Goal: Task Accomplishment & Management: Manage account settings

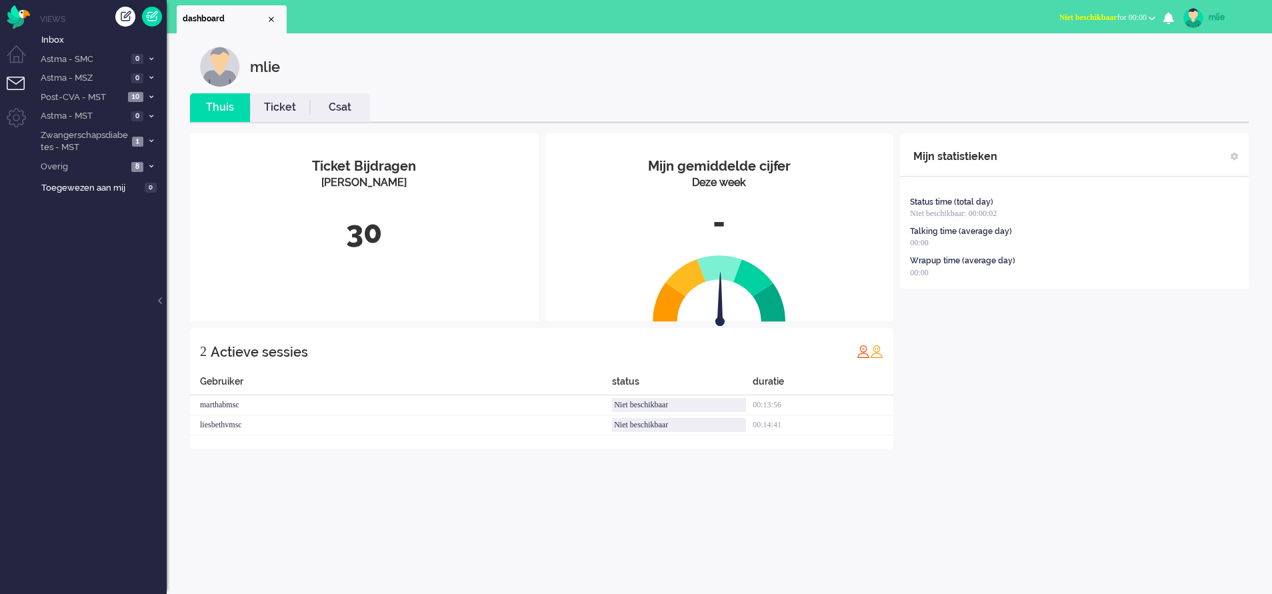
click at [1059, 18] on span "Niet beschikbaar" at bounding box center [1088, 17] width 58 height 9
click at [151, 52] on li "Astma - SMC 0" at bounding box center [99, 58] width 133 height 19
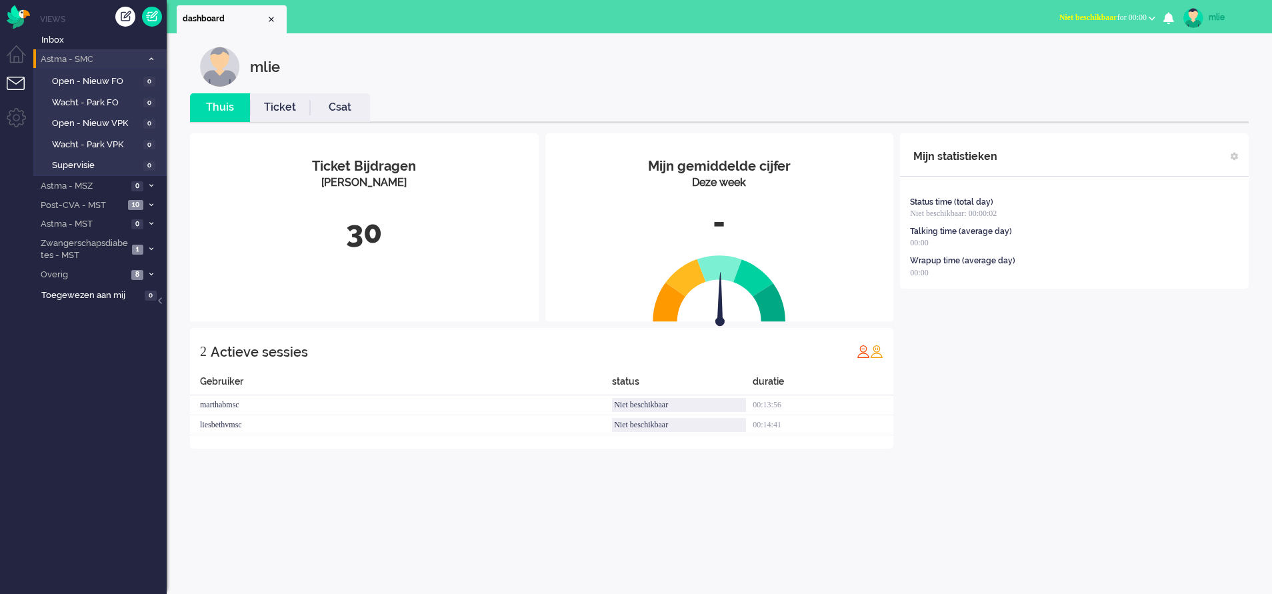
click at [151, 52] on li "Astma - SMC 0" at bounding box center [99, 58] width 133 height 19
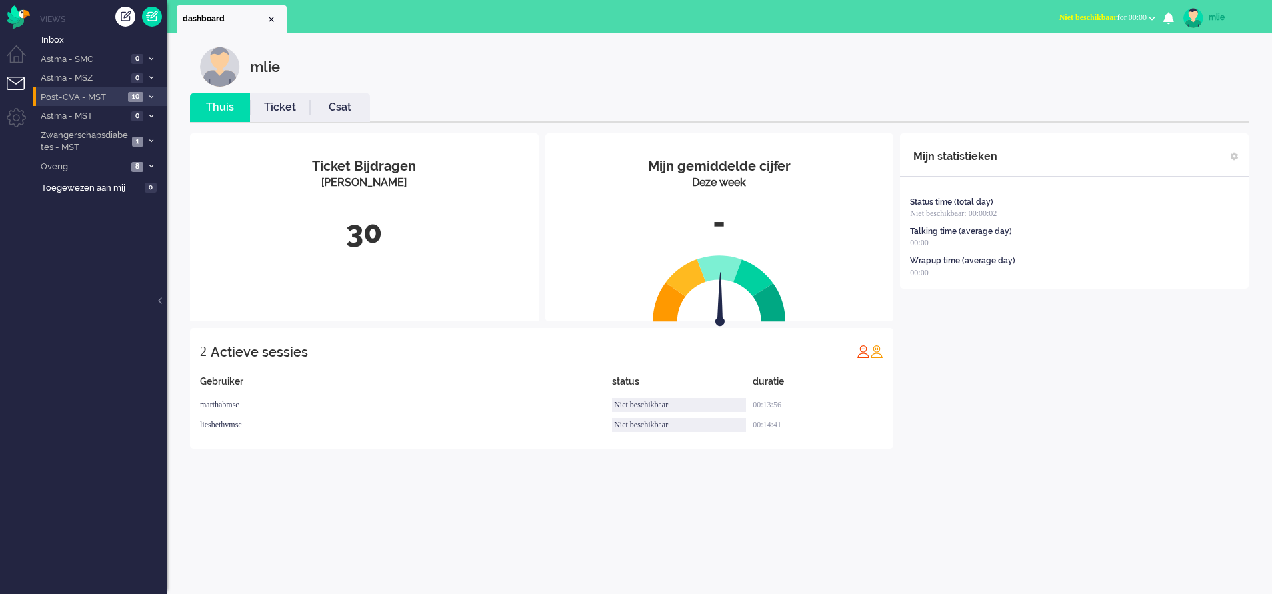
click at [155, 99] on span at bounding box center [151, 97] width 10 height 7
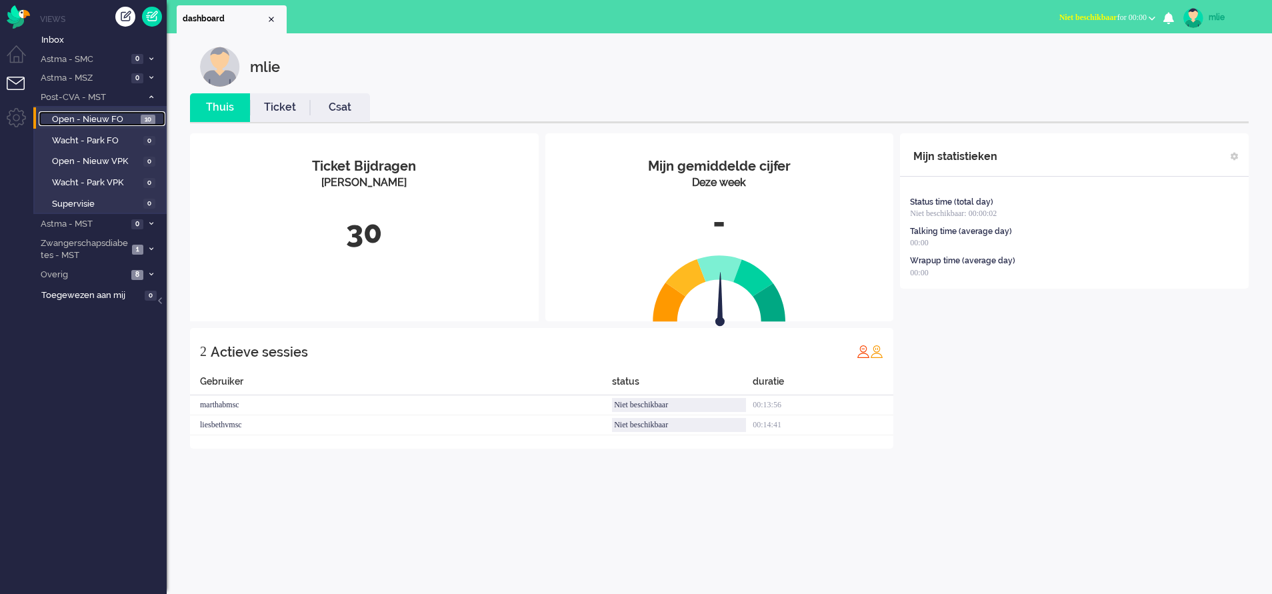
click at [113, 119] on span "Open - Nieuw FO" at bounding box center [94, 119] width 85 height 13
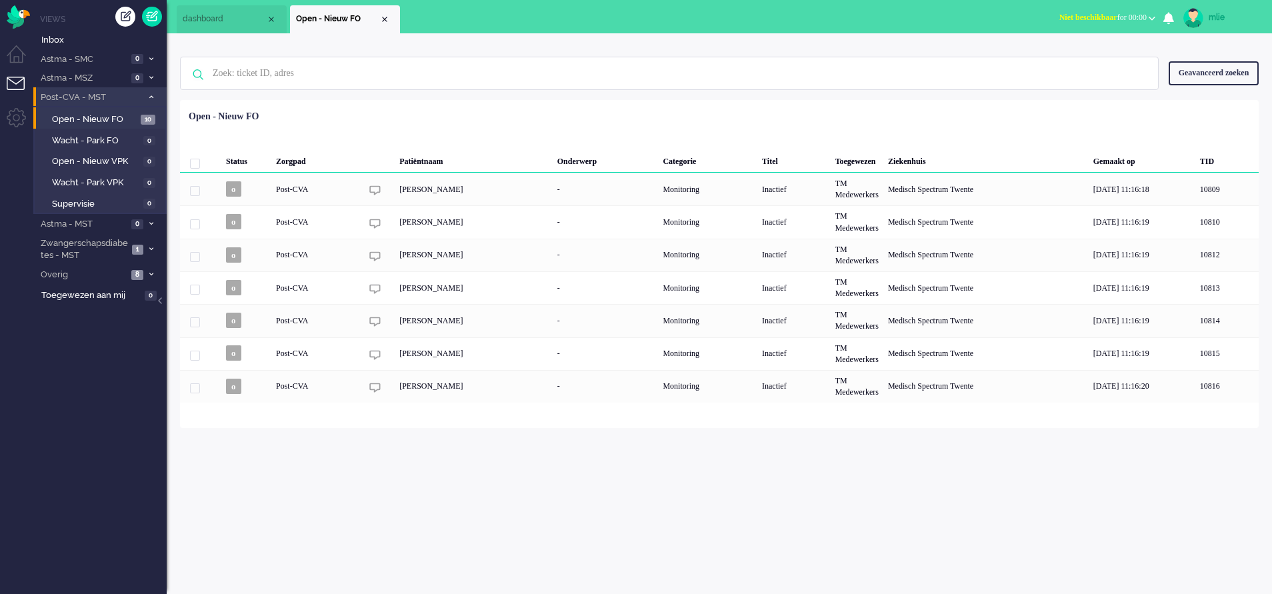
click at [152, 97] on icon at bounding box center [151, 97] width 4 height 5
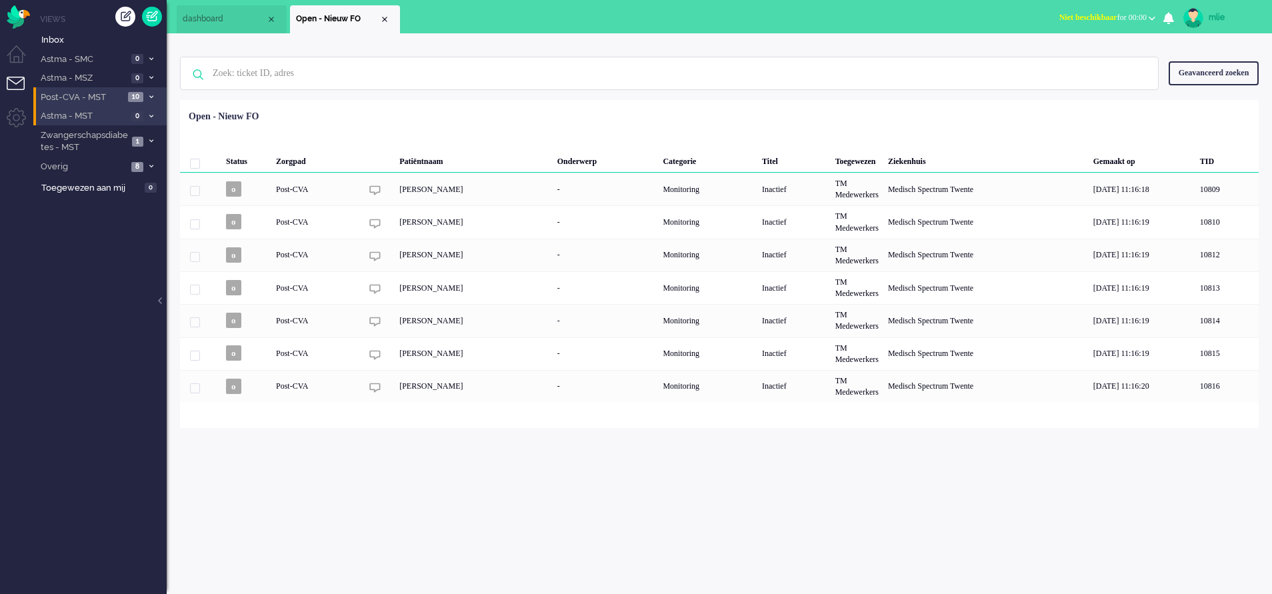
click at [153, 110] on li "Astma - MST 0" at bounding box center [99, 115] width 133 height 19
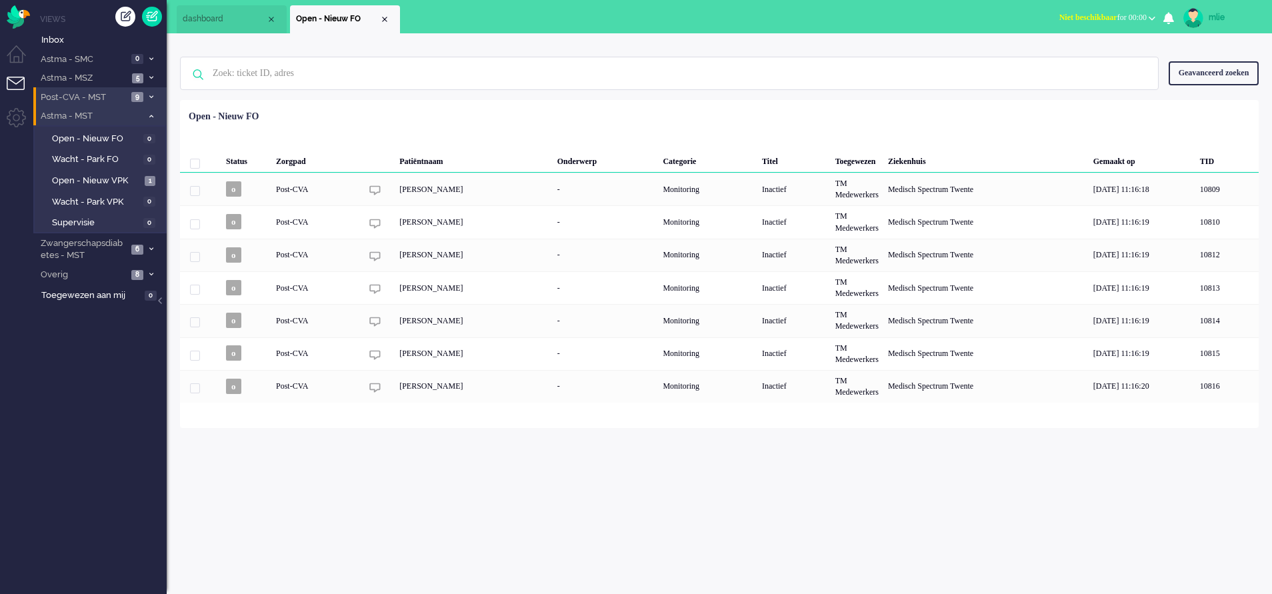
click at [153, 110] on li "Astma - MST 1" at bounding box center [99, 115] width 133 height 19
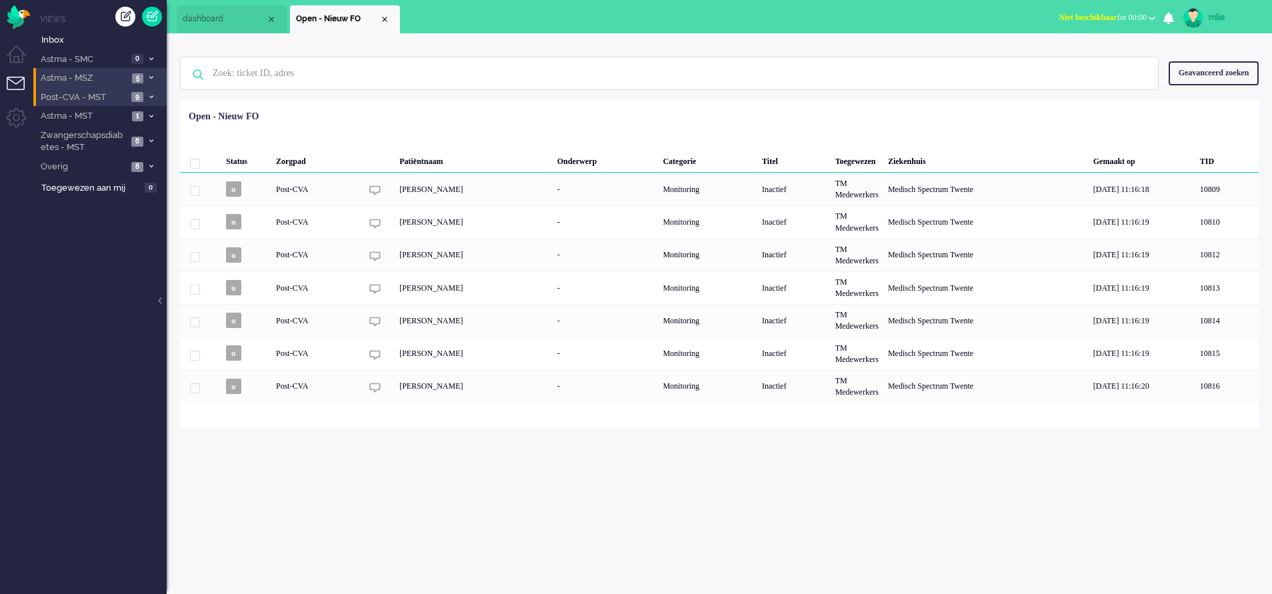
click at [150, 75] on span at bounding box center [151, 78] width 10 height 7
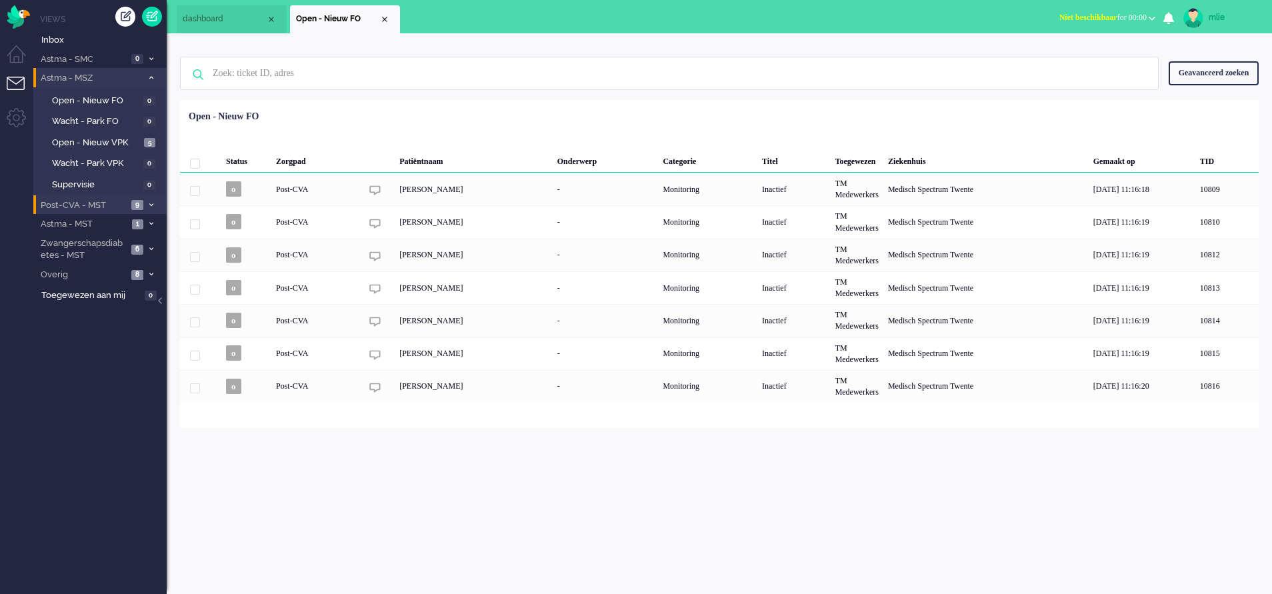
click at [150, 75] on span at bounding box center [151, 78] width 10 height 7
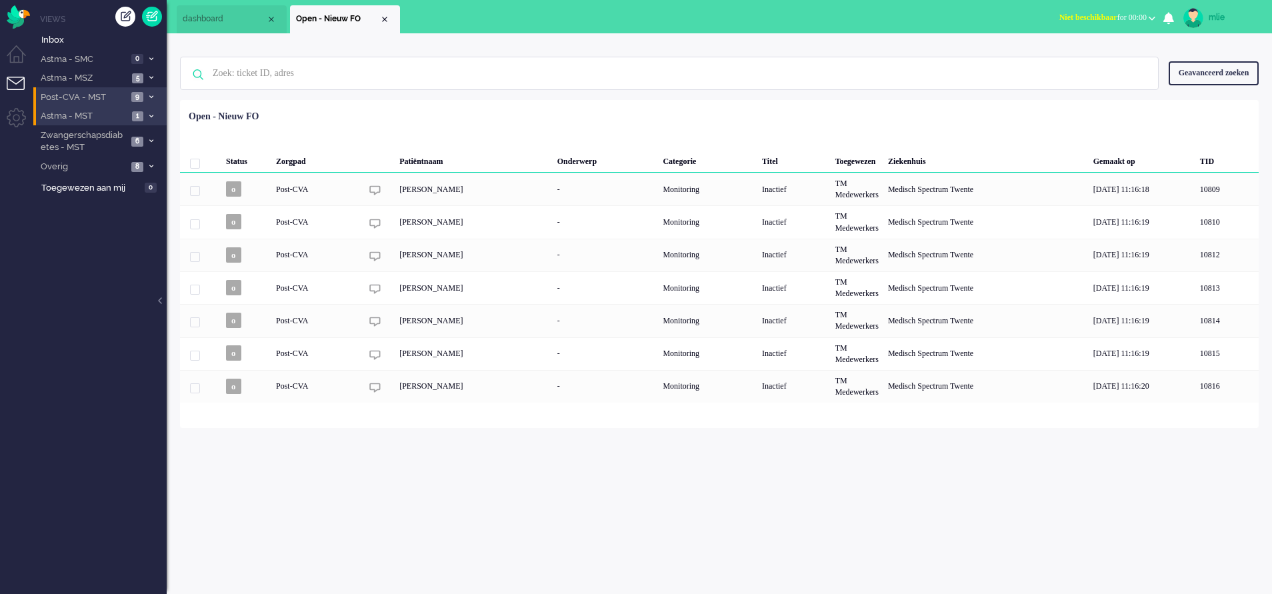
click at [147, 114] on span at bounding box center [151, 116] width 10 height 7
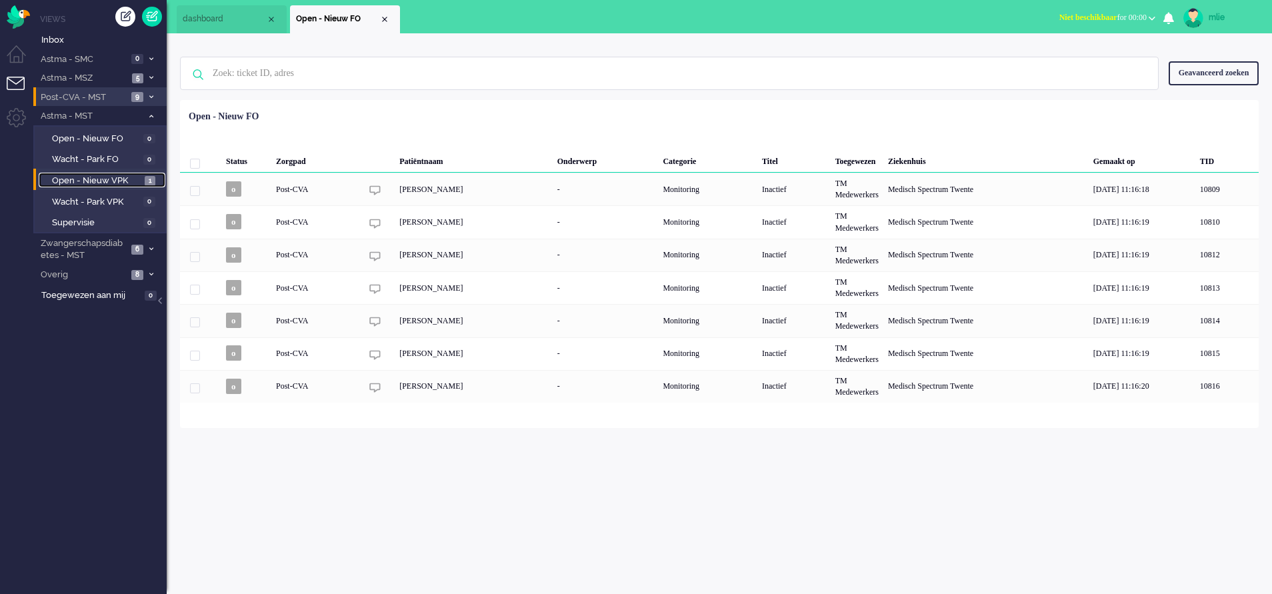
click at [101, 175] on span "Open - Nieuw VPK" at bounding box center [96, 181] width 89 height 13
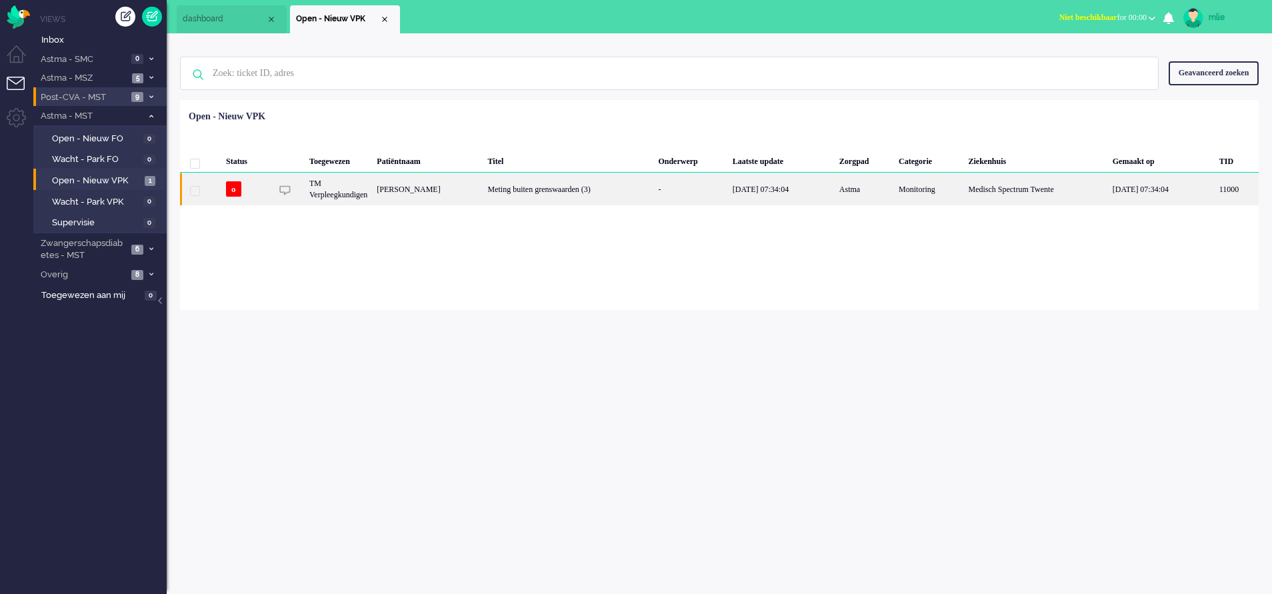
click at [835, 193] on div "[DATE] 07:34:04" at bounding box center [781, 189] width 107 height 33
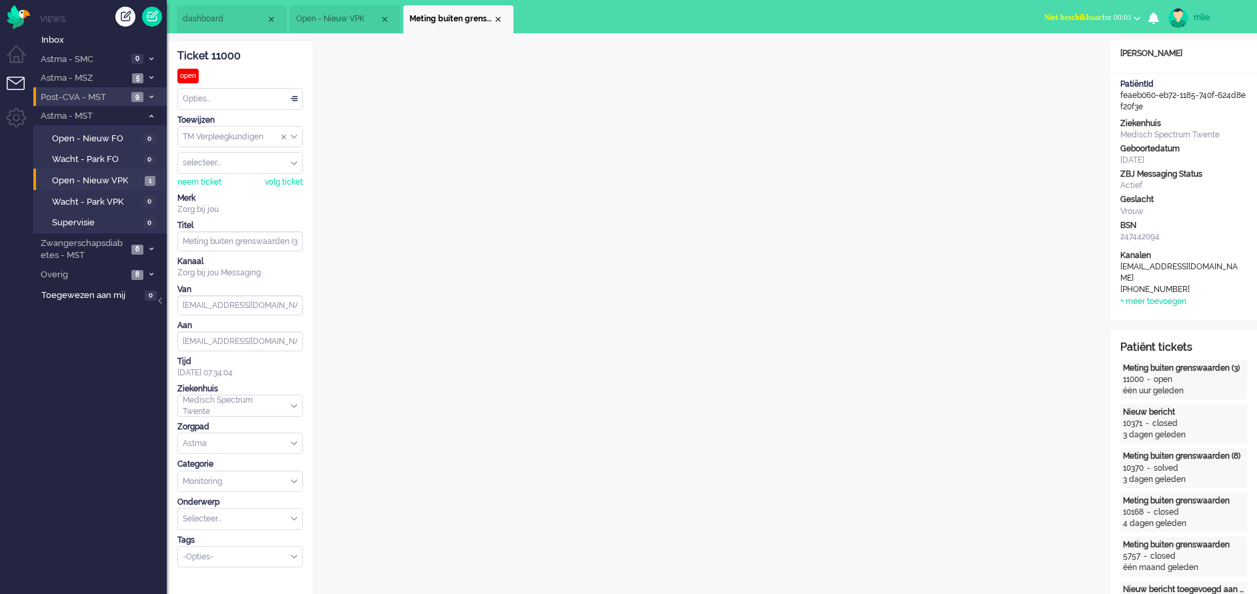
click at [499, 17] on div "Close tab" at bounding box center [498, 19] width 11 height 11
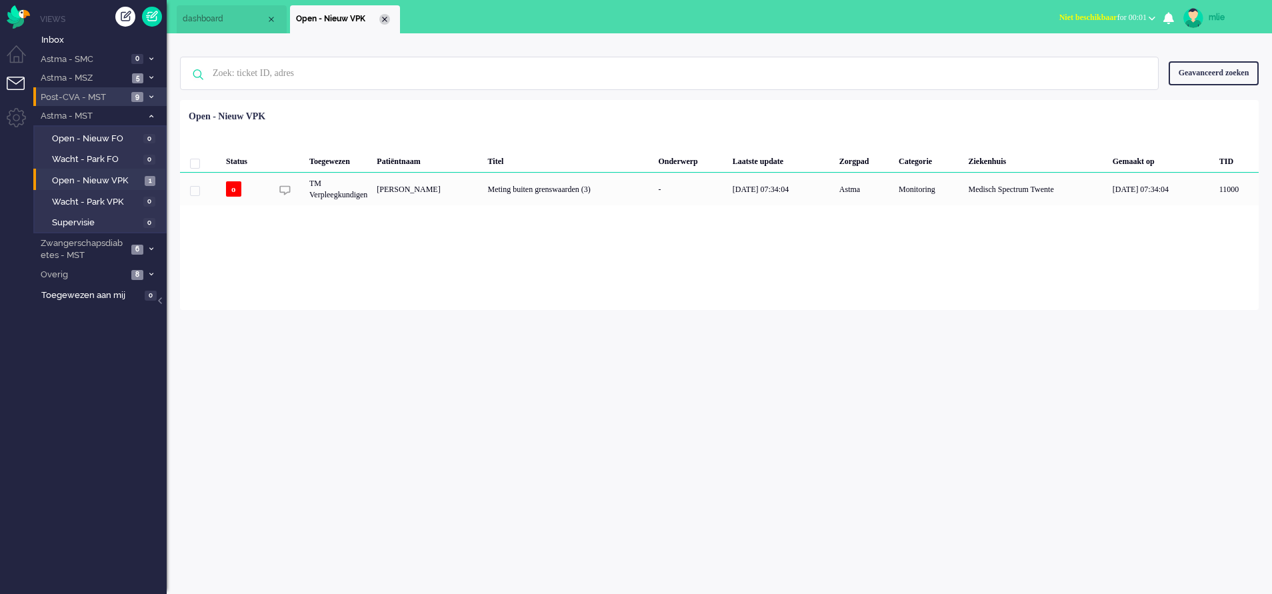
click at [386, 15] on div "Close tab" at bounding box center [384, 19] width 11 height 11
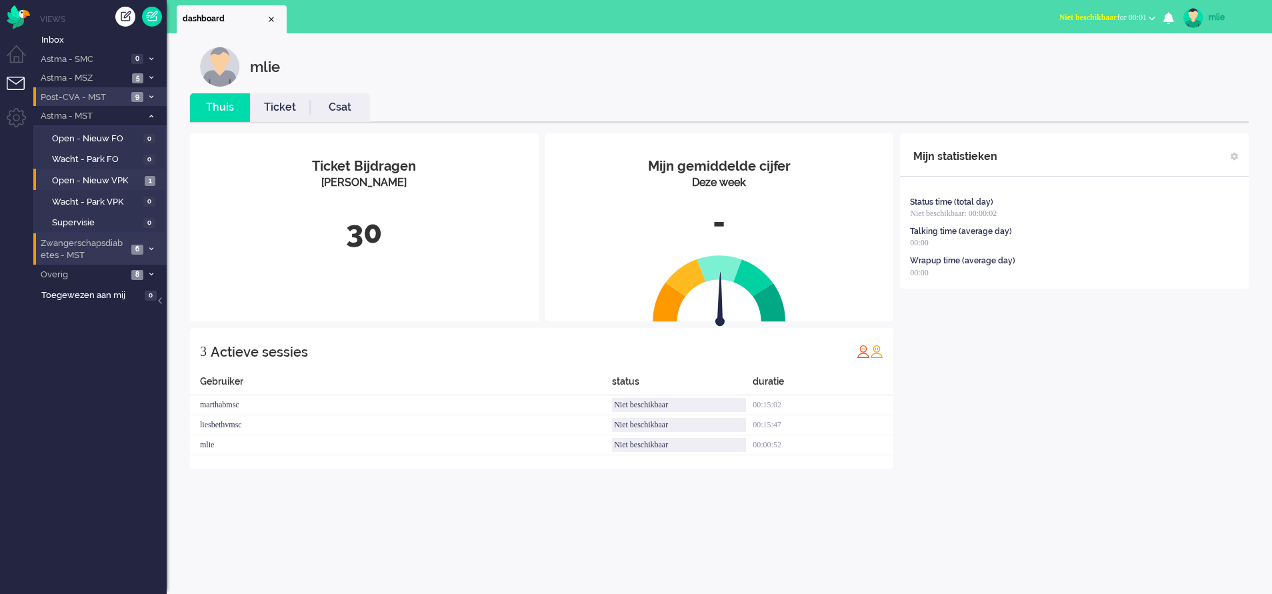
click at [149, 247] on icon at bounding box center [151, 249] width 4 height 5
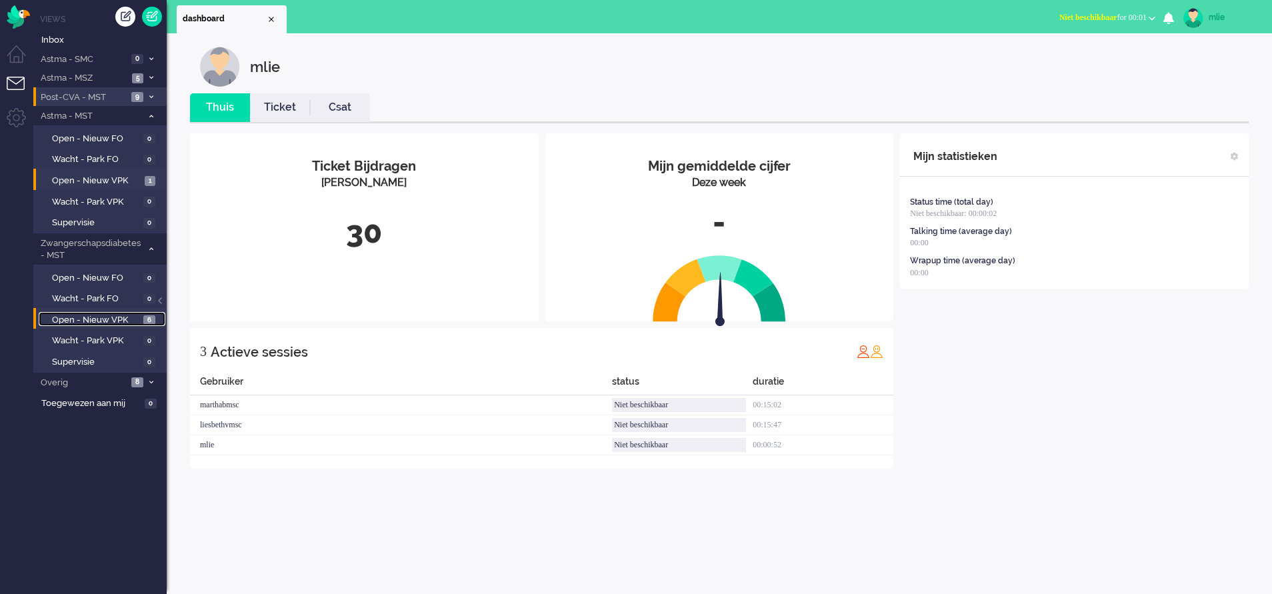
click at [87, 318] on span "Open - Nieuw VPK" at bounding box center [96, 320] width 88 height 13
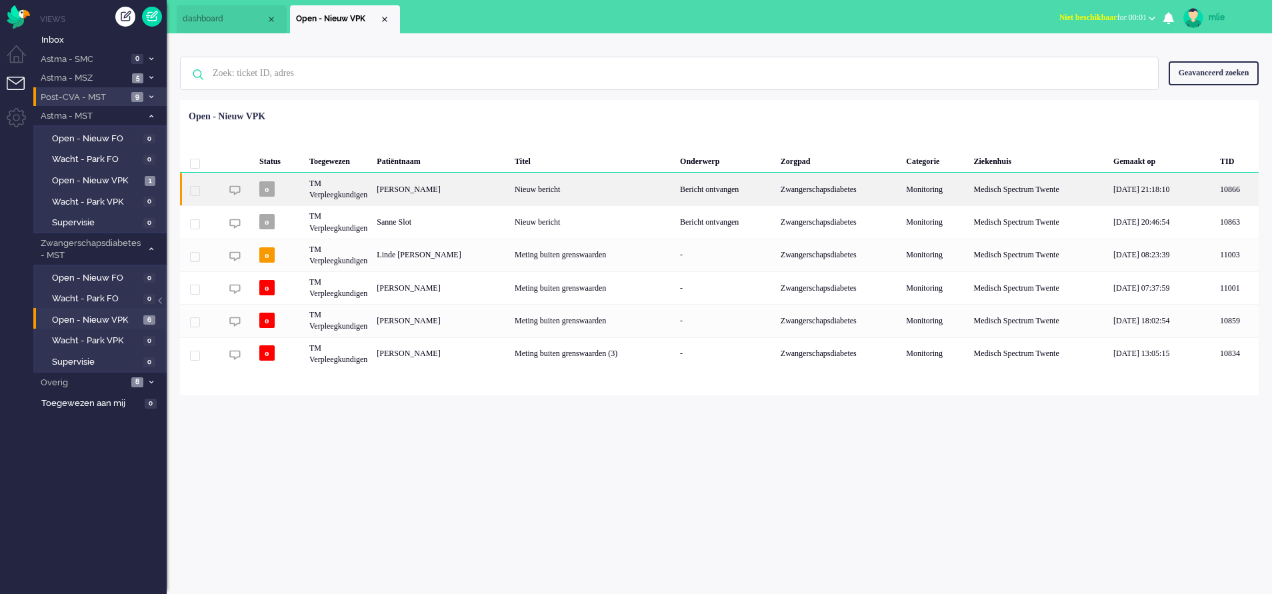
click at [776, 190] on div "Bericht ontvangen" at bounding box center [725, 189] width 101 height 33
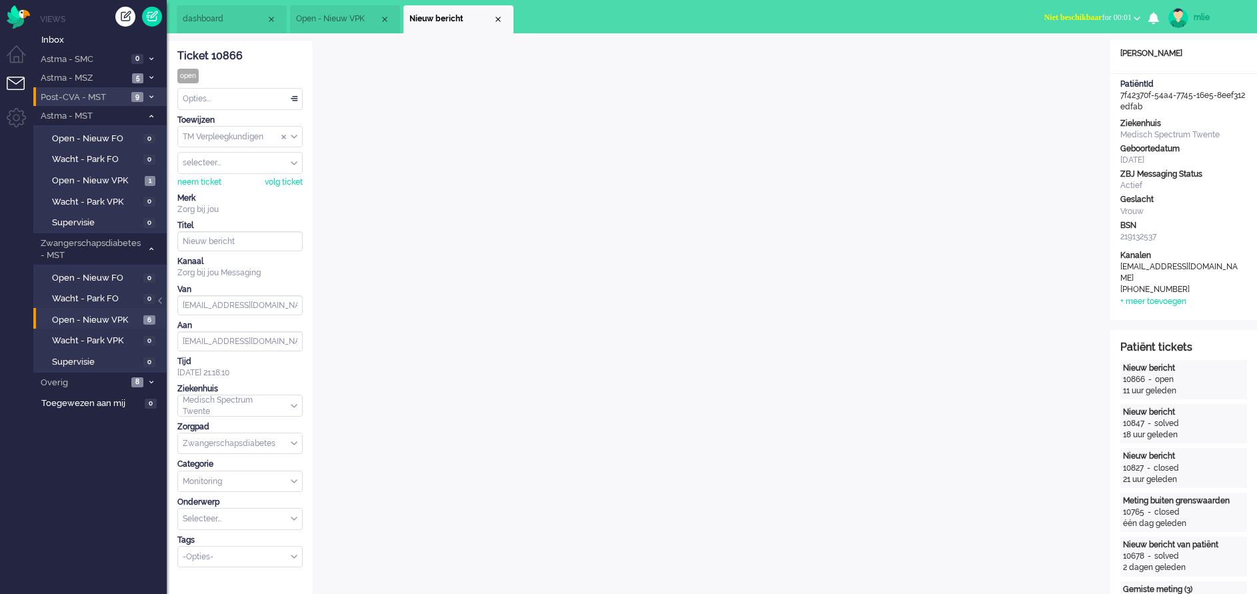
click at [293, 99] on div "Opties..." at bounding box center [240, 99] width 124 height 21
click at [233, 194] on li "Opgelost" at bounding box center [240, 193] width 124 height 19
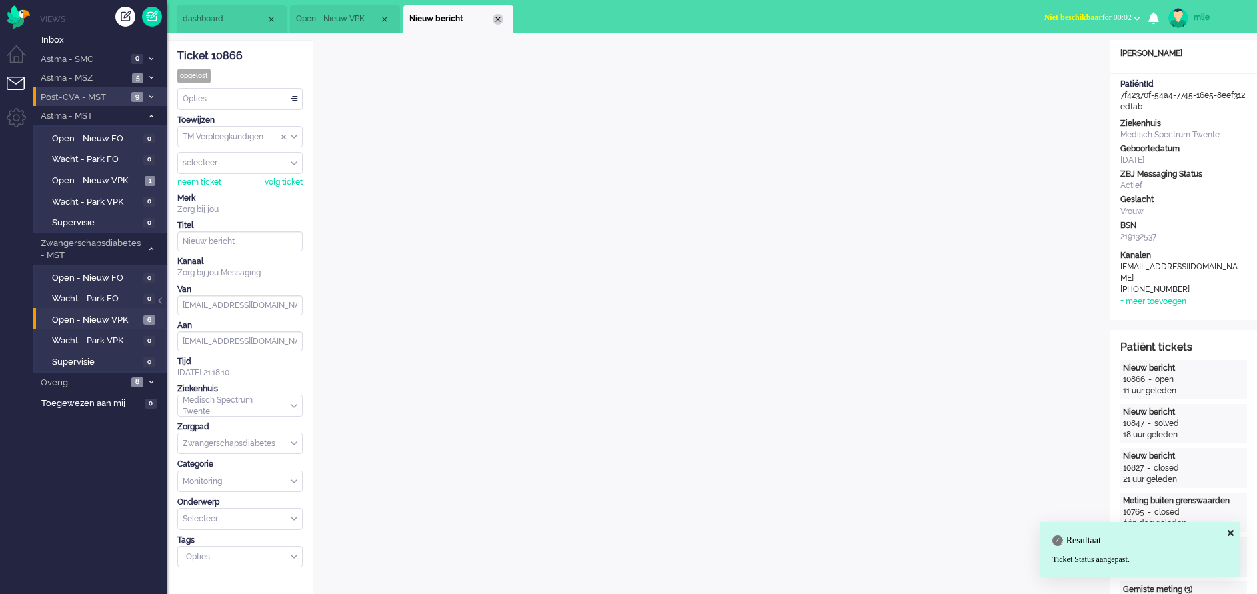
click at [496, 18] on div "Close tab" at bounding box center [498, 19] width 11 height 11
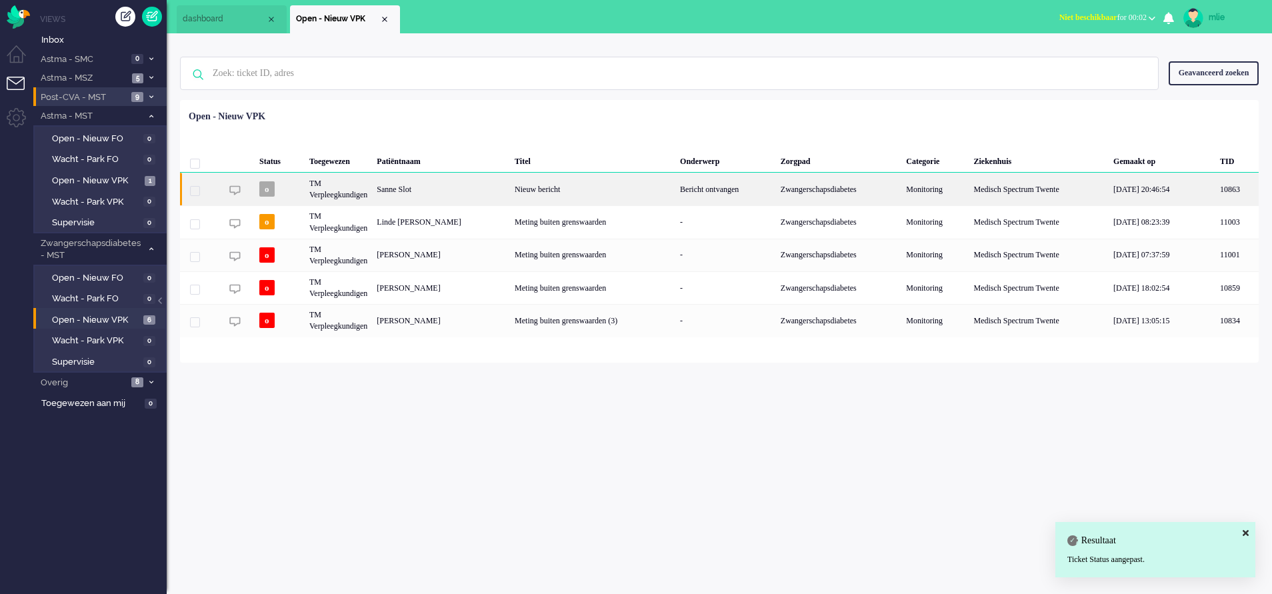
click at [743, 186] on div "Bericht ontvangen" at bounding box center [725, 189] width 101 height 33
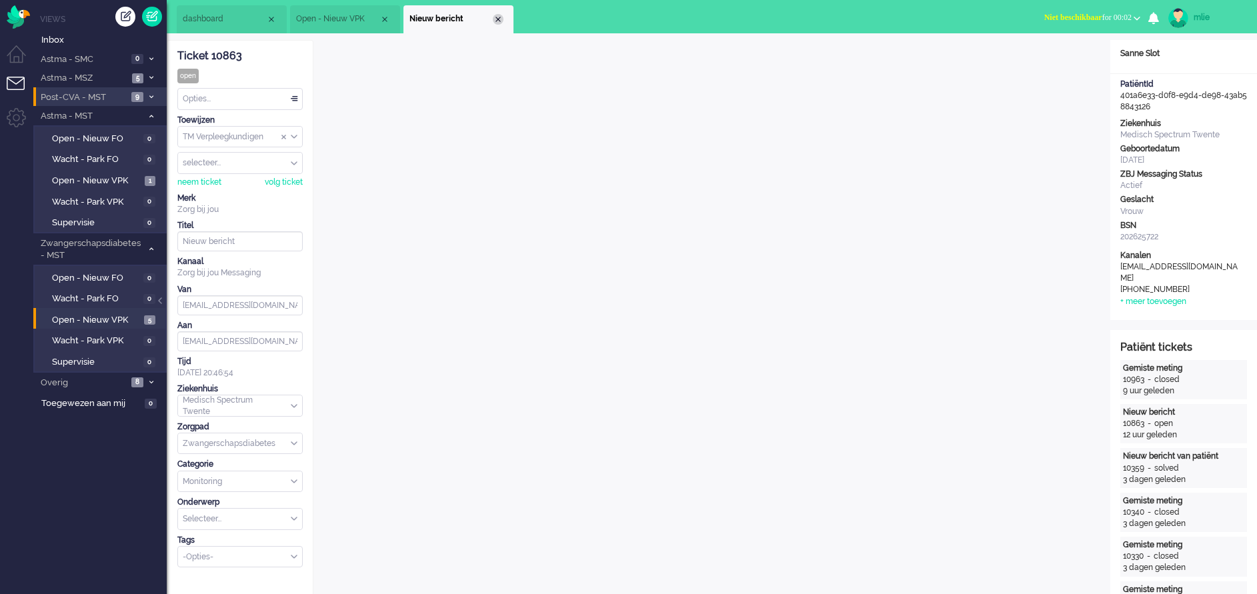
click at [500, 21] on div "Close tab" at bounding box center [498, 19] width 11 height 11
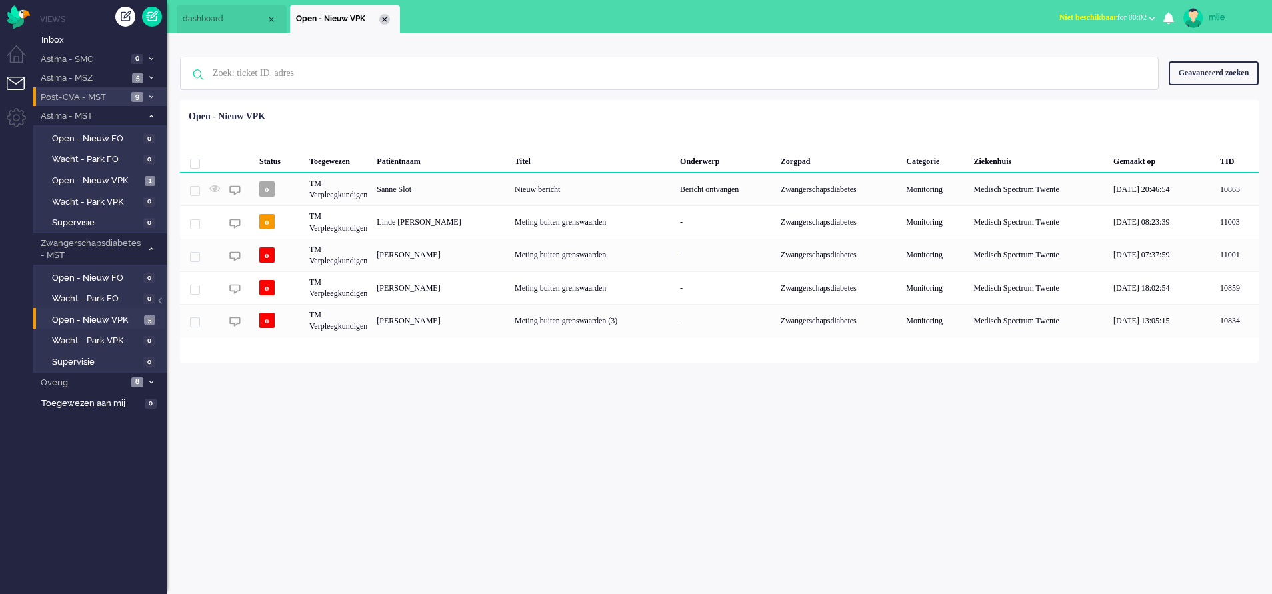
click at [386, 18] on div "Close tab" at bounding box center [384, 19] width 11 height 11
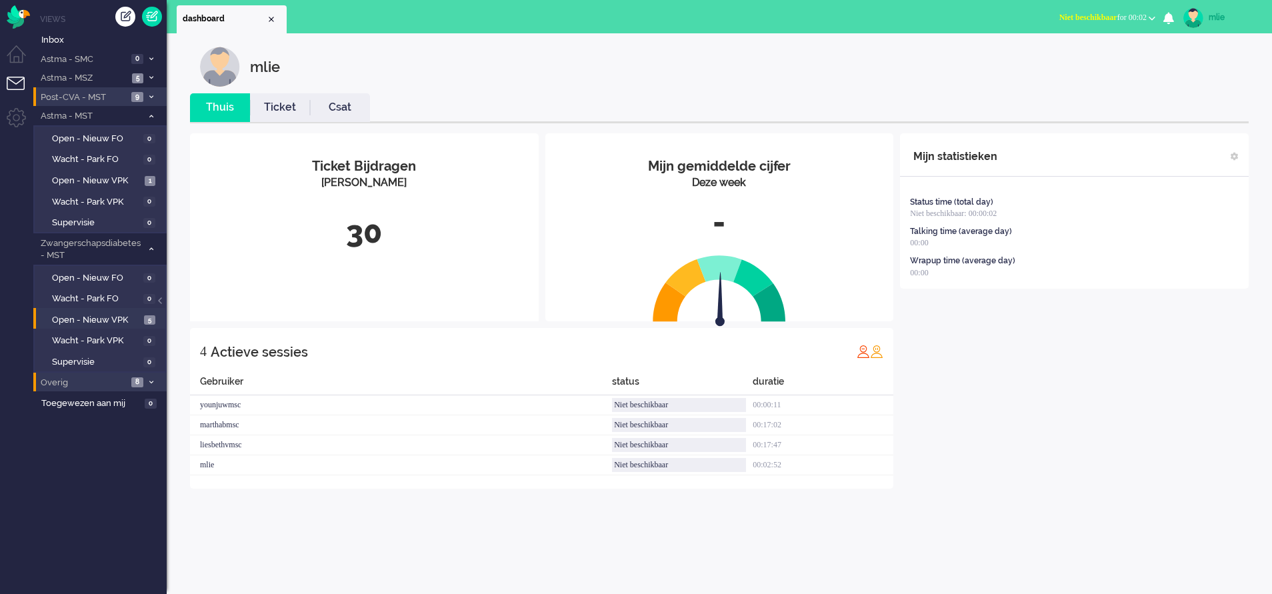
click at [147, 379] on span at bounding box center [151, 382] width 10 height 7
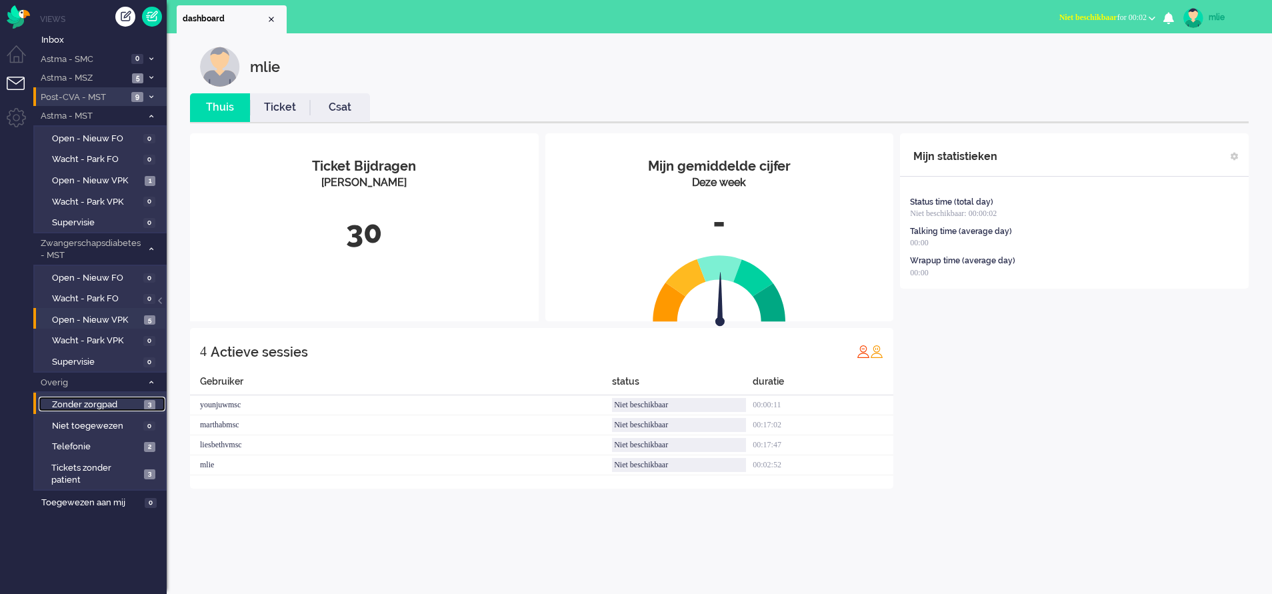
click at [65, 403] on span "Zonder zorgpad" at bounding box center [96, 405] width 89 height 13
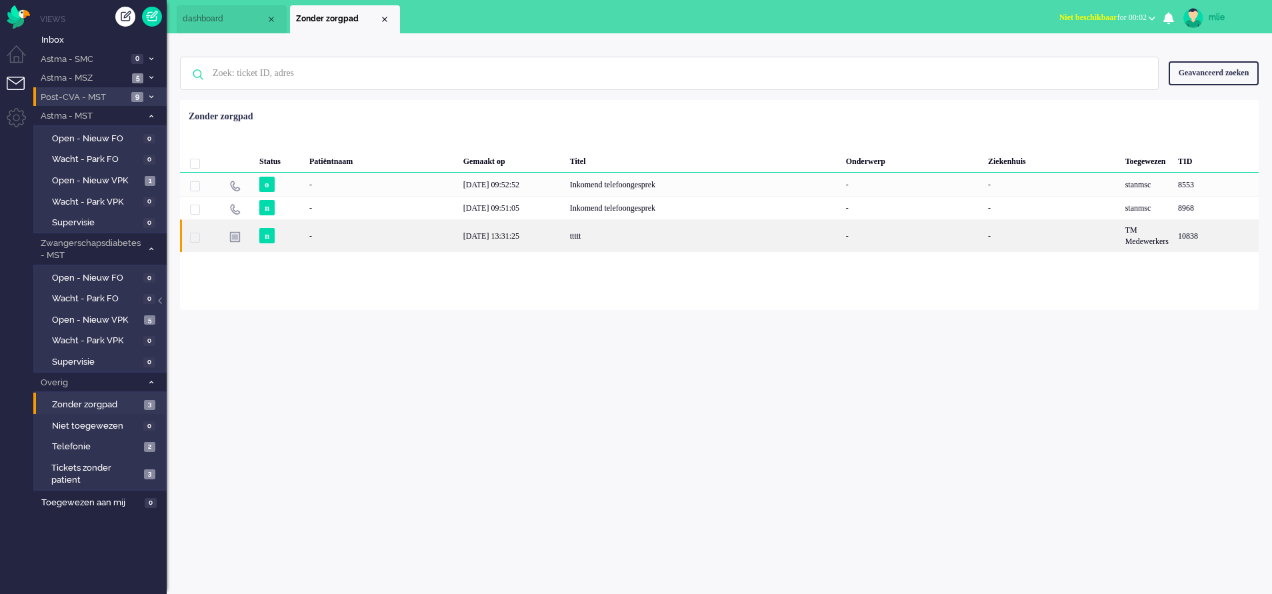
click at [567, 237] on div "ttttt" at bounding box center [703, 235] width 276 height 33
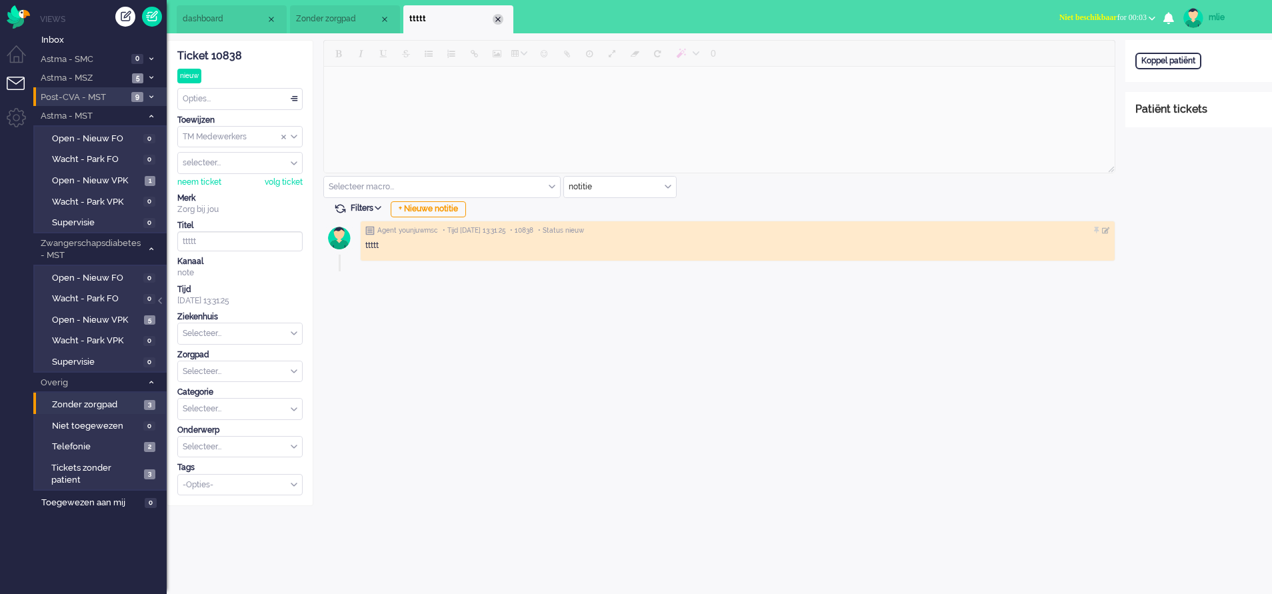
click at [498, 17] on div "Close tab" at bounding box center [498, 19] width 11 height 11
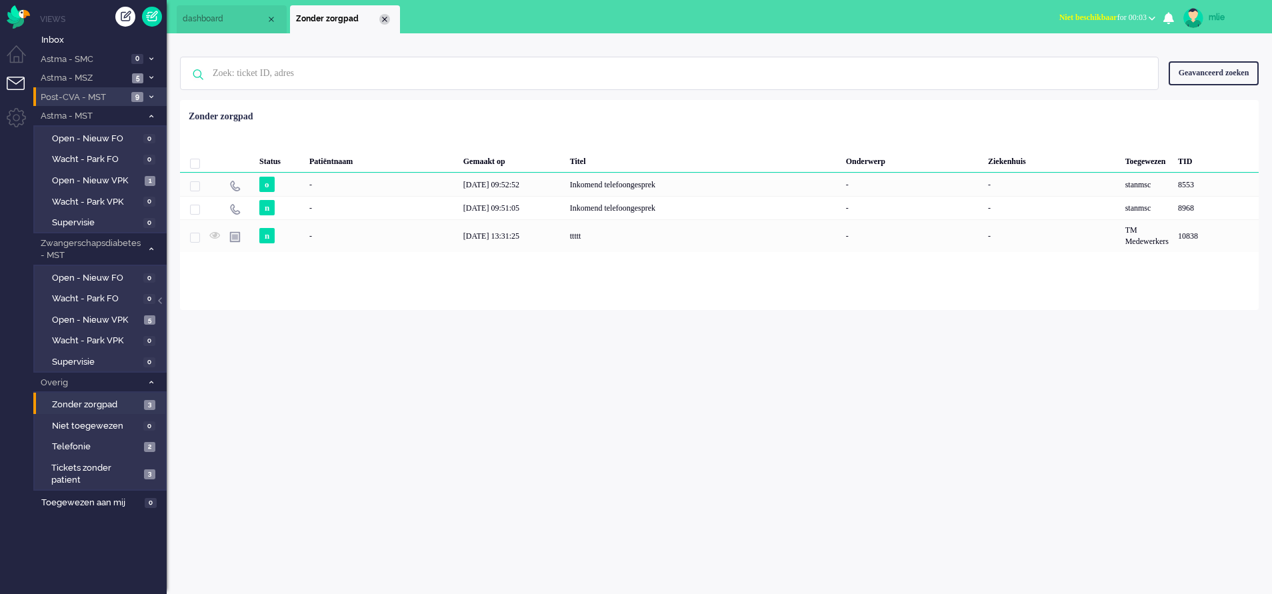
click at [382, 15] on div "Close tab" at bounding box center [384, 19] width 11 height 11
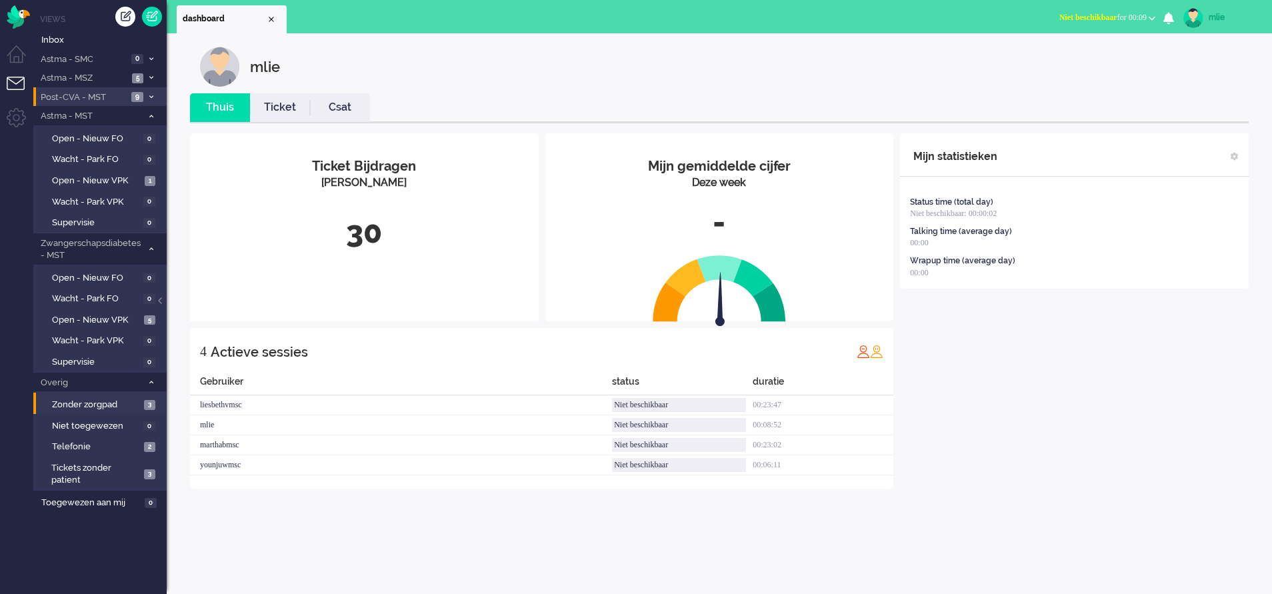
click at [1103, 20] on span "Niet beschikbaar" at bounding box center [1088, 17] width 58 height 9
click at [1068, 57] on label "Online" at bounding box center [1099, 59] width 105 height 11
click at [118, 317] on span "Open - Nieuw VPK" at bounding box center [96, 320] width 89 height 13
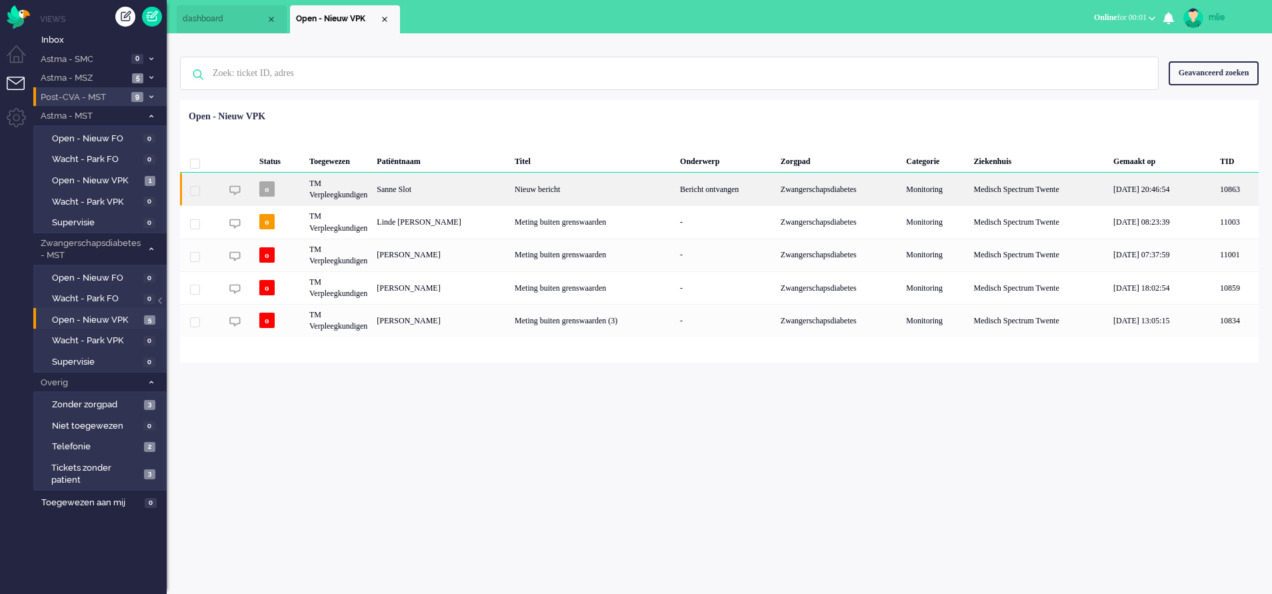
click at [675, 186] on div "Nieuw bericht" at bounding box center [592, 189] width 165 height 33
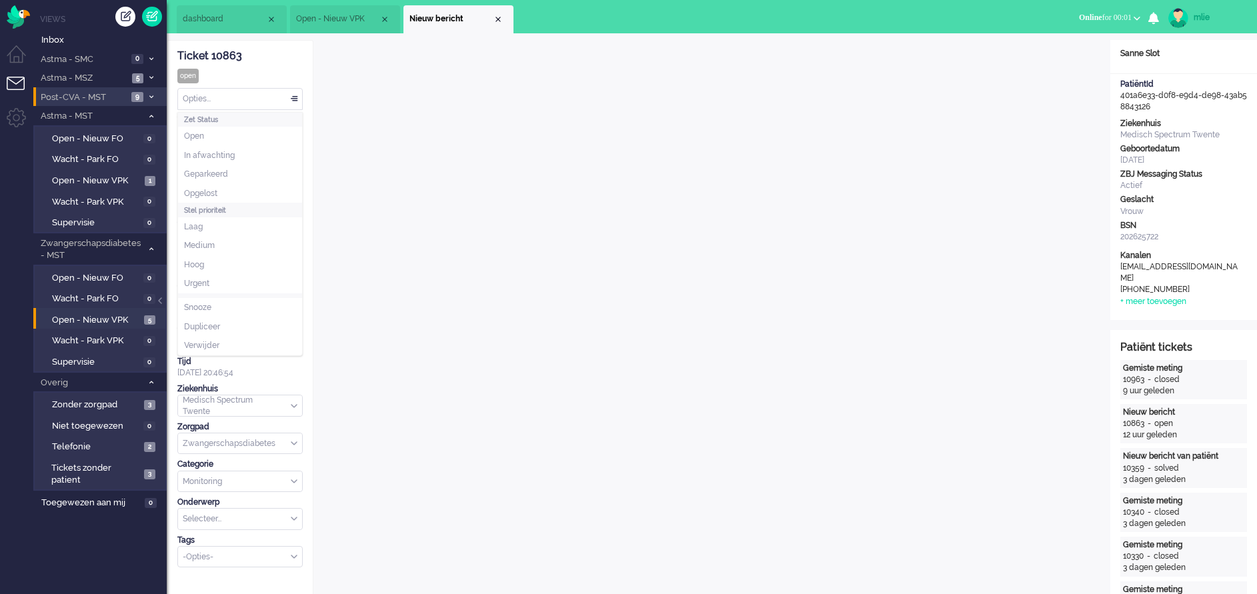
click at [295, 95] on div "Opties..." at bounding box center [240, 99] width 124 height 21
click at [208, 194] on span "Opgelost" at bounding box center [200, 193] width 33 height 11
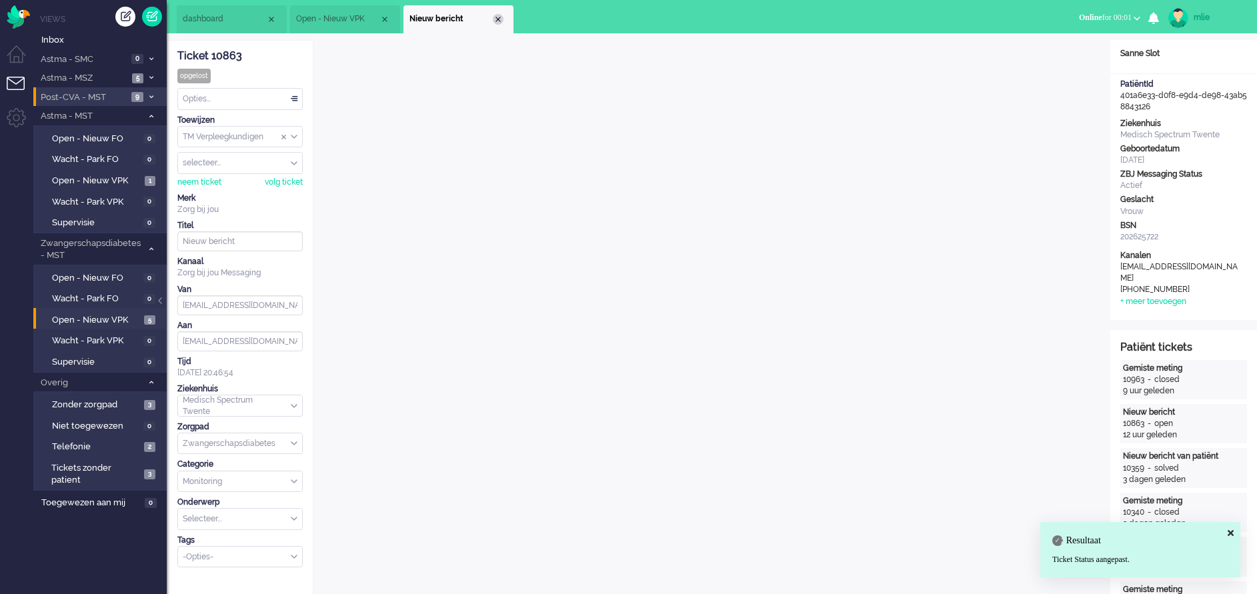
click at [497, 19] on div "Close tab" at bounding box center [498, 19] width 11 height 11
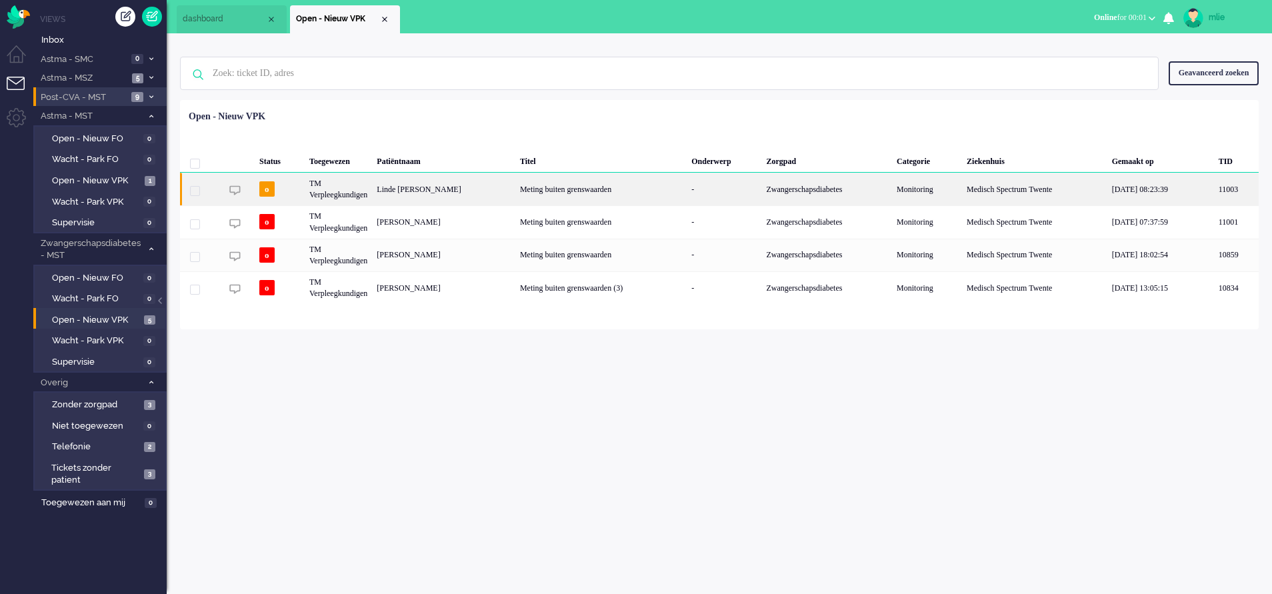
click at [687, 185] on div "Meting buiten grenswaarden" at bounding box center [600, 189] width 171 height 33
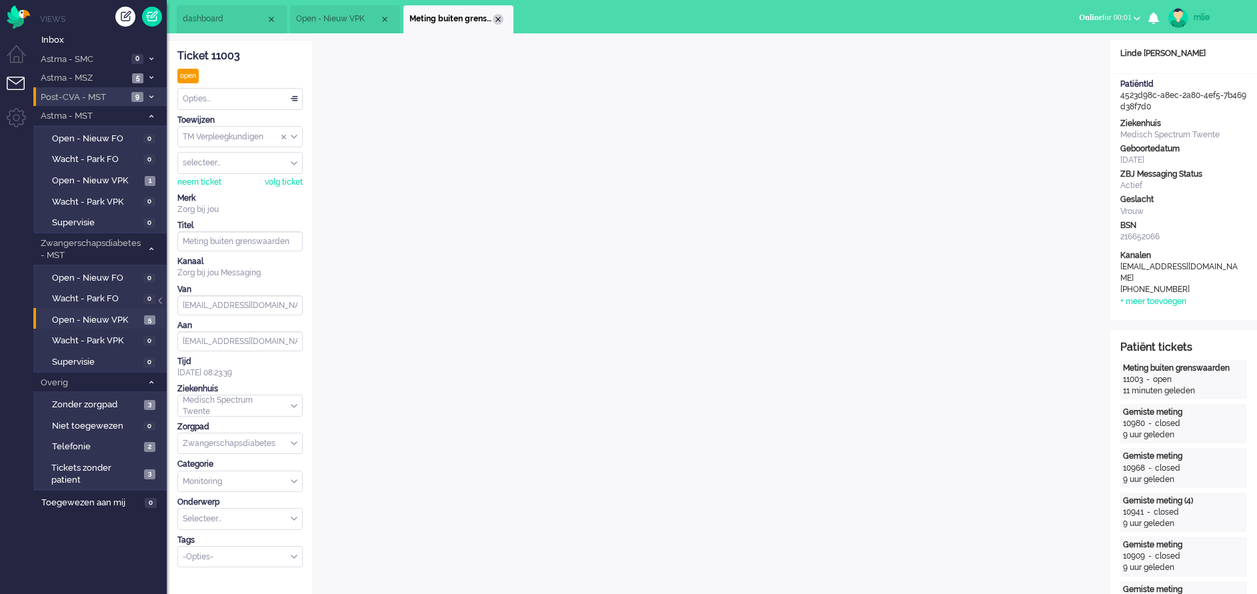
click at [494, 15] on div "Close tab" at bounding box center [498, 19] width 11 height 11
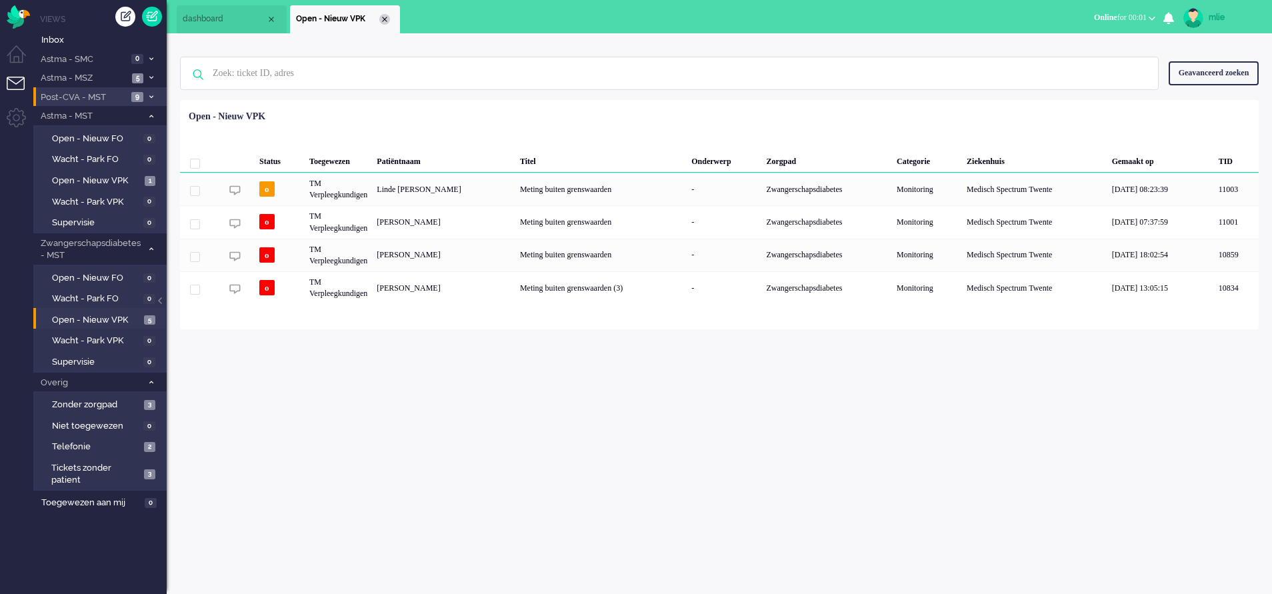
click at [383, 19] on div "Close tab" at bounding box center [384, 19] width 11 height 11
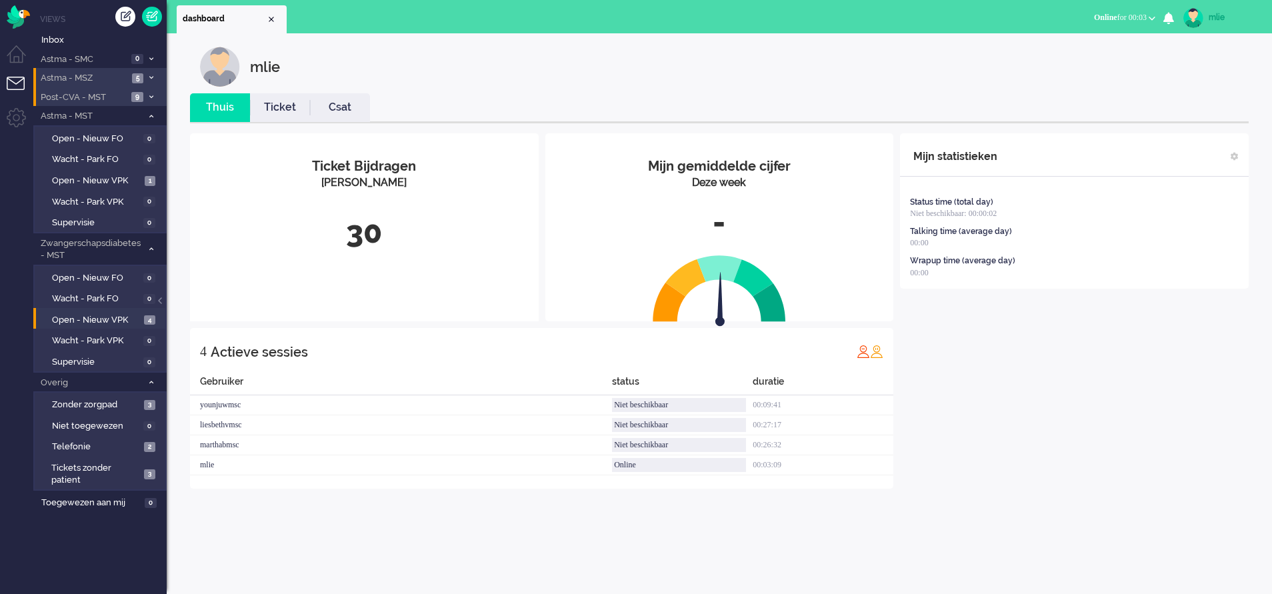
click at [153, 74] on li "Astma - MSZ 5" at bounding box center [99, 77] width 133 height 19
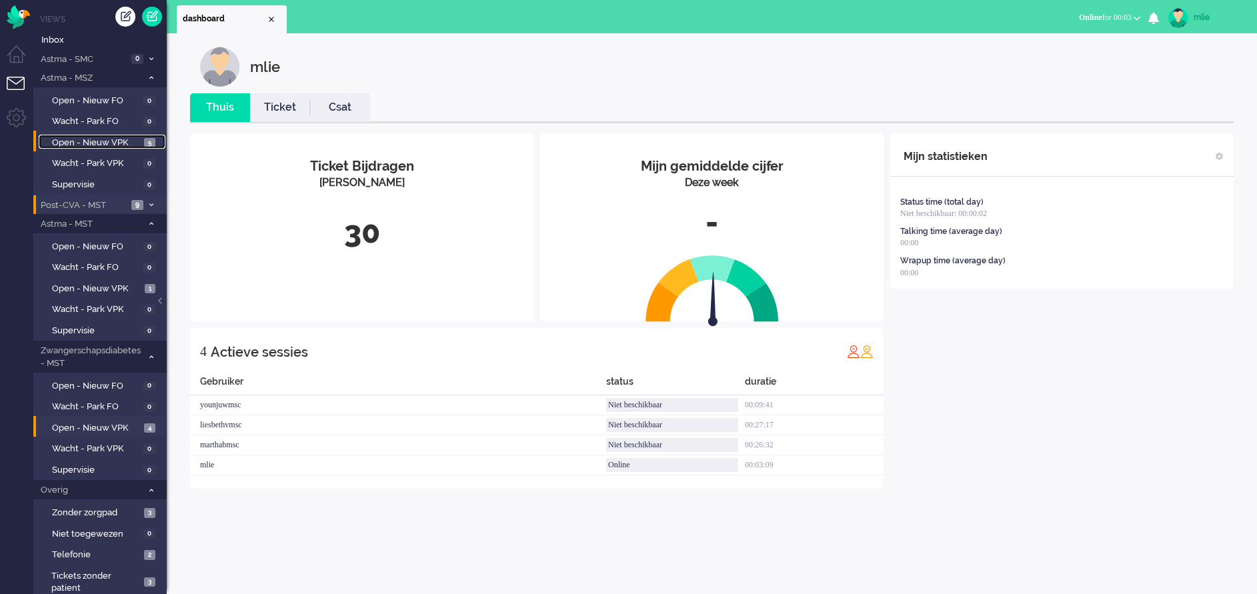
click at [99, 138] on span "Open - Nieuw VPK" at bounding box center [96, 143] width 89 height 13
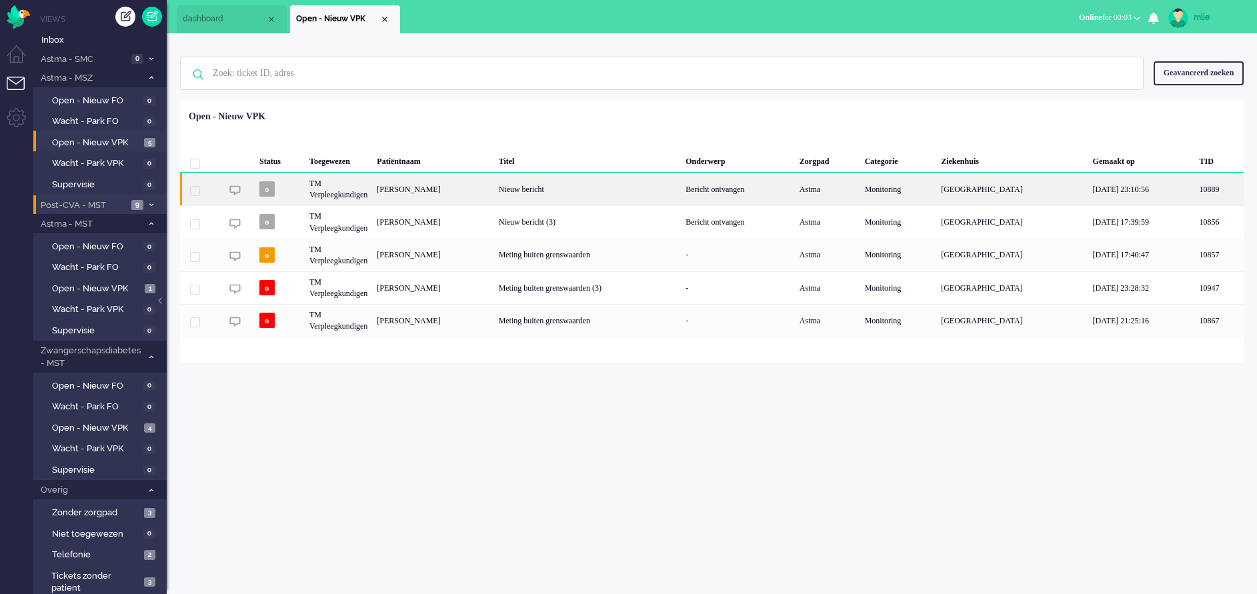
click at [779, 189] on div "Bericht ontvangen" at bounding box center [738, 189] width 114 height 33
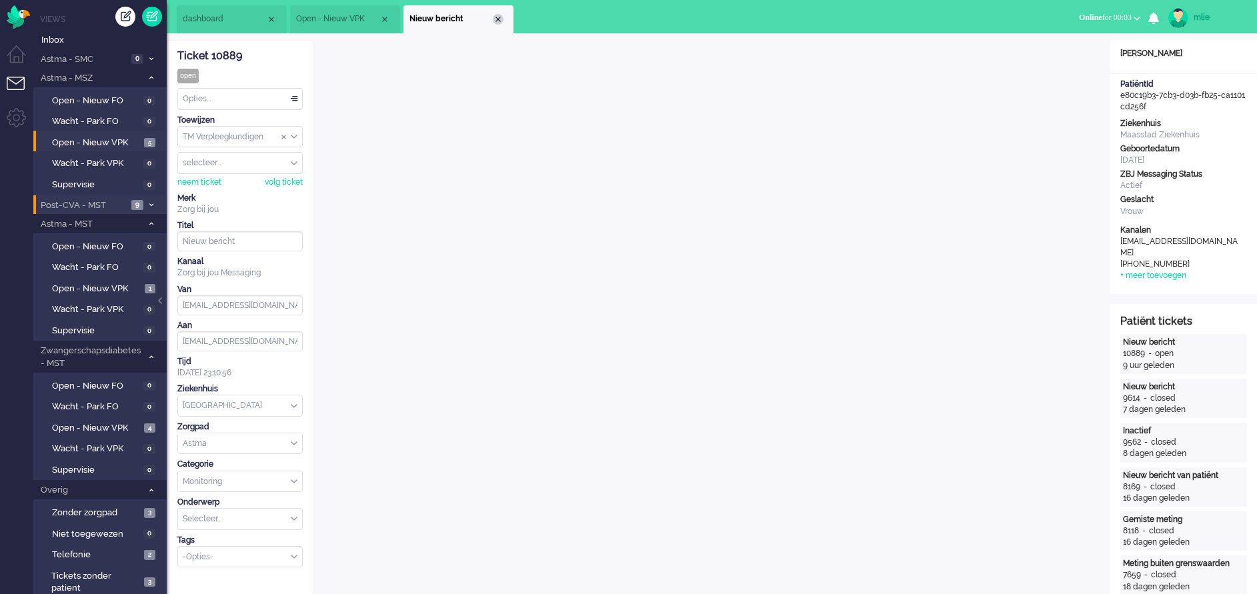
click at [502, 18] on div "Close tab" at bounding box center [498, 19] width 11 height 11
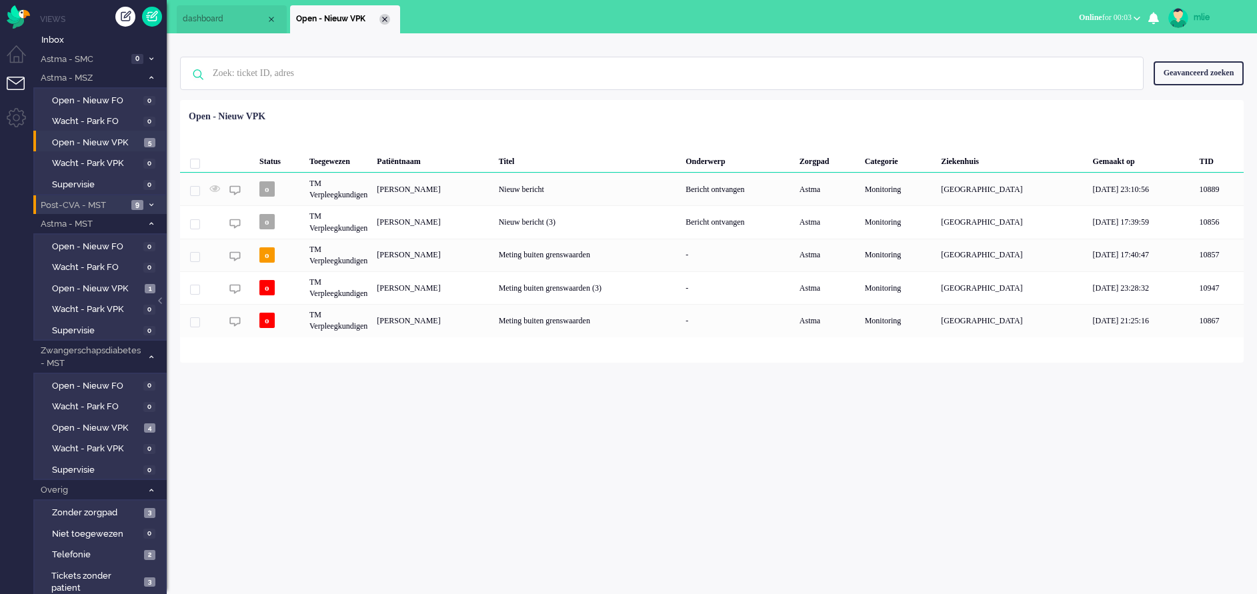
click at [383, 21] on div "Close tab" at bounding box center [384, 19] width 11 height 11
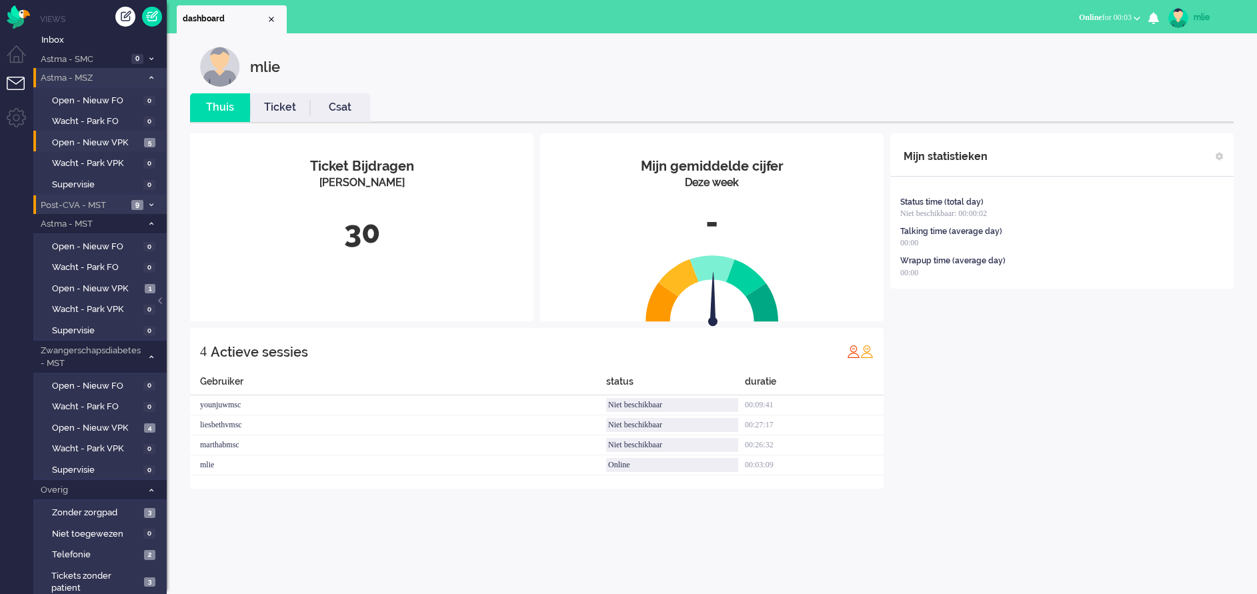
click at [150, 77] on icon at bounding box center [151, 77] width 4 height 5
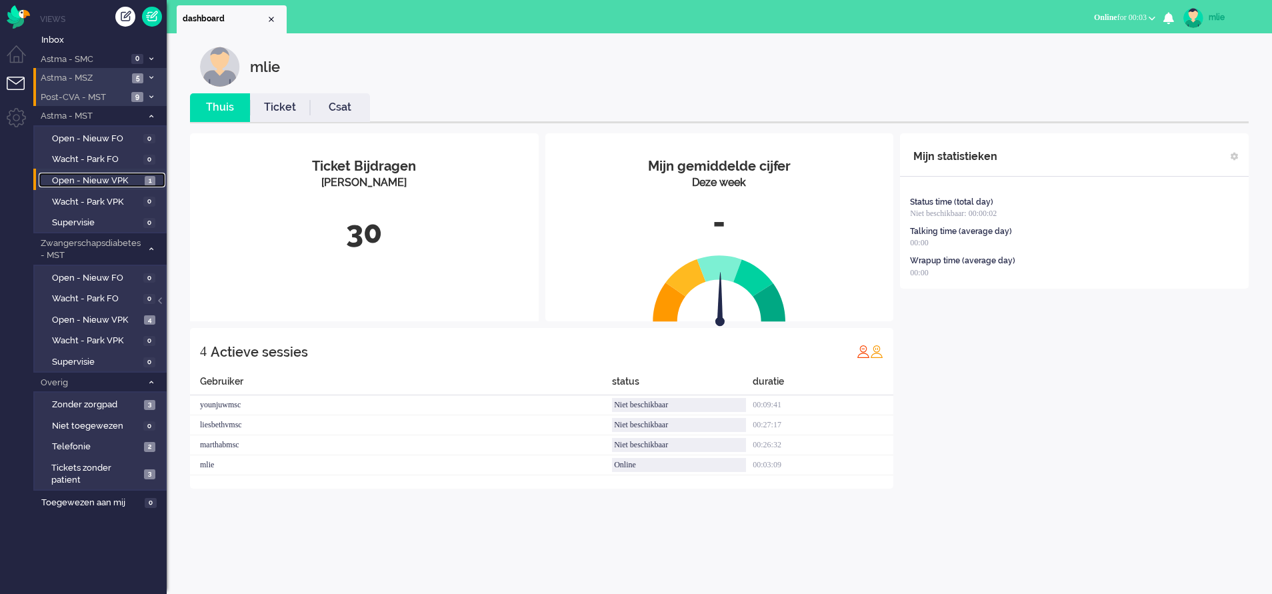
click at [89, 175] on span "Open - Nieuw VPK" at bounding box center [96, 181] width 89 height 13
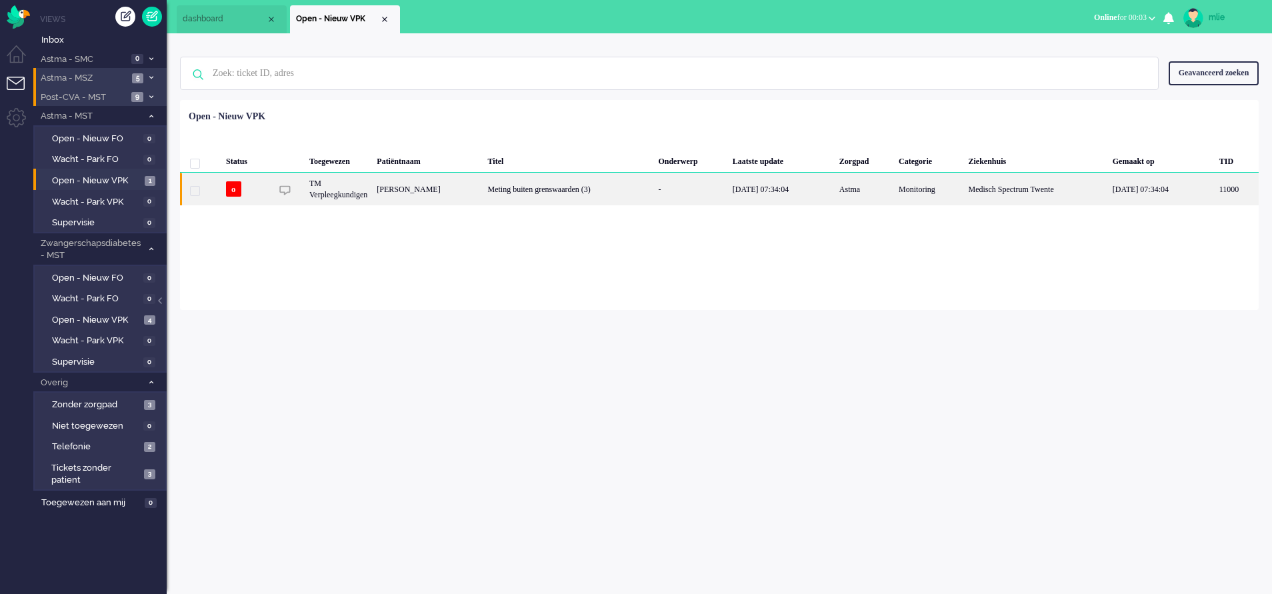
click at [783, 191] on div "[DATE] 07:34:04" at bounding box center [781, 189] width 107 height 33
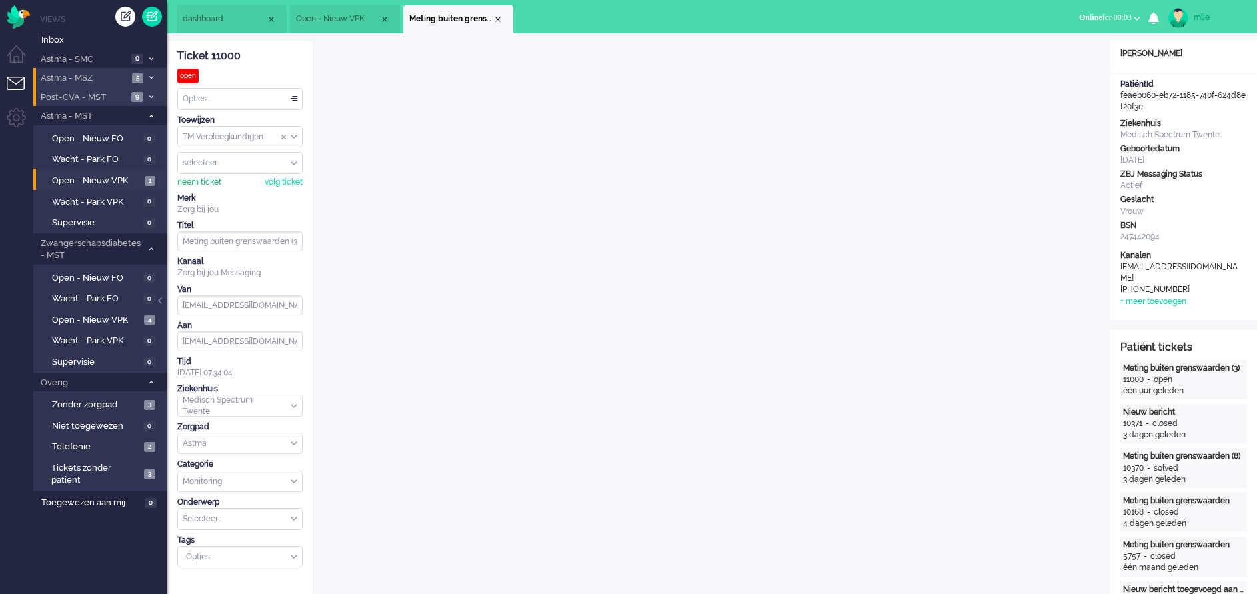
click at [198, 179] on div "neem ticket" at bounding box center [199, 182] width 44 height 11
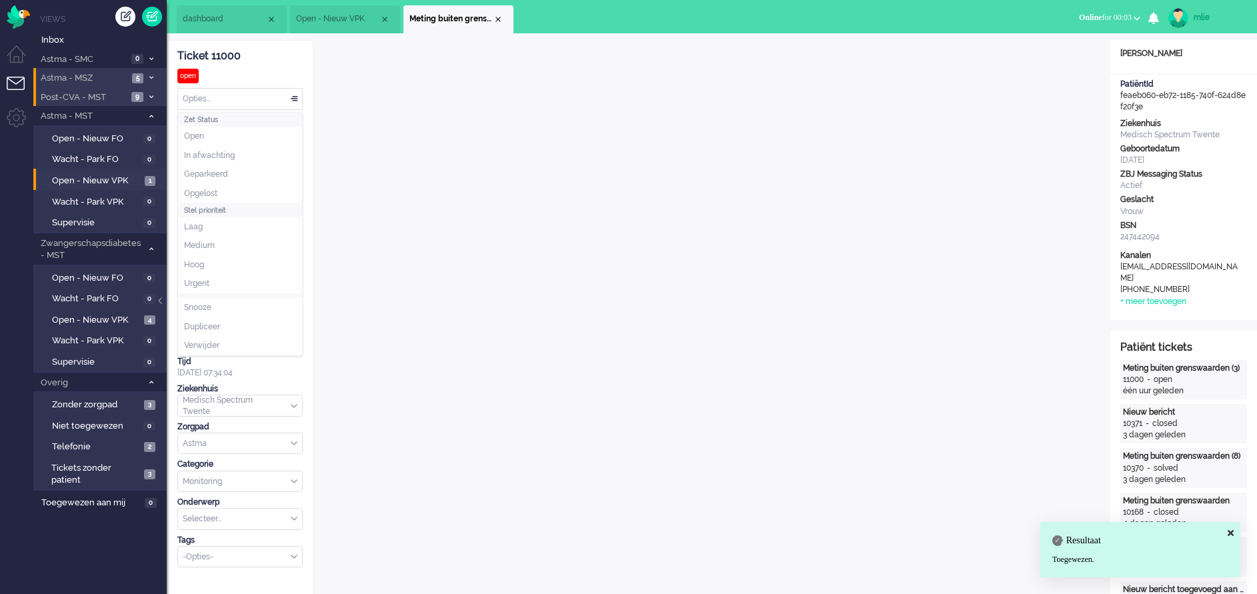
click at [294, 102] on div "Opties..." at bounding box center [240, 99] width 124 height 21
click at [201, 154] on span "In afwachting" at bounding box center [209, 155] width 51 height 11
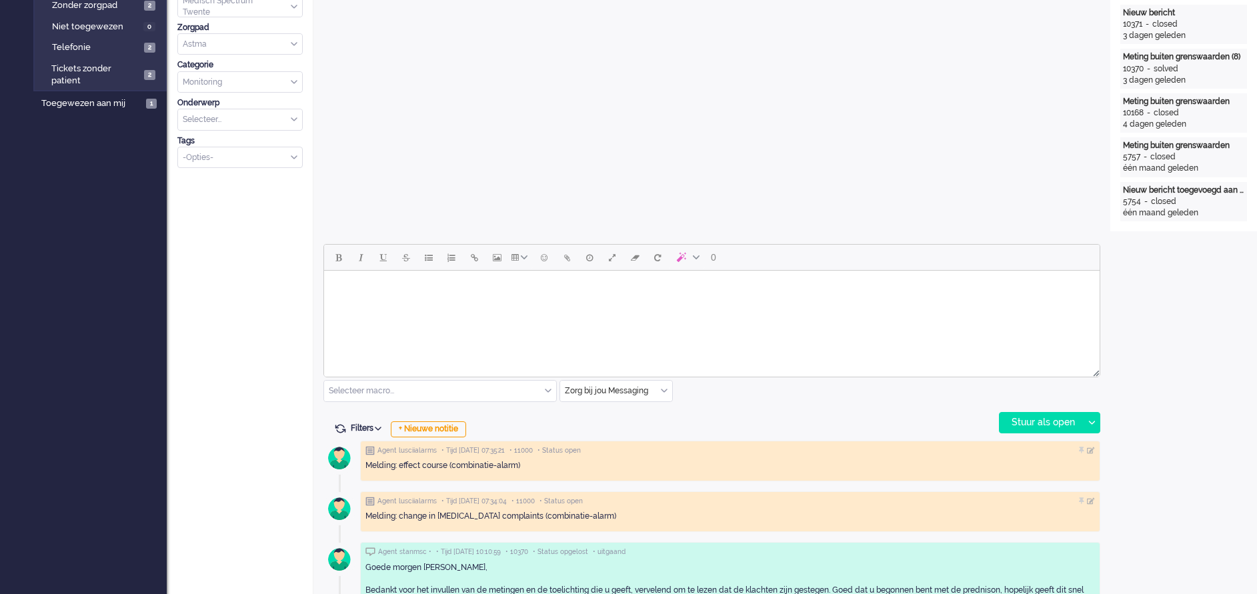
scroll to position [500, 0]
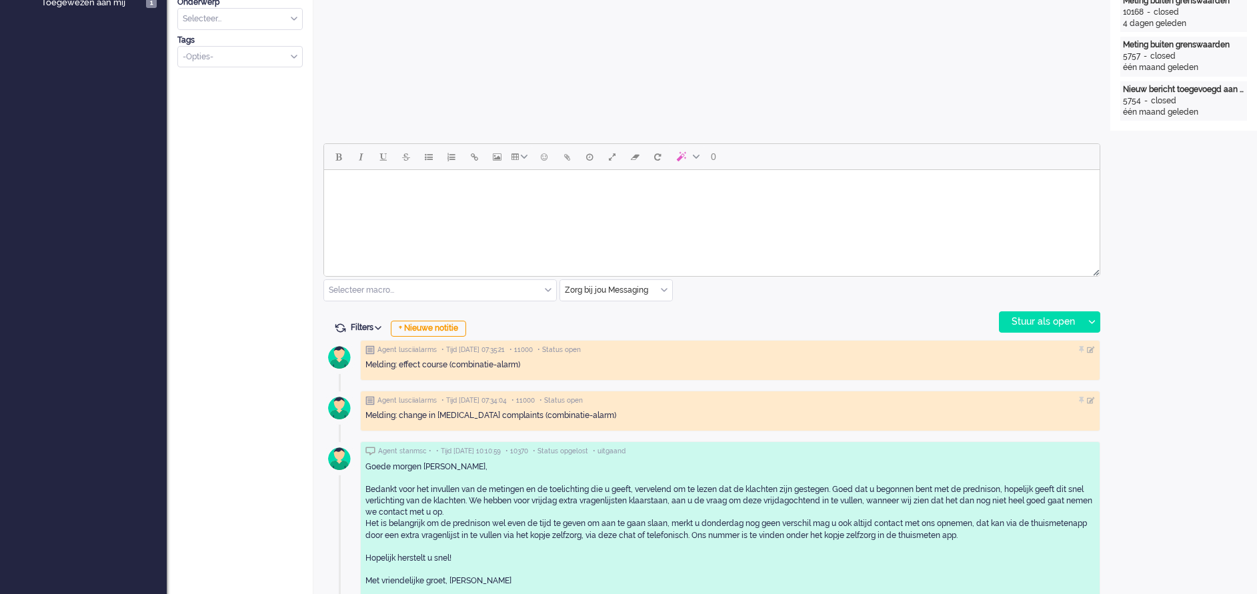
click at [433, 203] on html at bounding box center [711, 187] width 775 height 34
click at [695, 189] on body "Dag mw [PERSON_NAME]. We kunnen zien dat uw klachten zijn verslechterd ondanks …" at bounding box center [711, 186] width 765 height 23
click at [893, 187] on body "Dag mw [PERSON_NAME]. We kunnen zien dat uw klachten zijn verslechterd ondanks …" at bounding box center [711, 186] width 765 height 23
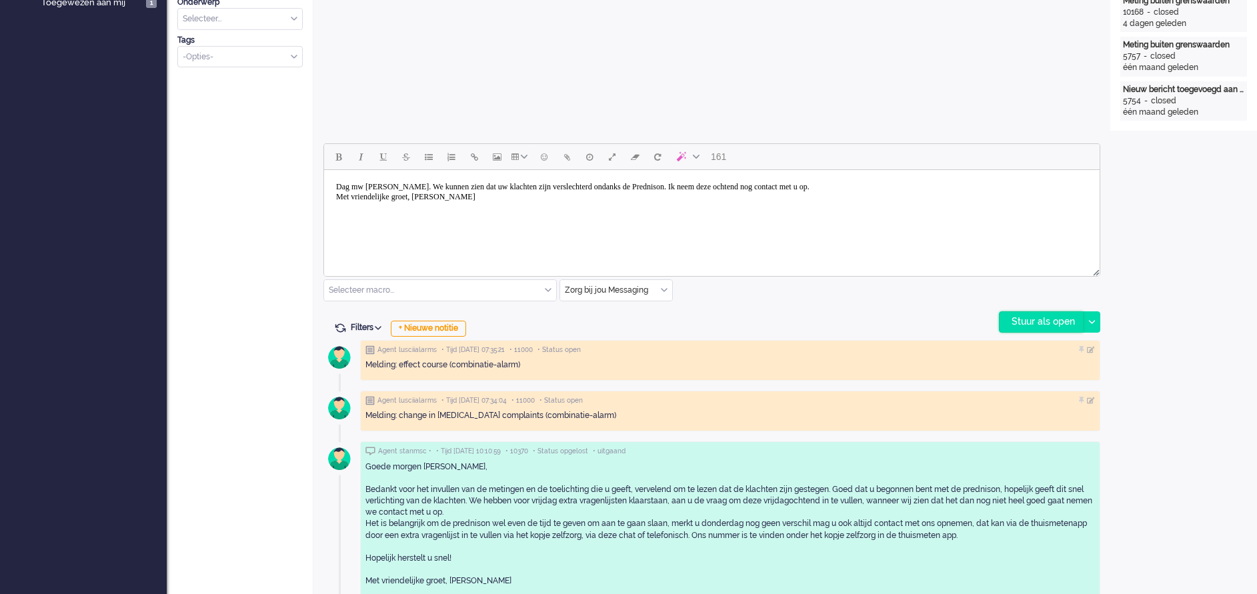
click at [1039, 314] on div "Stuur als open" at bounding box center [1040, 322] width 83 height 20
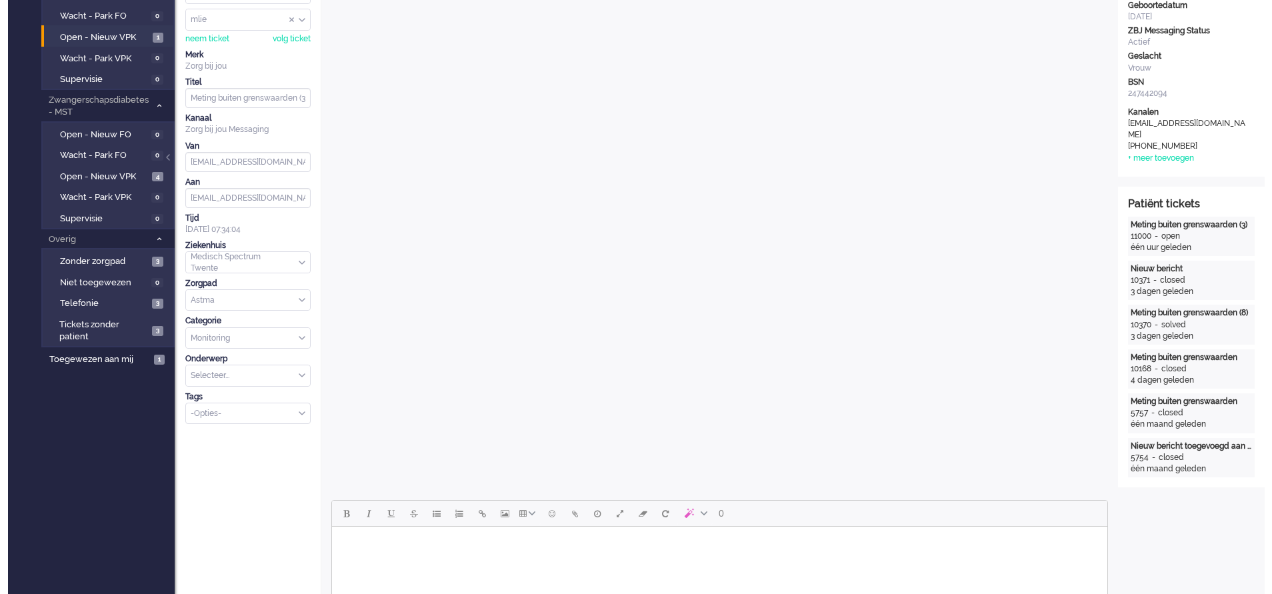
scroll to position [0, 0]
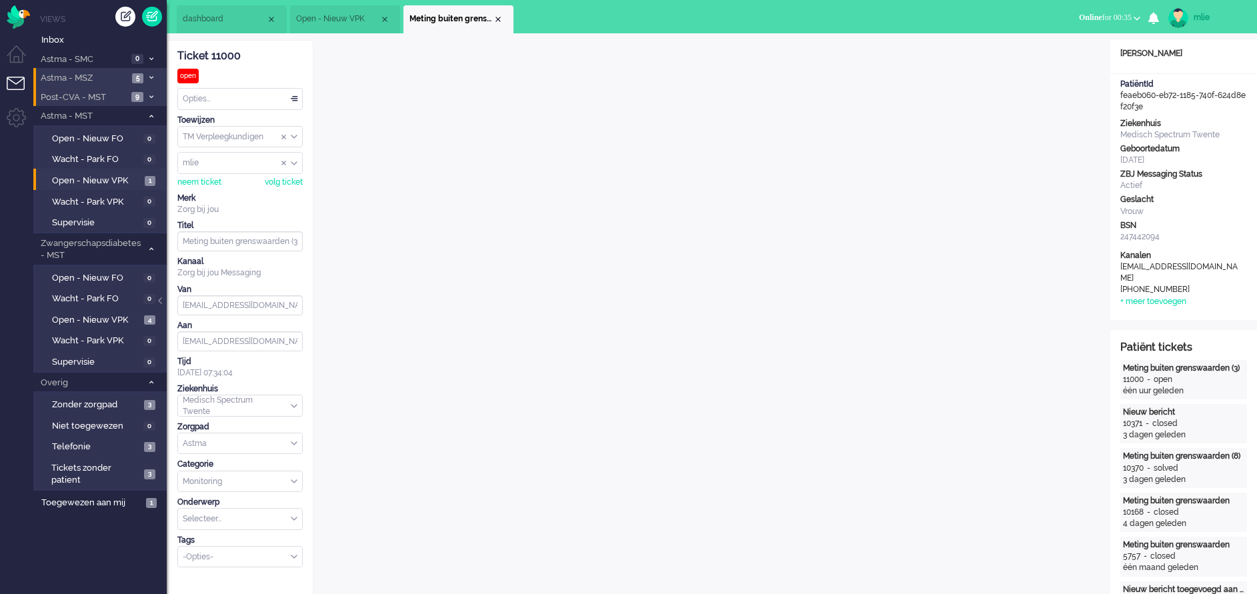
drag, startPoint x: 501, startPoint y: 20, endPoint x: 467, endPoint y: 30, distance: 35.4
click at [501, 20] on div "Close tab" at bounding box center [498, 19] width 11 height 11
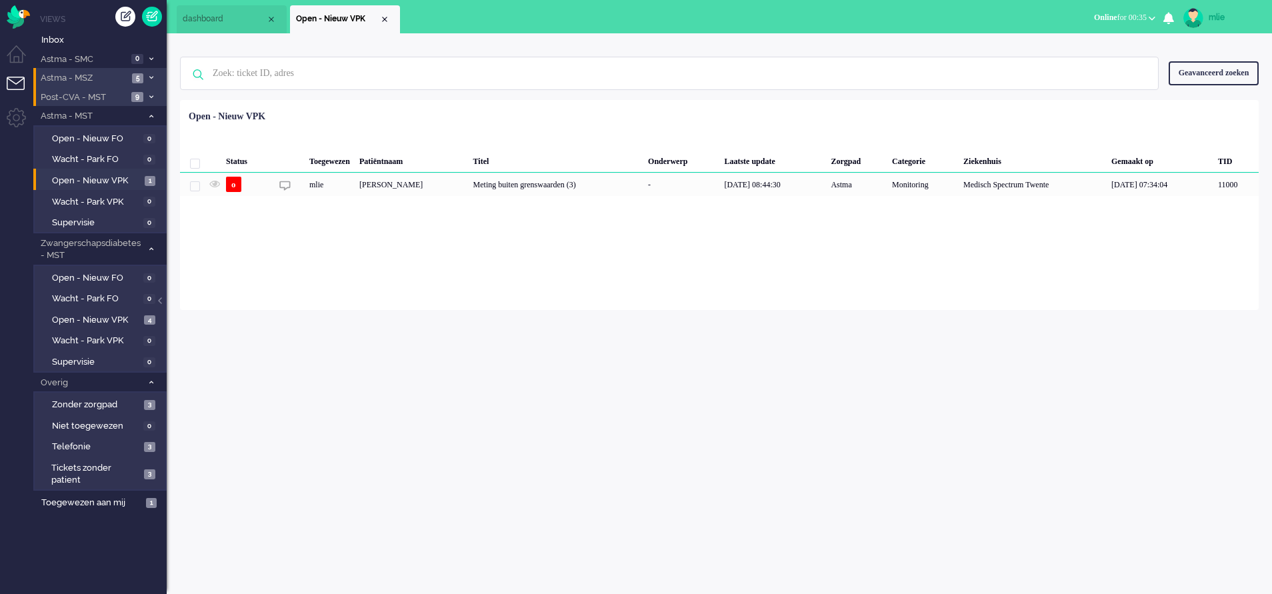
click at [387, 21] on div "Close tab" at bounding box center [384, 19] width 11 height 11
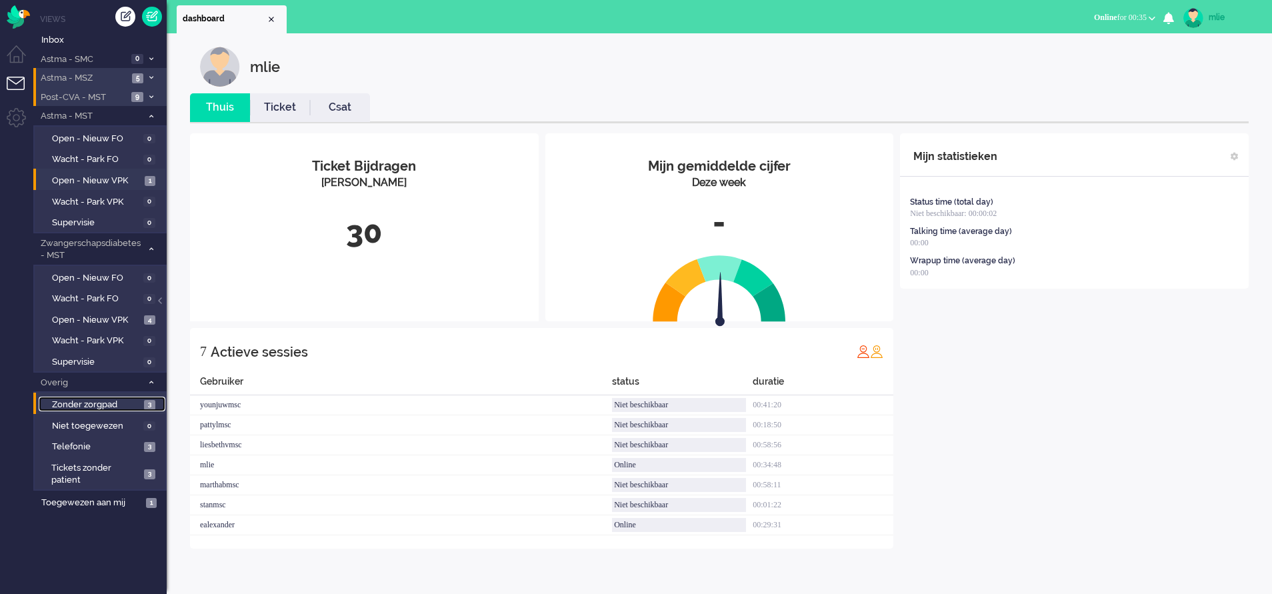
click at [79, 403] on span "Zonder zorgpad" at bounding box center [96, 405] width 89 height 13
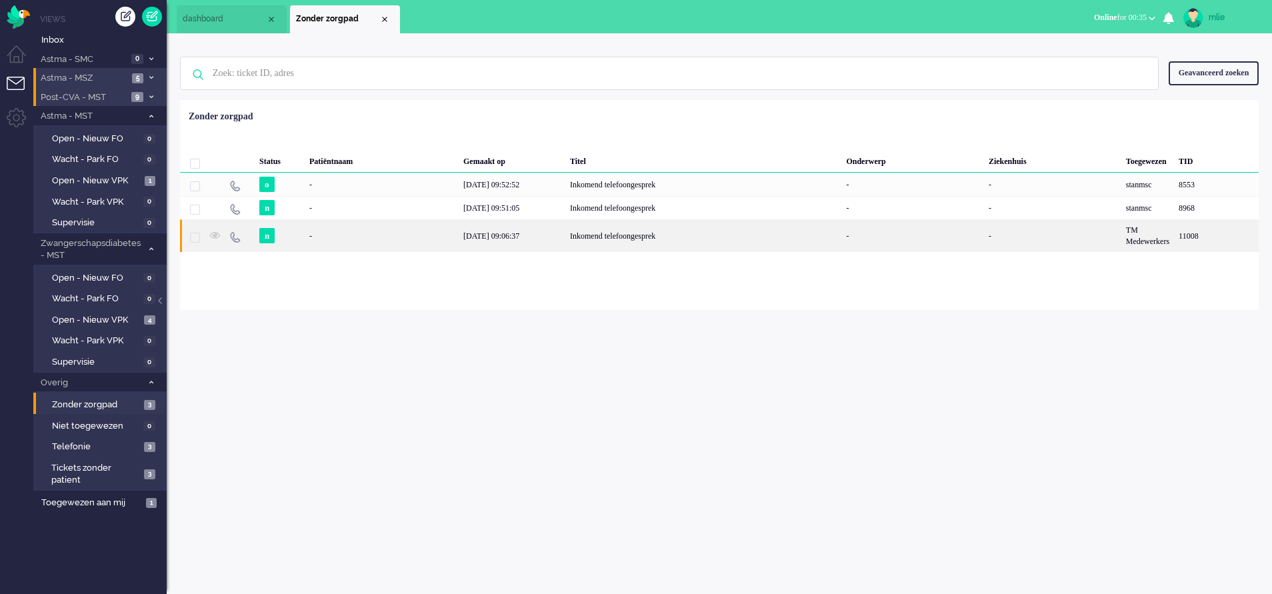
click at [598, 237] on div "Inkomend telefoongesprek" at bounding box center [703, 235] width 276 height 33
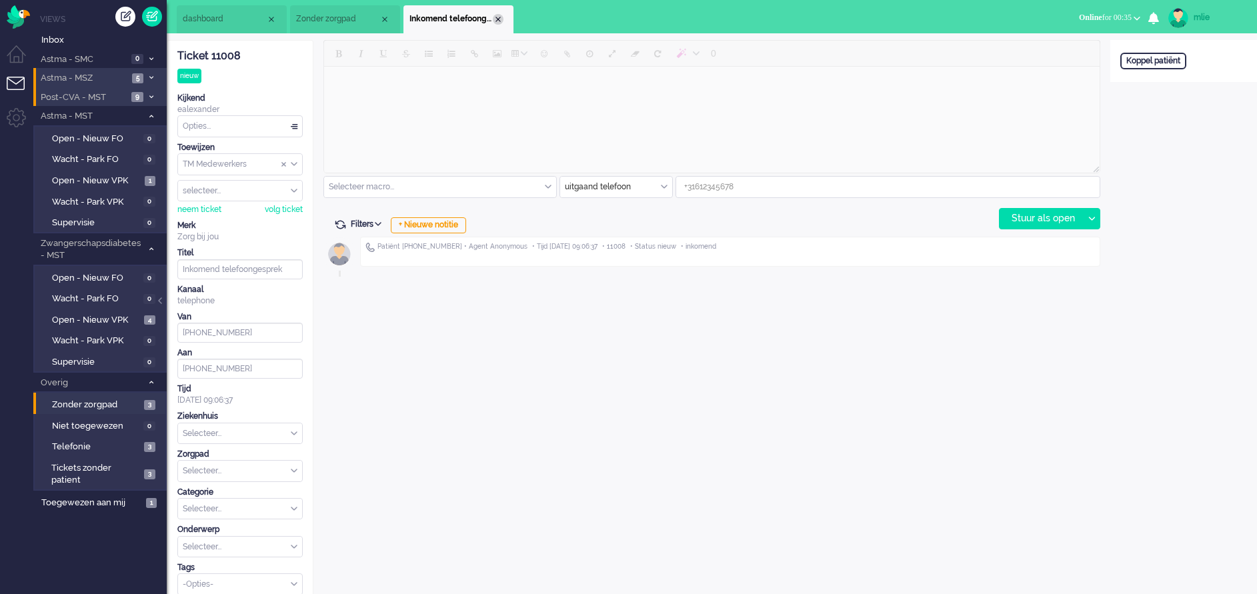
click at [499, 21] on div "Close tab" at bounding box center [498, 19] width 11 height 11
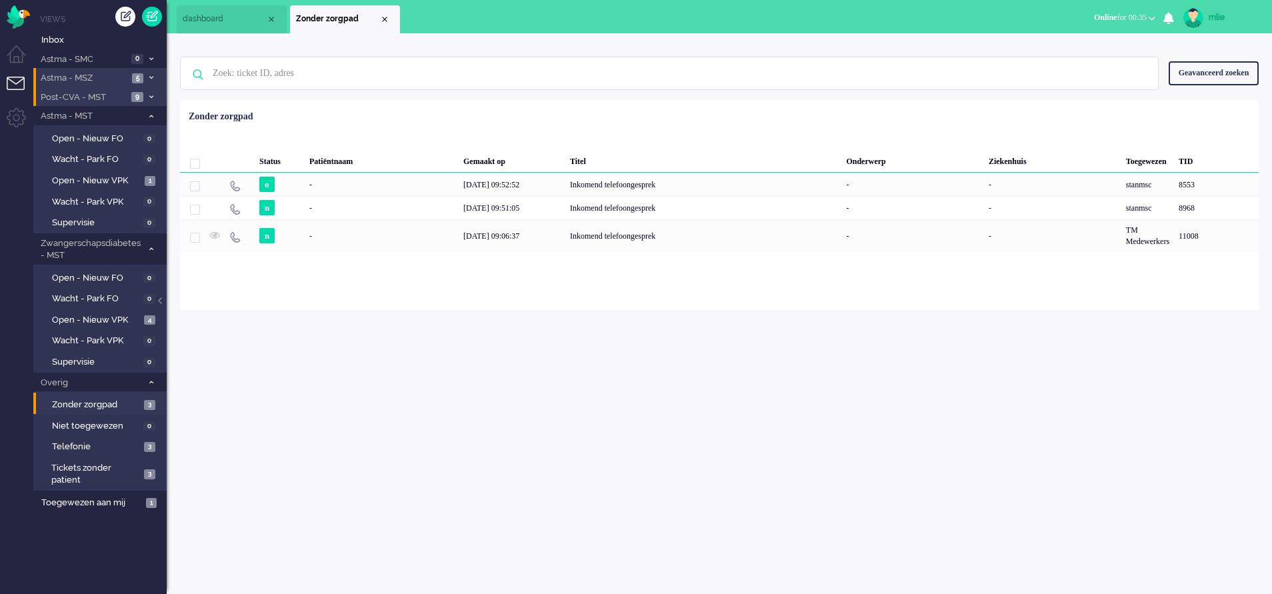
drag, startPoint x: 385, startPoint y: 19, endPoint x: 387, endPoint y: 28, distance: 8.9
click at [385, 23] on div "Close tab" at bounding box center [384, 19] width 11 height 11
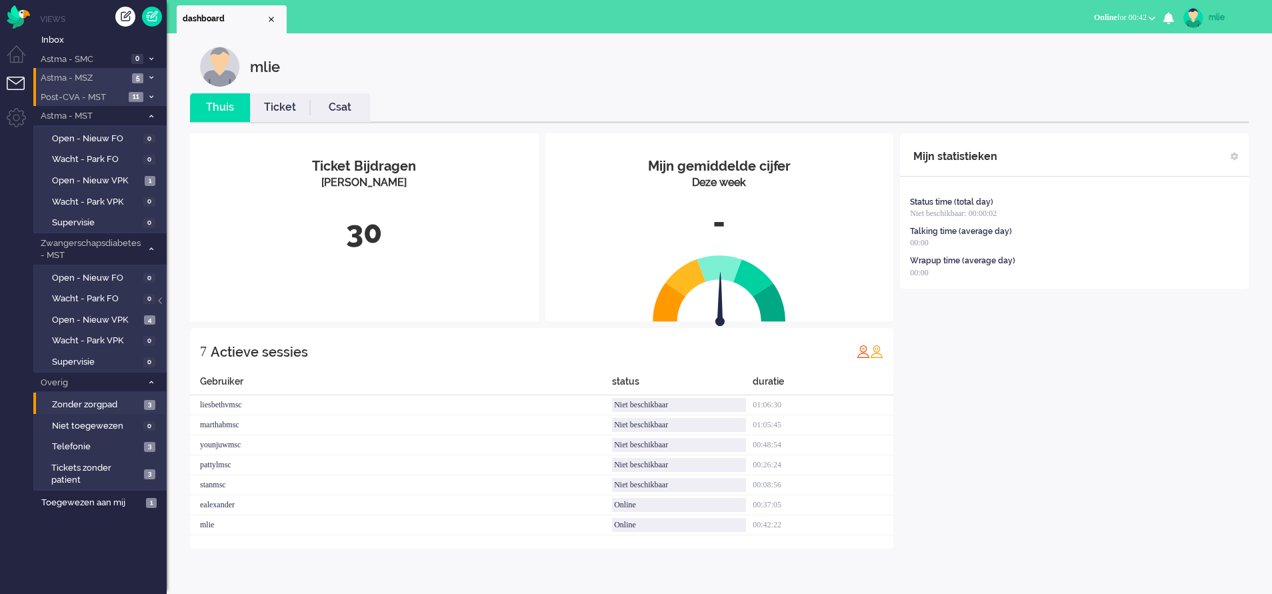
click at [280, 108] on link "Ticket" at bounding box center [280, 107] width 60 height 15
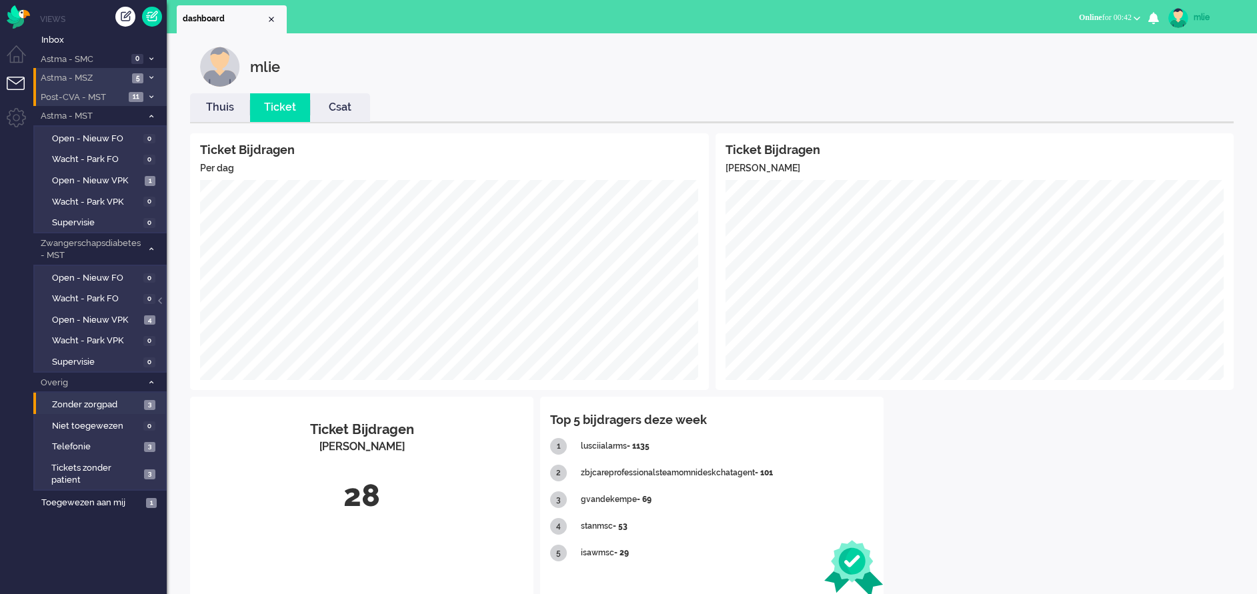
click at [225, 109] on link "Thuis" at bounding box center [220, 107] width 60 height 15
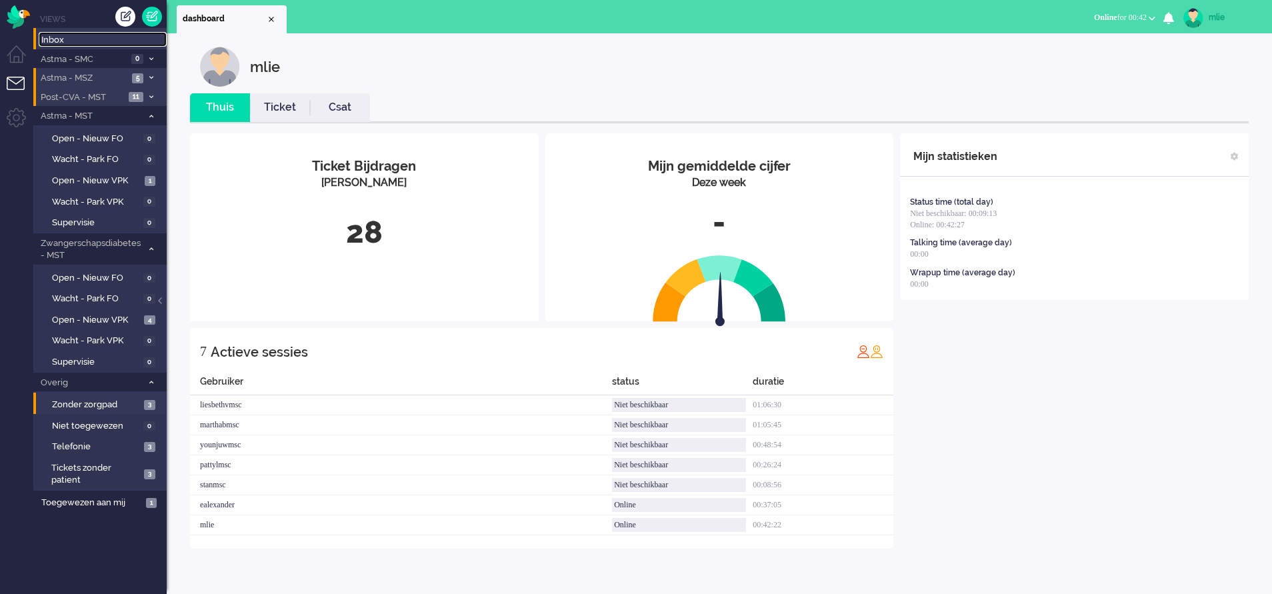
click at [59, 43] on span "Inbox" at bounding box center [103, 40] width 125 height 13
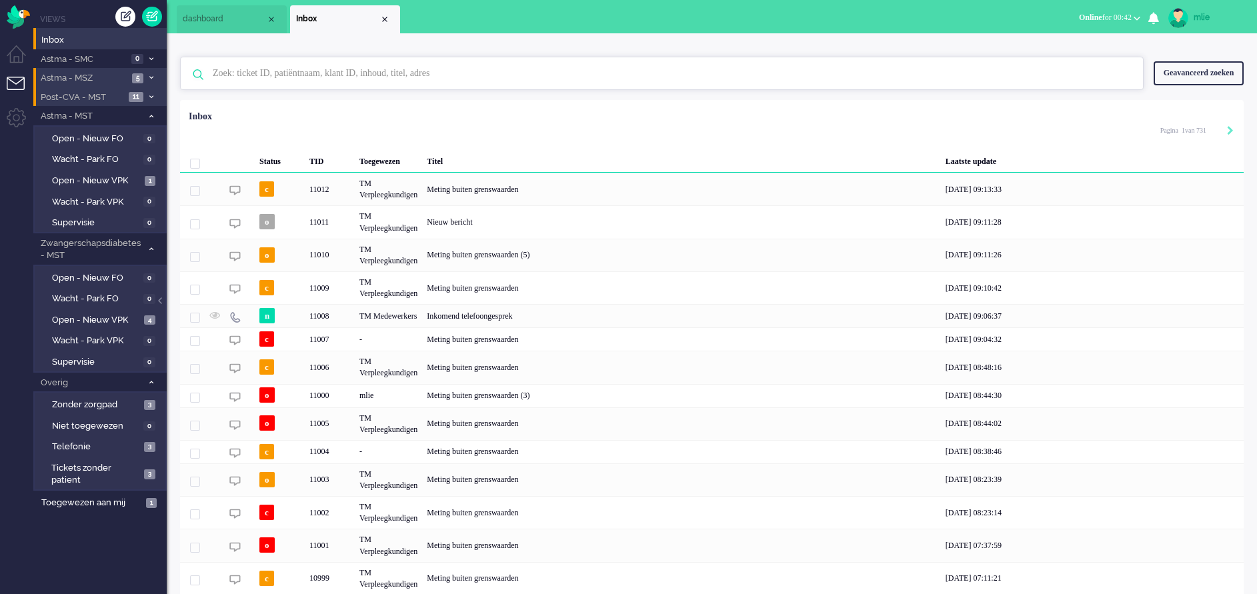
click at [309, 79] on input "text" at bounding box center [664, 73] width 922 height 32
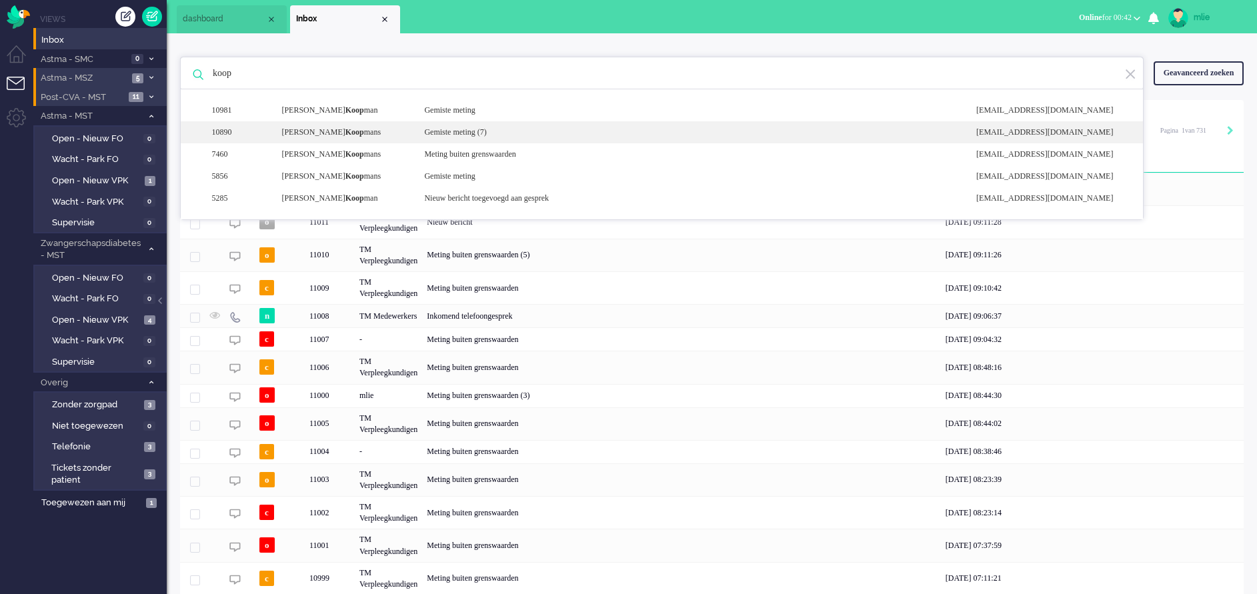
type input "koop"
click at [469, 137] on div "Gemiste meting (7)" at bounding box center [690, 132] width 552 height 11
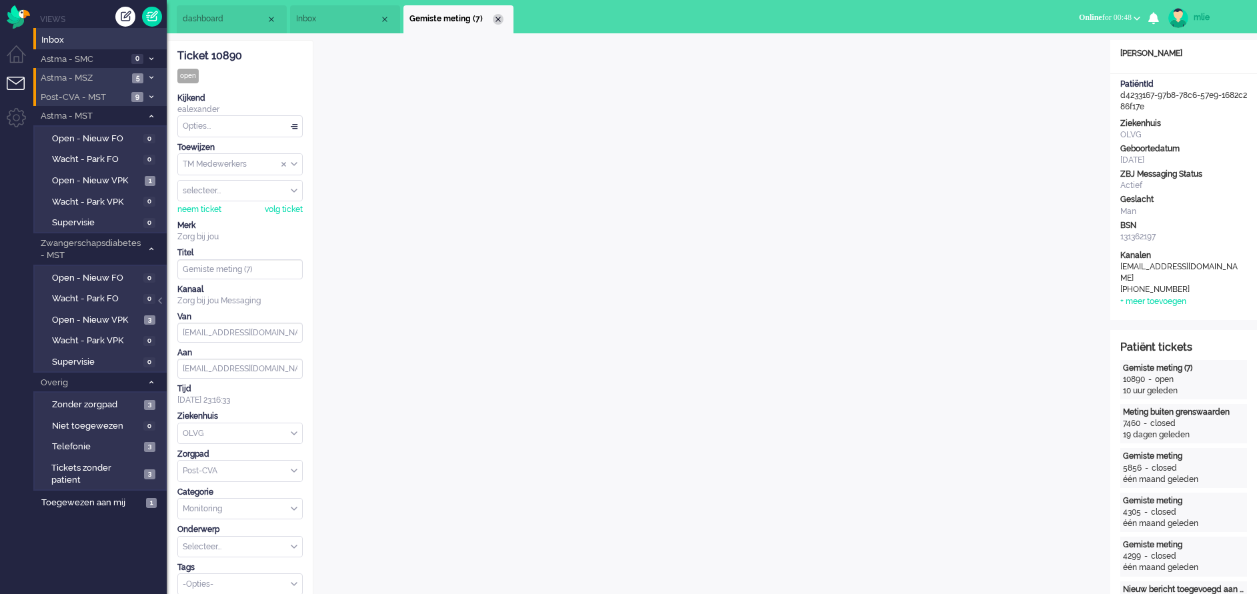
click at [499, 19] on div "Close tab" at bounding box center [498, 19] width 11 height 11
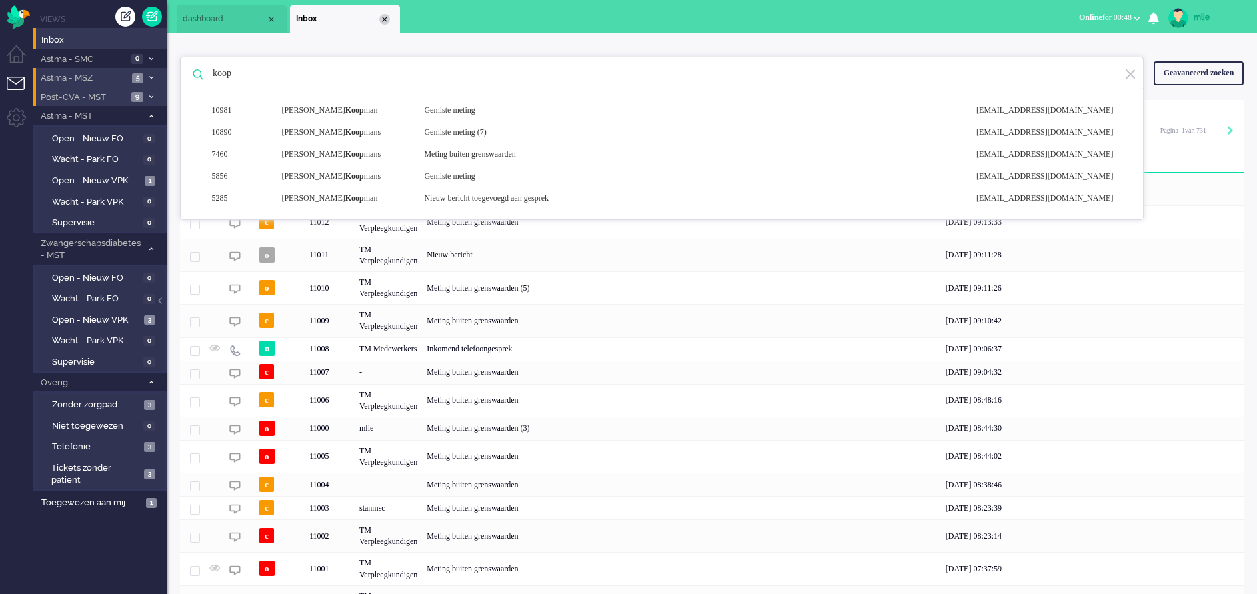
click at [383, 23] on div "Close tab" at bounding box center [384, 19] width 11 height 11
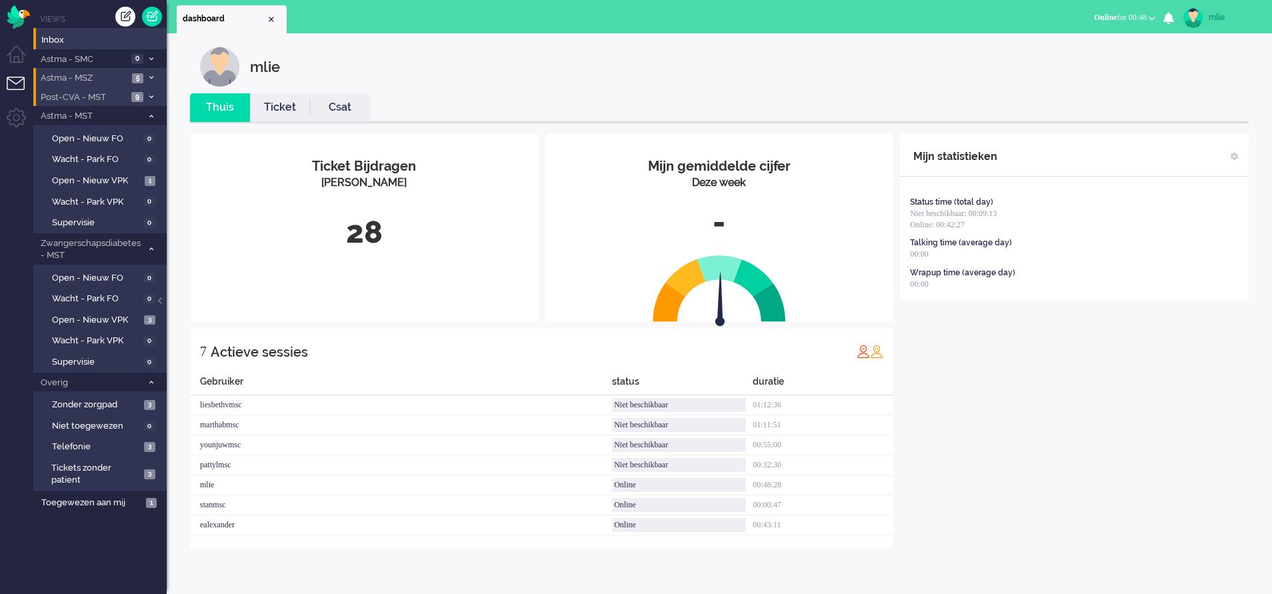
click at [153, 96] on icon at bounding box center [151, 97] width 4 height 5
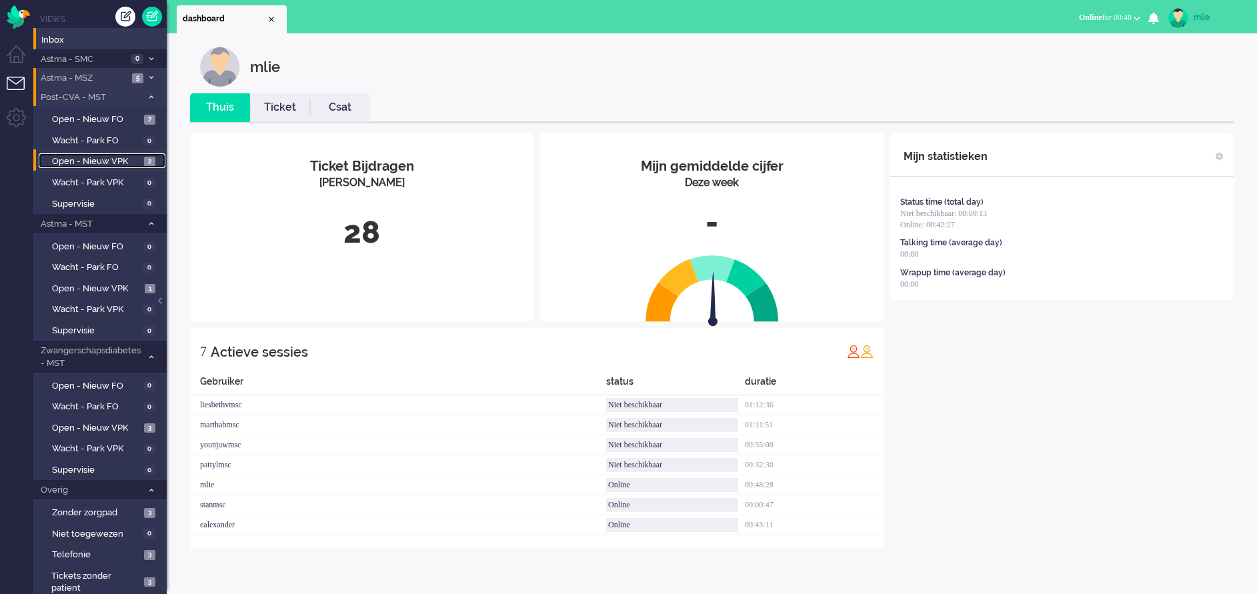
click at [81, 164] on span "Open - Nieuw VPK" at bounding box center [96, 161] width 89 height 13
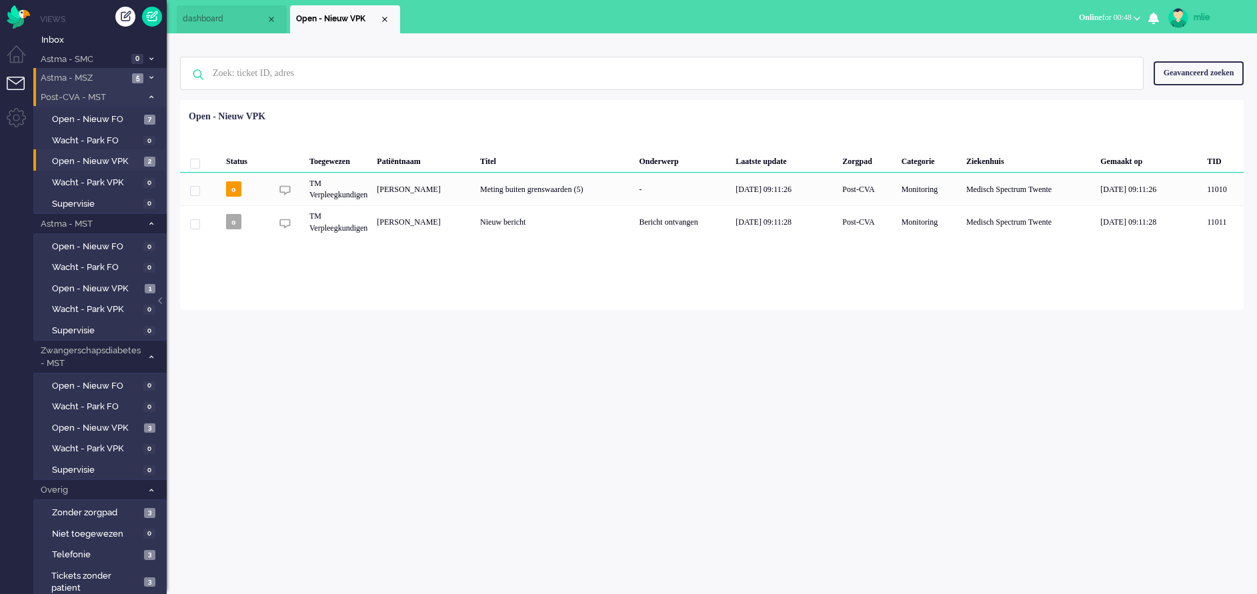
click at [151, 94] on span at bounding box center [151, 97] width 10 height 7
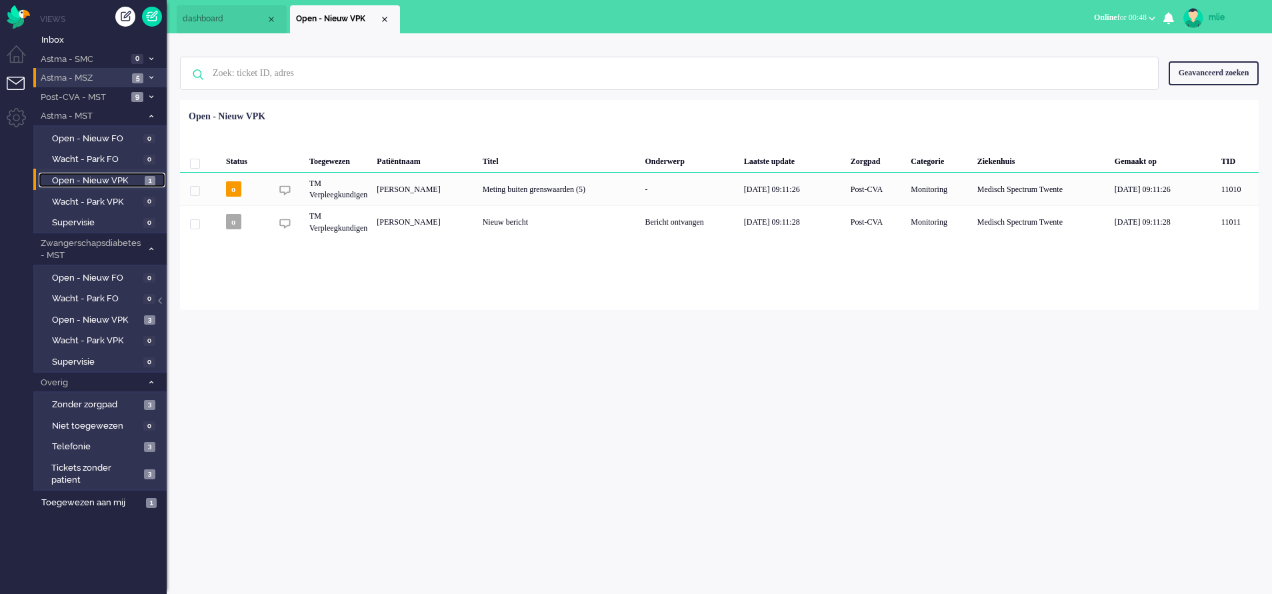
click at [87, 178] on span "Open - Nieuw VPK" at bounding box center [96, 181] width 89 height 13
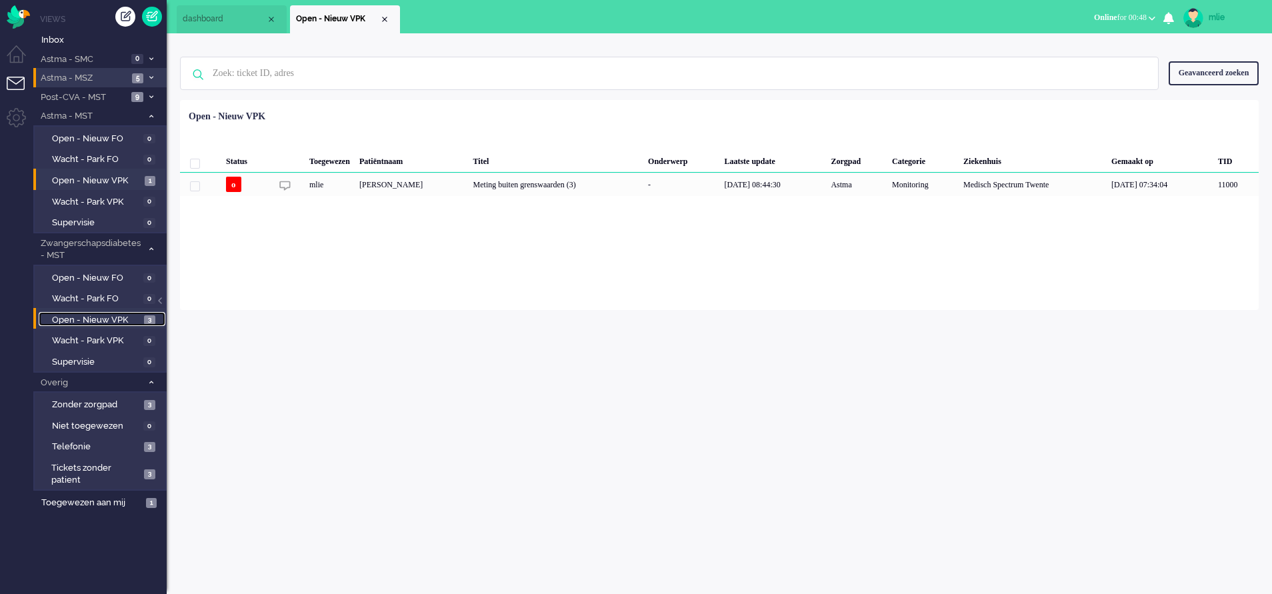
click at [101, 314] on span "Open - Nieuw VPK" at bounding box center [96, 320] width 89 height 13
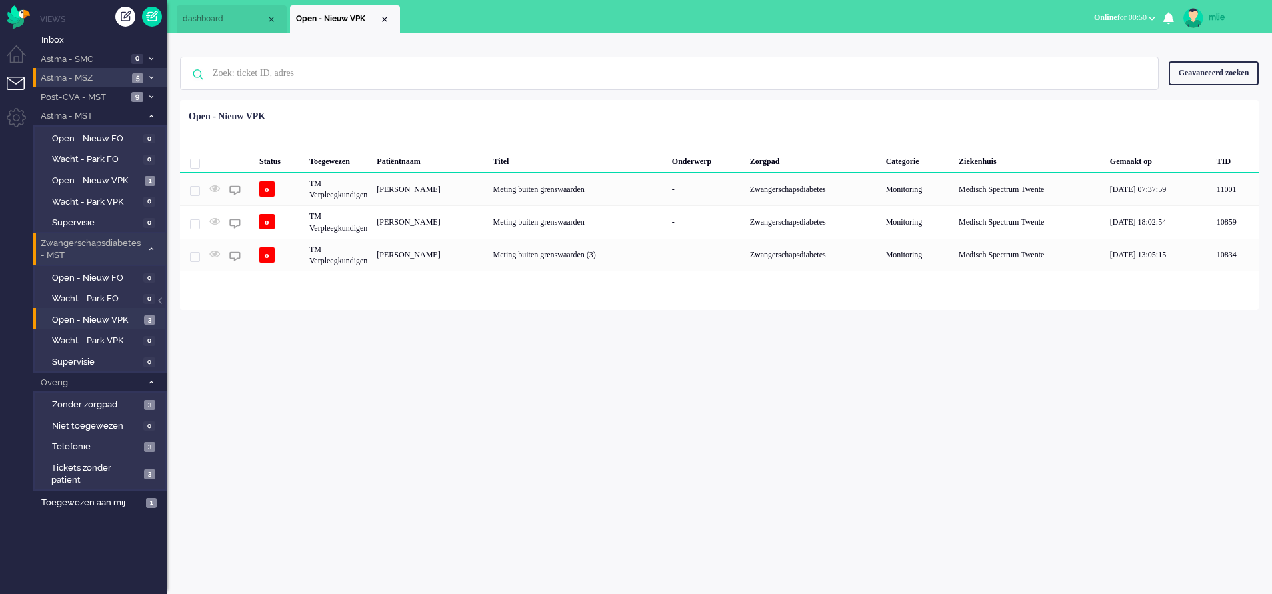
click at [156, 249] on li "Zwangerschapsdiabetes - MST 3" at bounding box center [99, 248] width 133 height 31
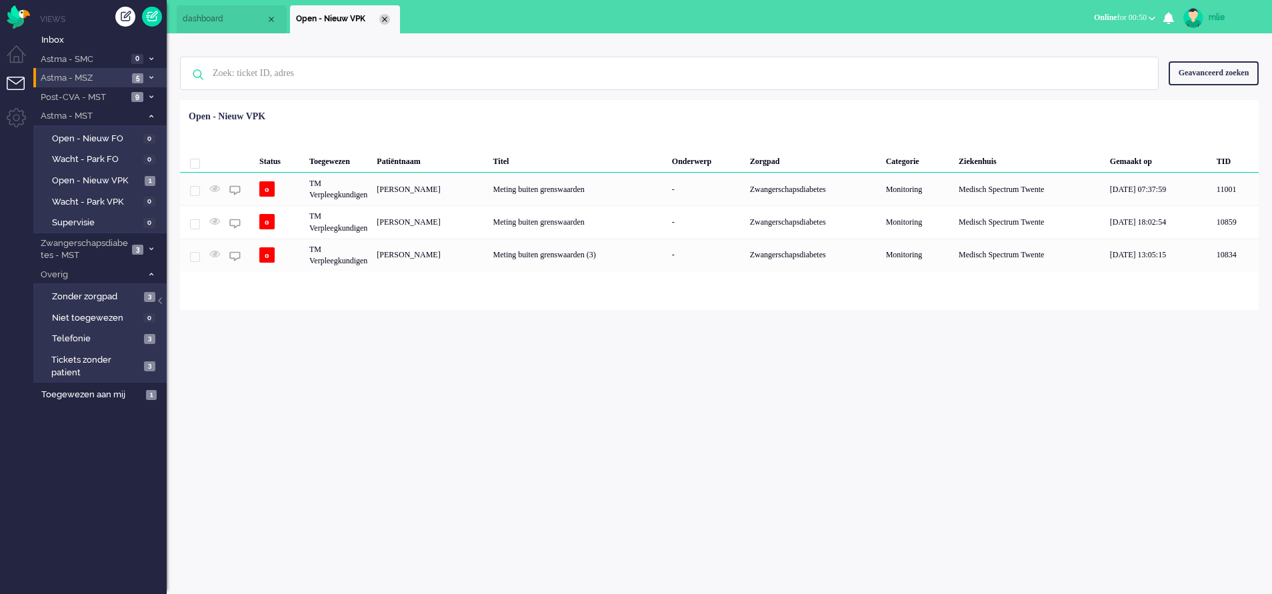
click at [387, 18] on div "Close tab" at bounding box center [384, 19] width 11 height 11
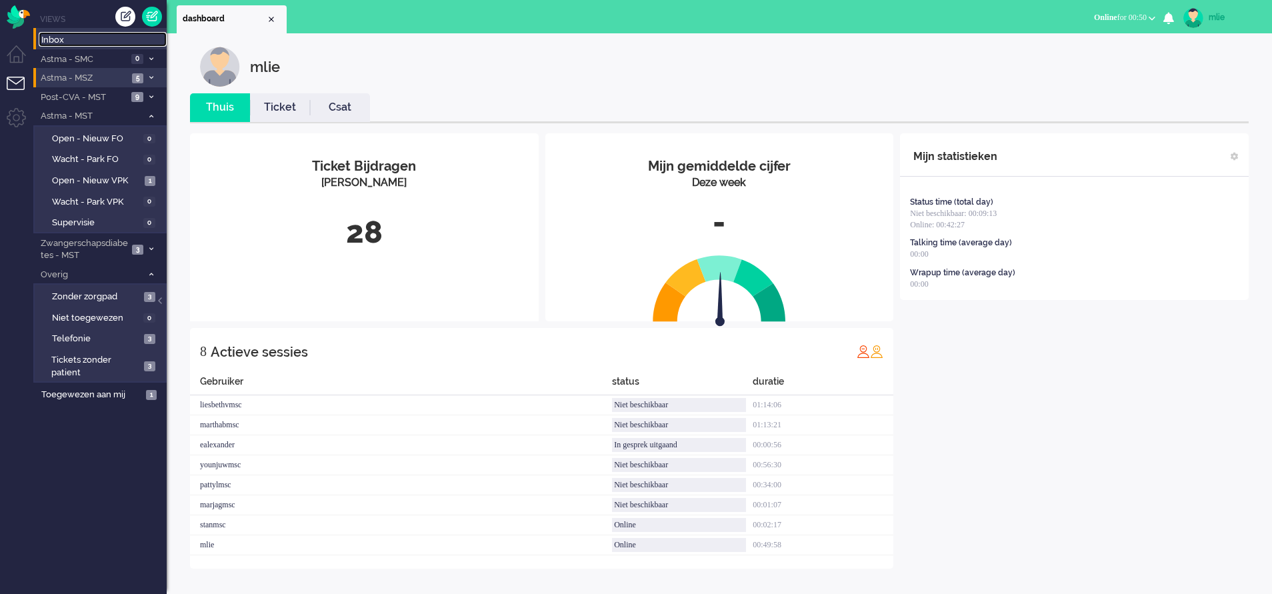
click at [60, 45] on span "Inbox" at bounding box center [103, 40] width 125 height 13
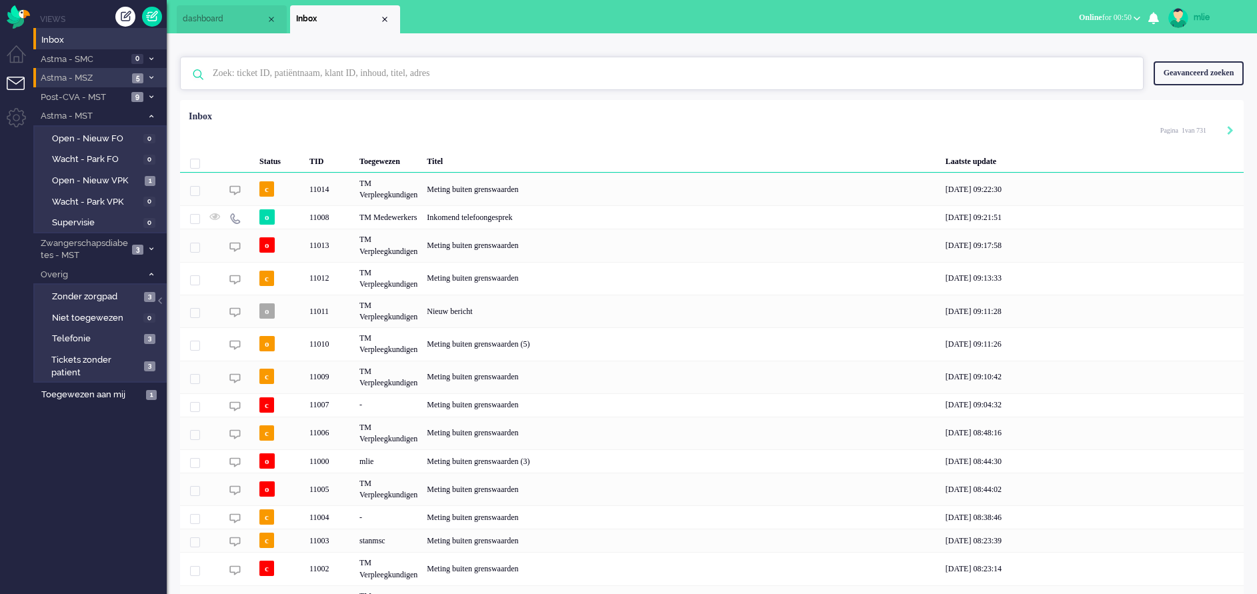
click at [322, 74] on input "text" at bounding box center [664, 73] width 922 height 32
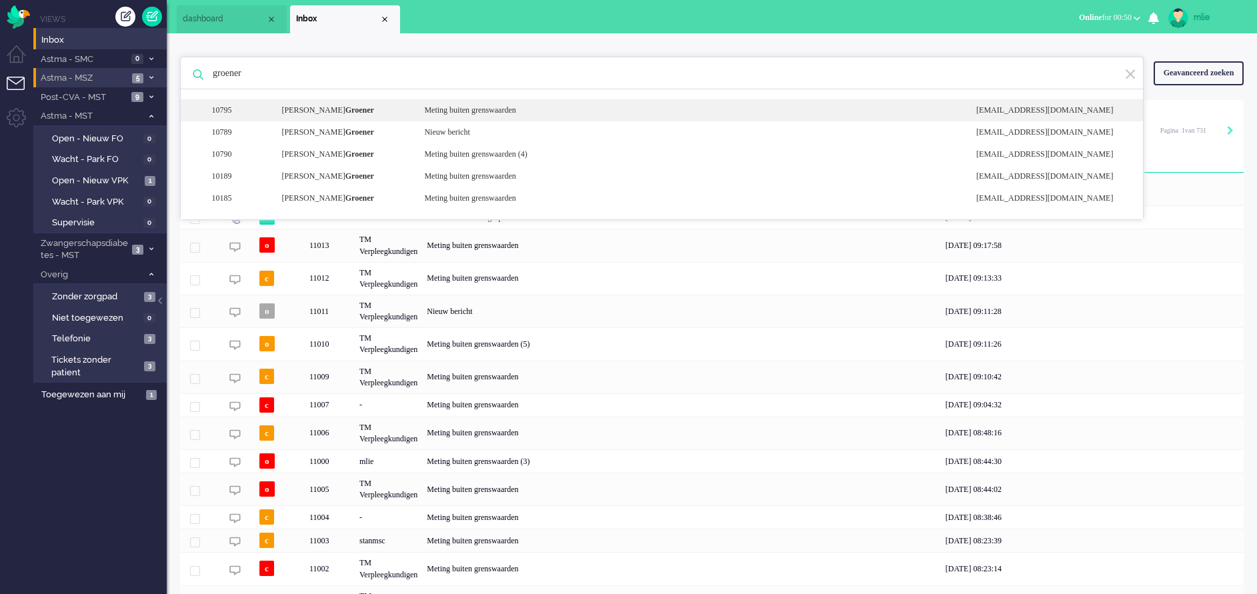
type input "groener"
click at [509, 113] on div "Meting buiten grenswaarden" at bounding box center [690, 110] width 552 height 11
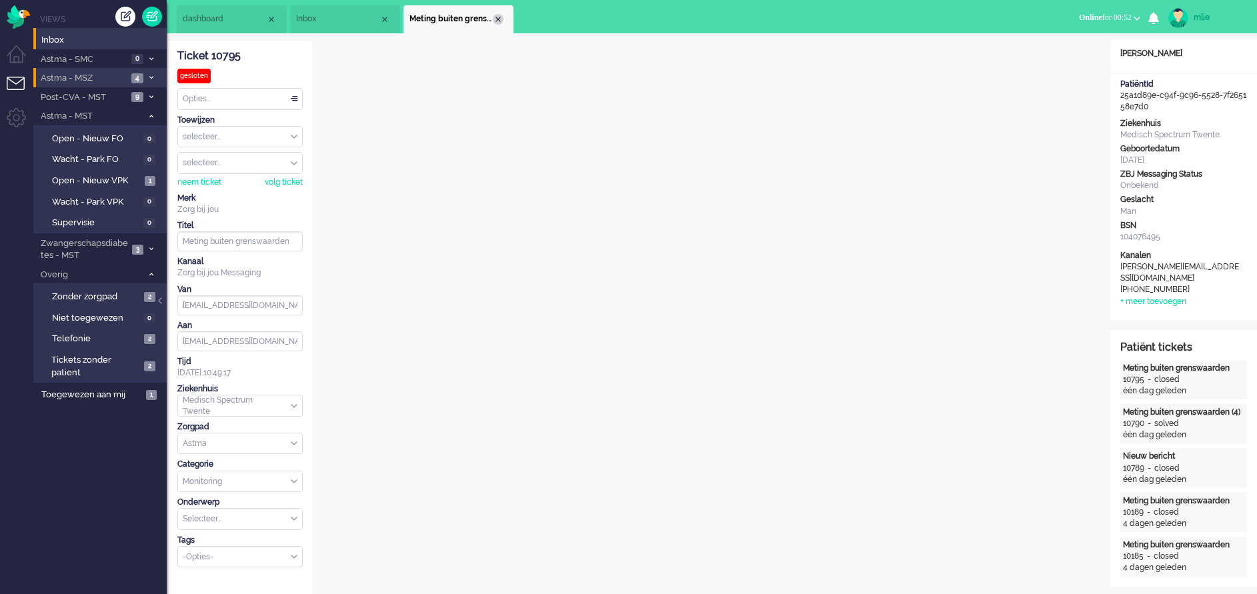
click at [496, 16] on div "Close tab" at bounding box center [498, 19] width 11 height 11
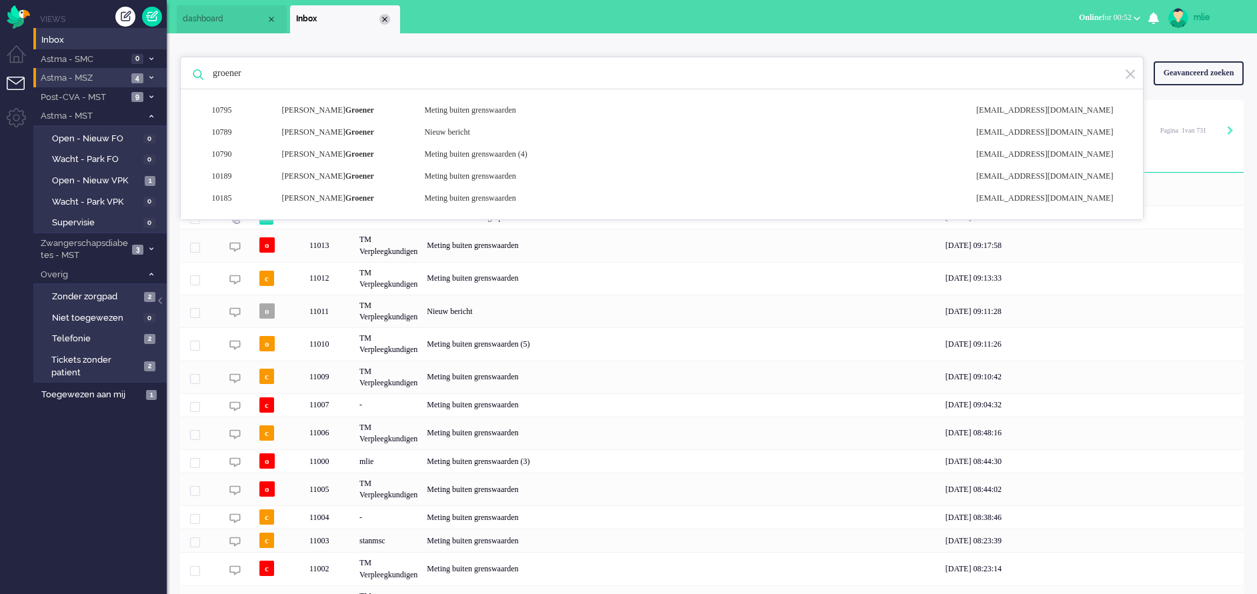
click at [385, 19] on div "Close tab" at bounding box center [384, 19] width 11 height 11
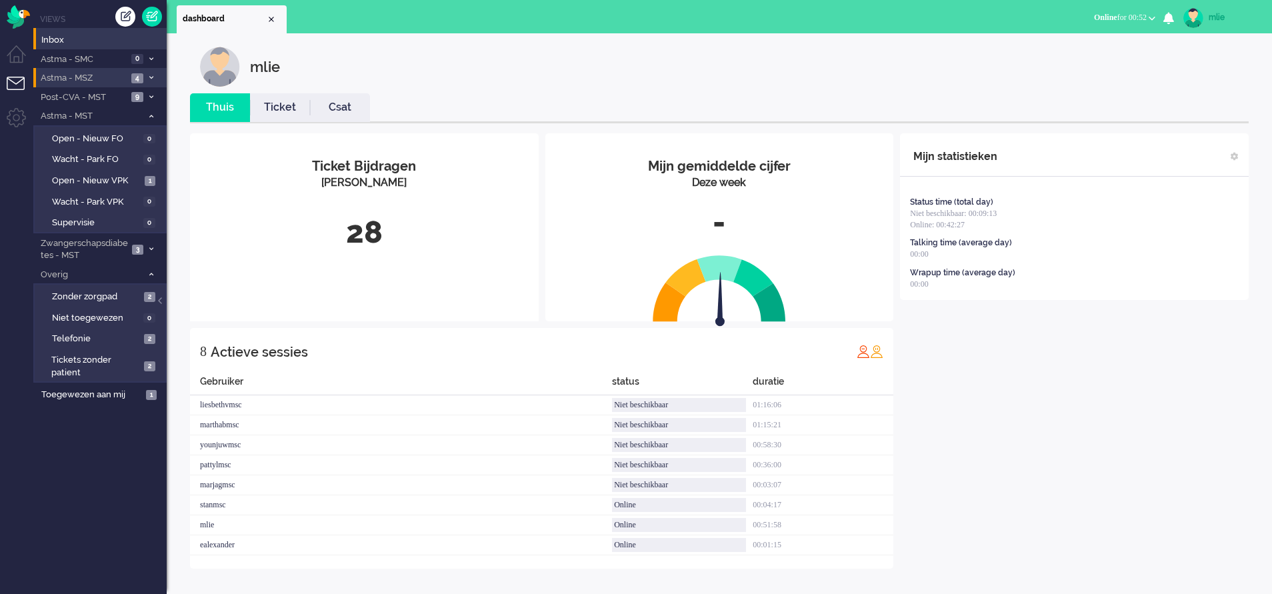
click at [280, 107] on link "Ticket" at bounding box center [280, 107] width 60 height 15
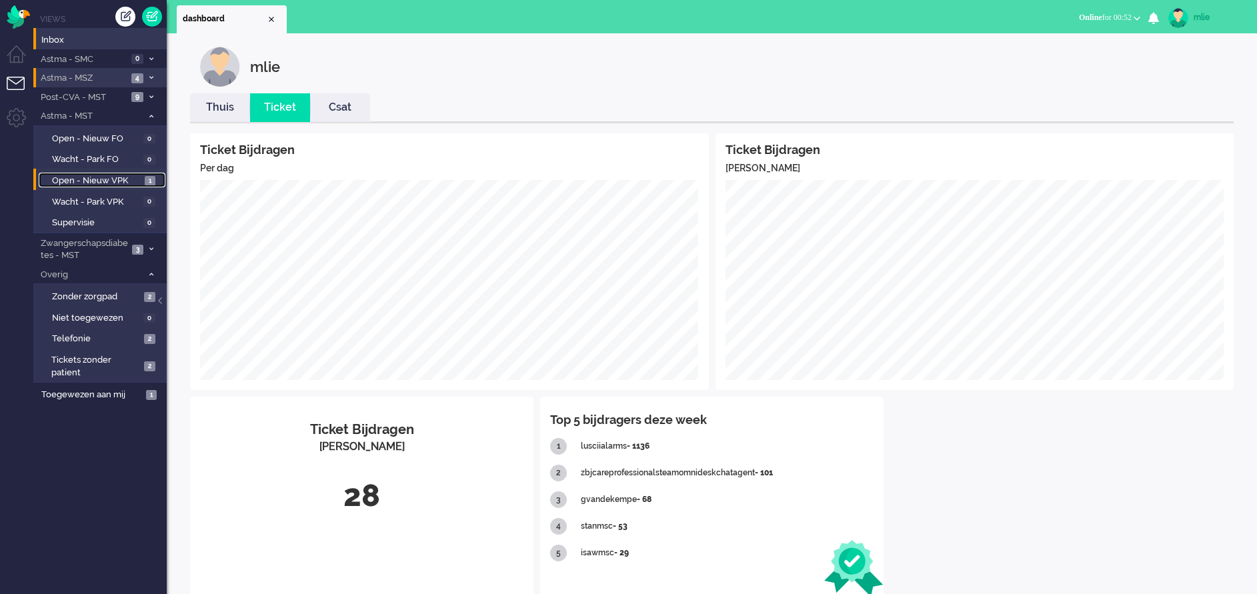
click at [105, 177] on span "Open - Nieuw VPK" at bounding box center [96, 181] width 89 height 13
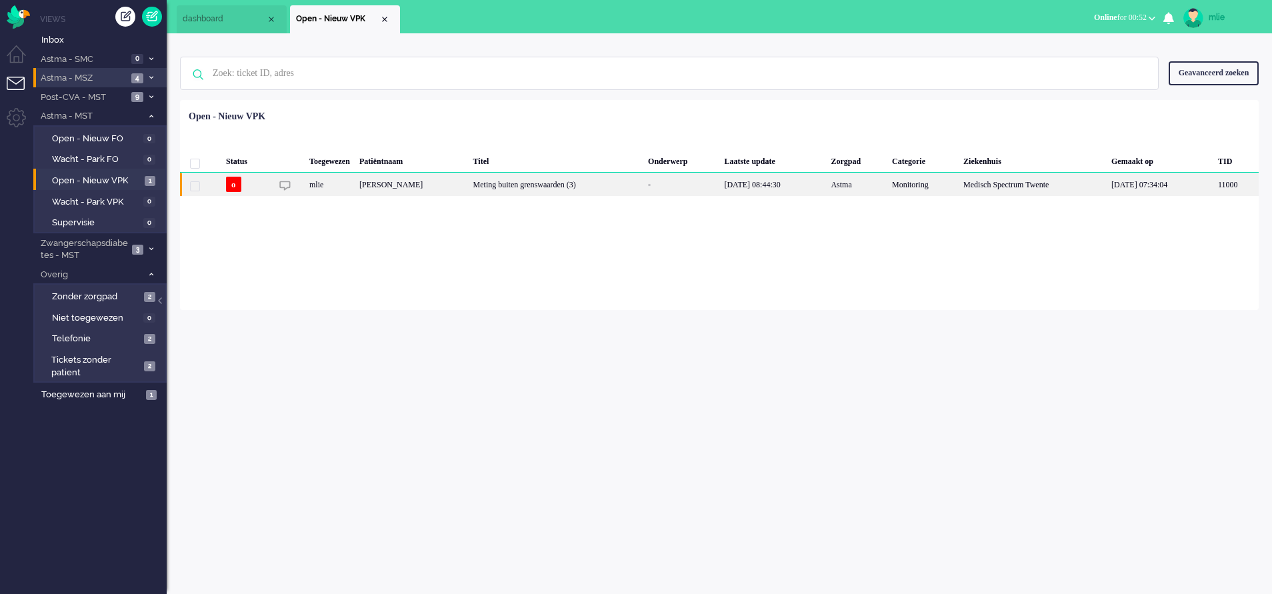
click at [797, 183] on div "[DATE] 08:44:30" at bounding box center [772, 184] width 107 height 23
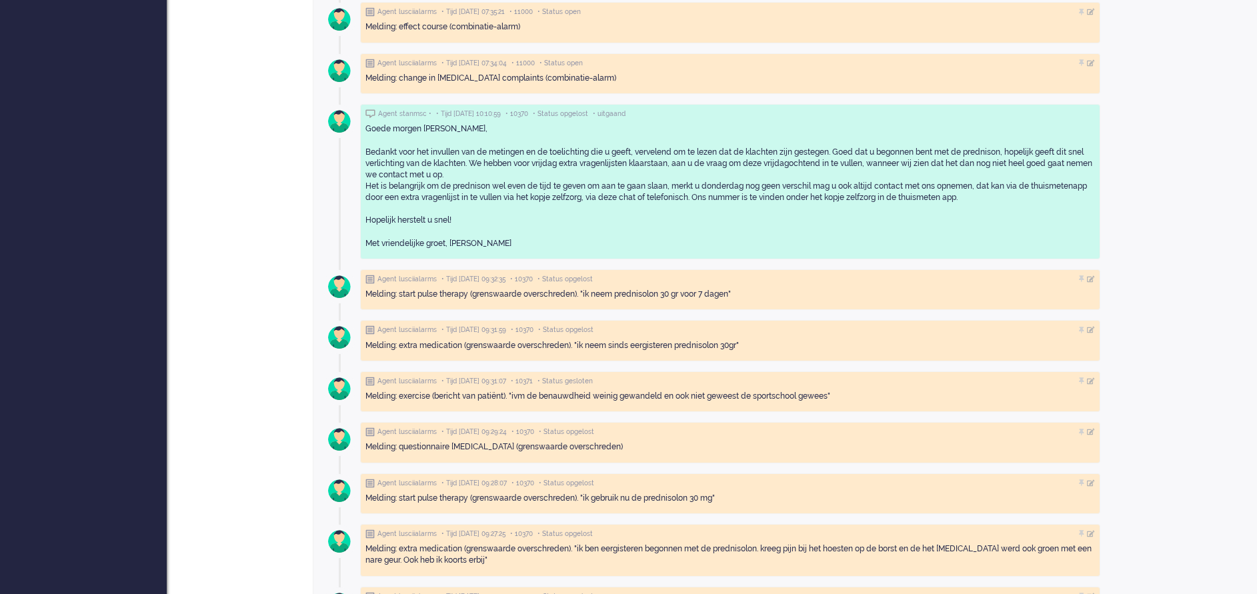
scroll to position [500, 0]
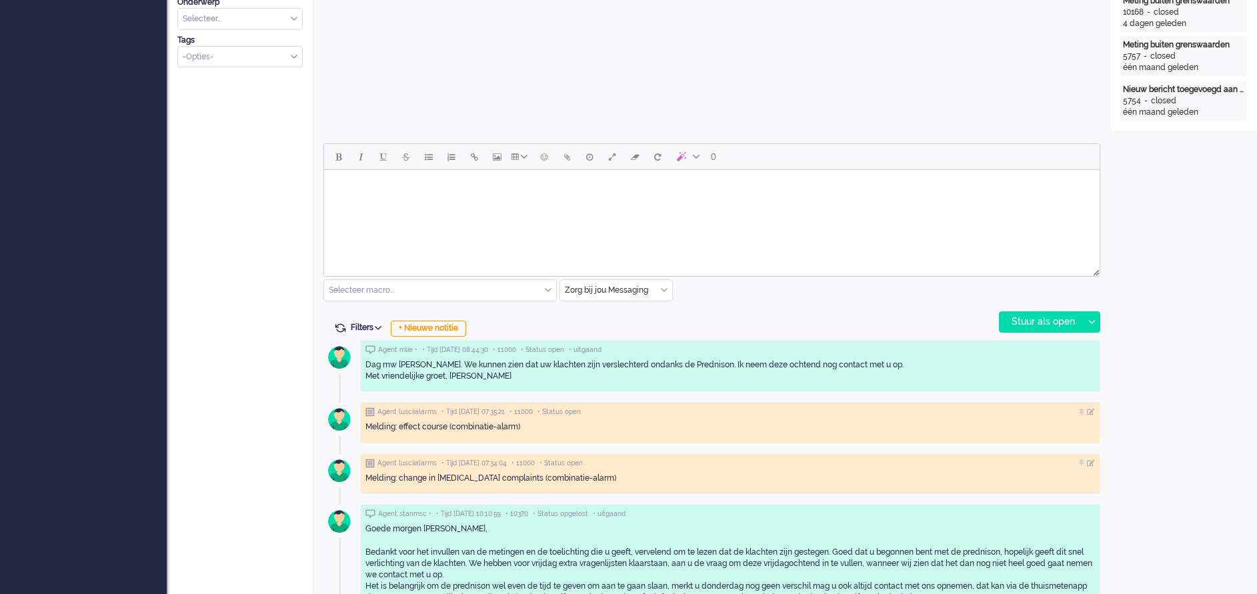
click at [663, 285] on div "Zorg bij jou Messaging" at bounding box center [616, 290] width 112 height 21
click at [621, 329] on span "uitgaand telefoon" at bounding box center [599, 329] width 66 height 11
click at [1059, 320] on div "Stuur als open" at bounding box center [1040, 322] width 83 height 20
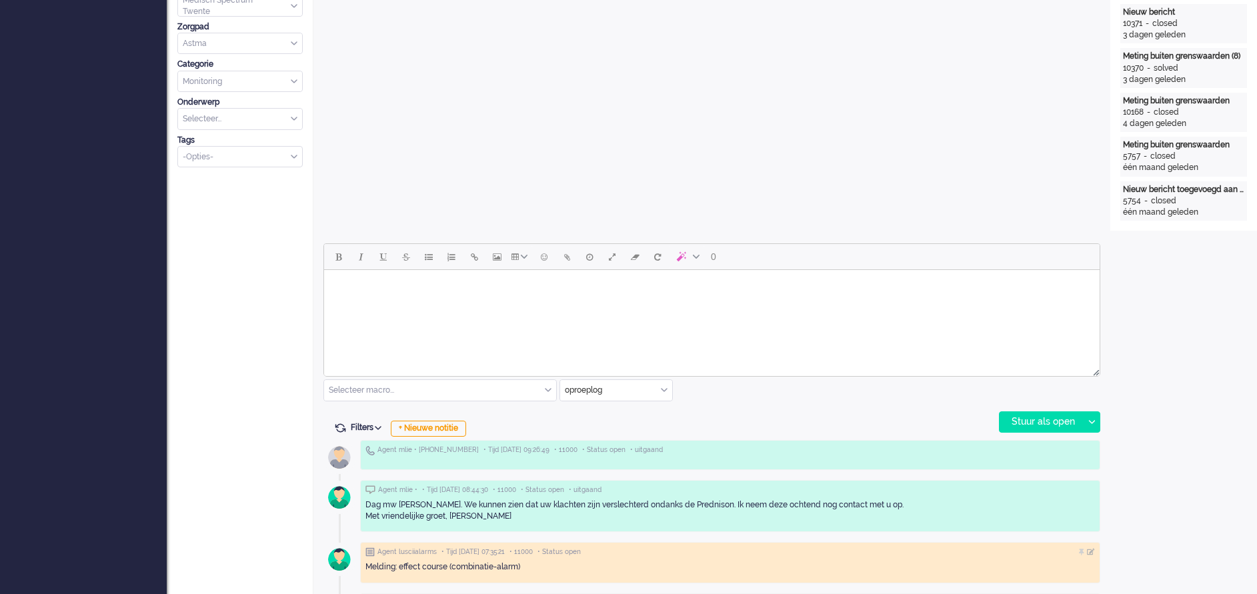
scroll to position [300, 0]
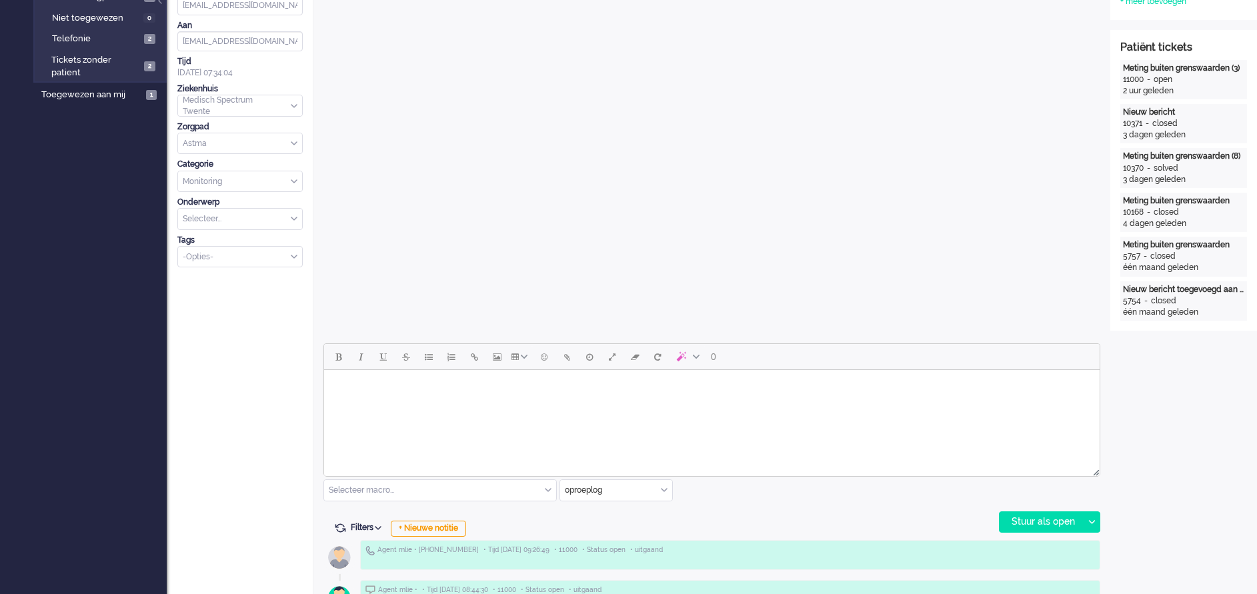
click at [345, 387] on body "Rich Text Area. Press ALT-0 for help." at bounding box center [711, 386] width 765 height 23
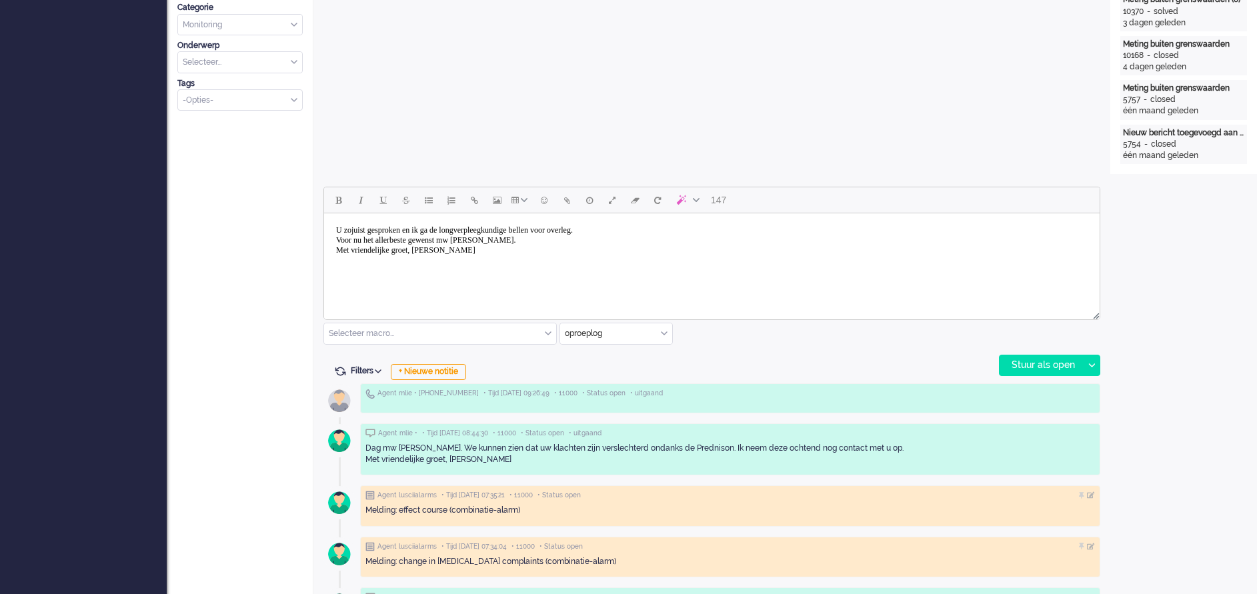
scroll to position [500, 0]
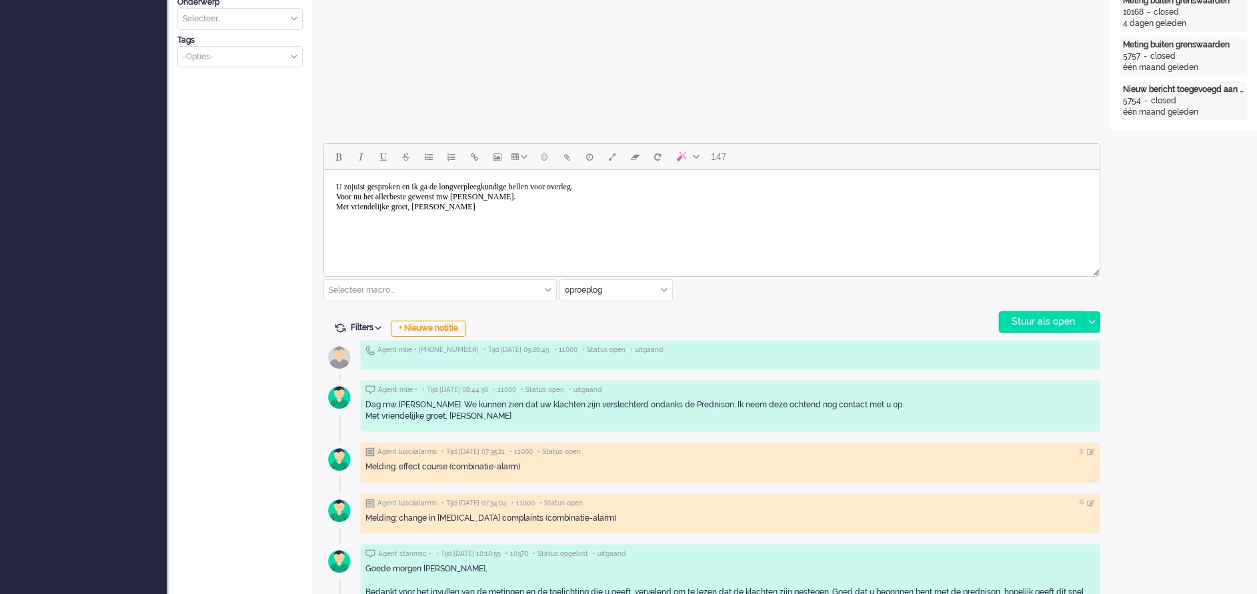
click at [1045, 321] on div "Stuur als open" at bounding box center [1040, 322] width 83 height 20
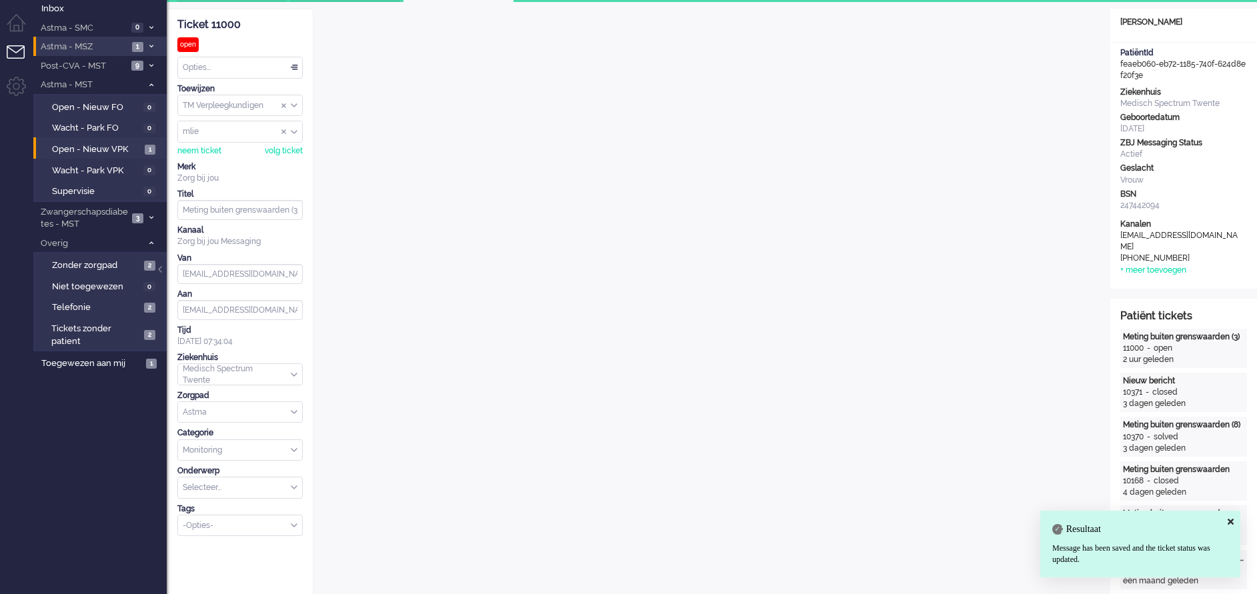
scroll to position [0, 0]
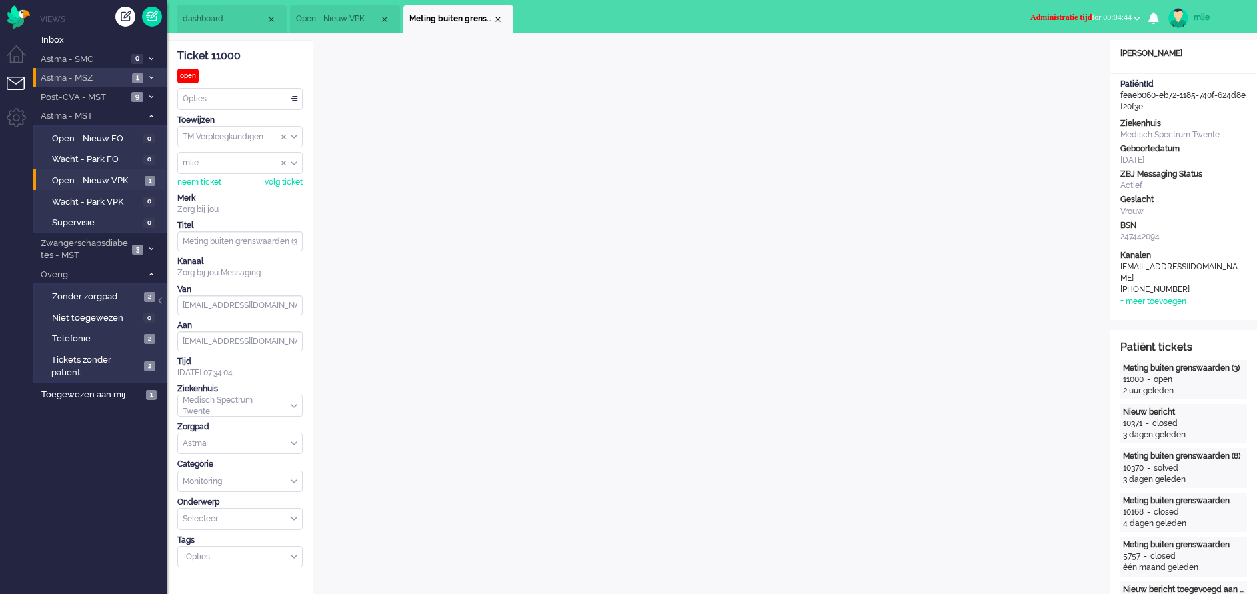
click at [291, 97] on div "Opties..." at bounding box center [240, 99] width 124 height 21
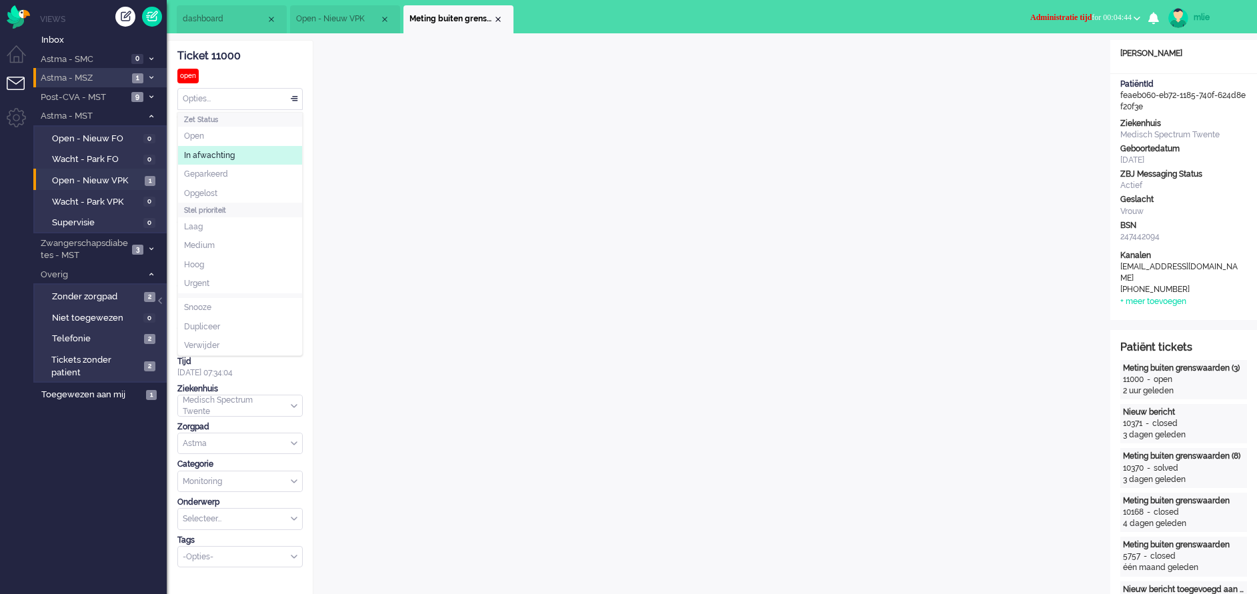
click at [224, 156] on span "In afwachting" at bounding box center [209, 155] width 51 height 11
click at [292, 102] on div "Opties..." at bounding box center [240, 99] width 124 height 21
click at [204, 188] on span "Opgelost" at bounding box center [200, 193] width 33 height 11
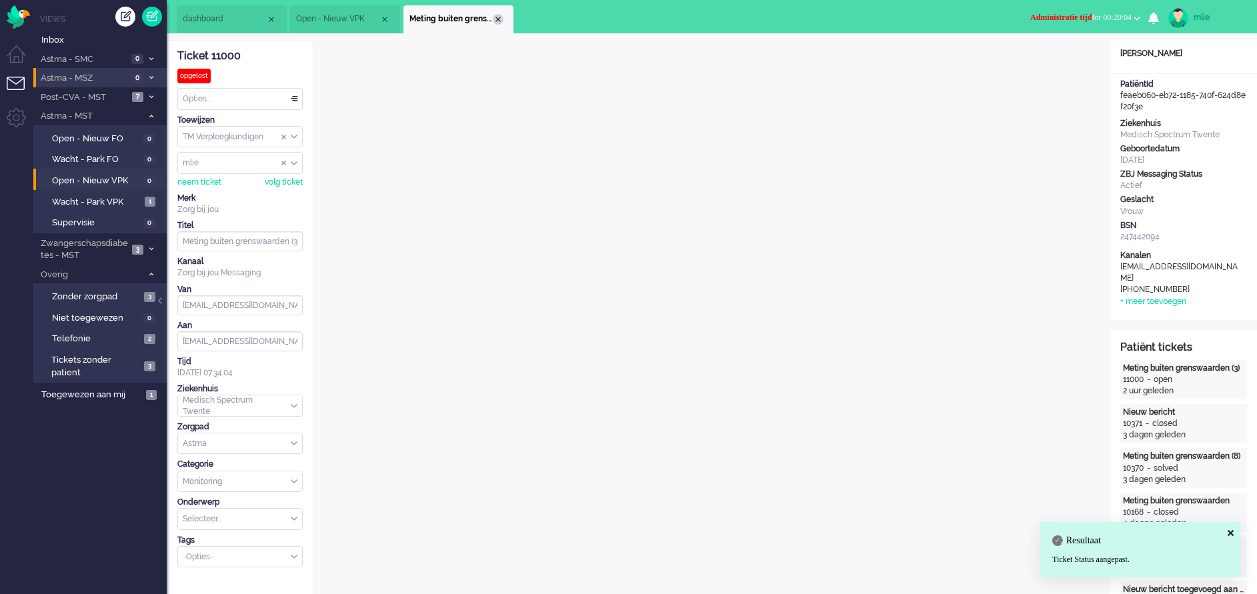
click at [500, 19] on div "Close tab" at bounding box center [498, 19] width 11 height 11
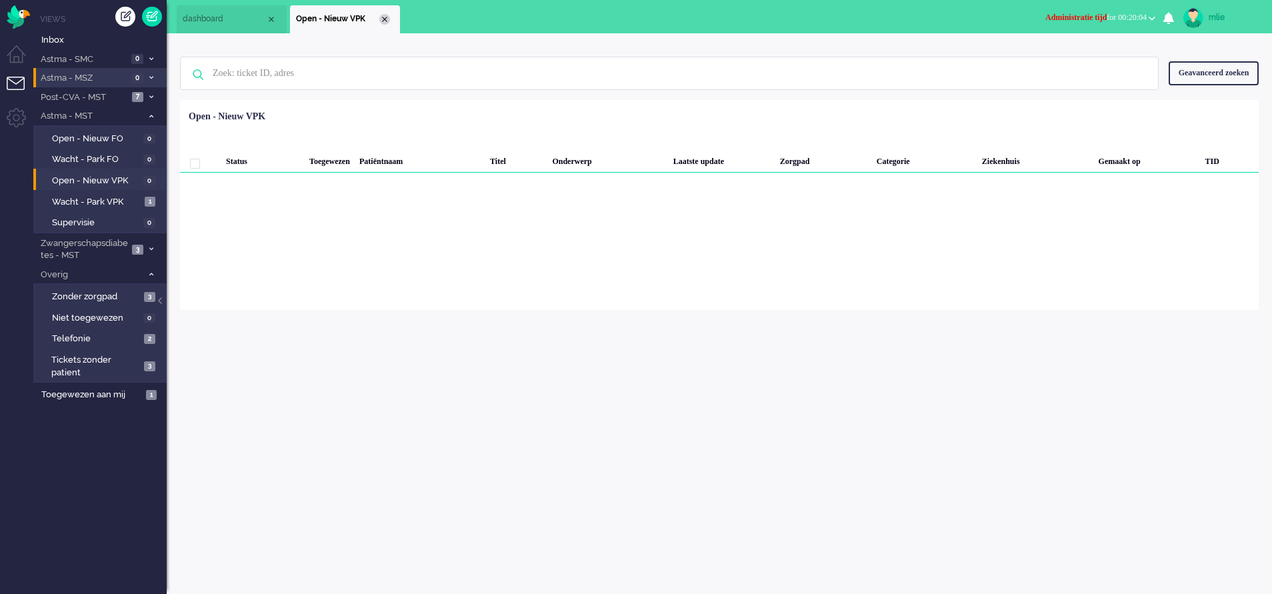
click at [386, 19] on div "Close tab" at bounding box center [384, 19] width 11 height 11
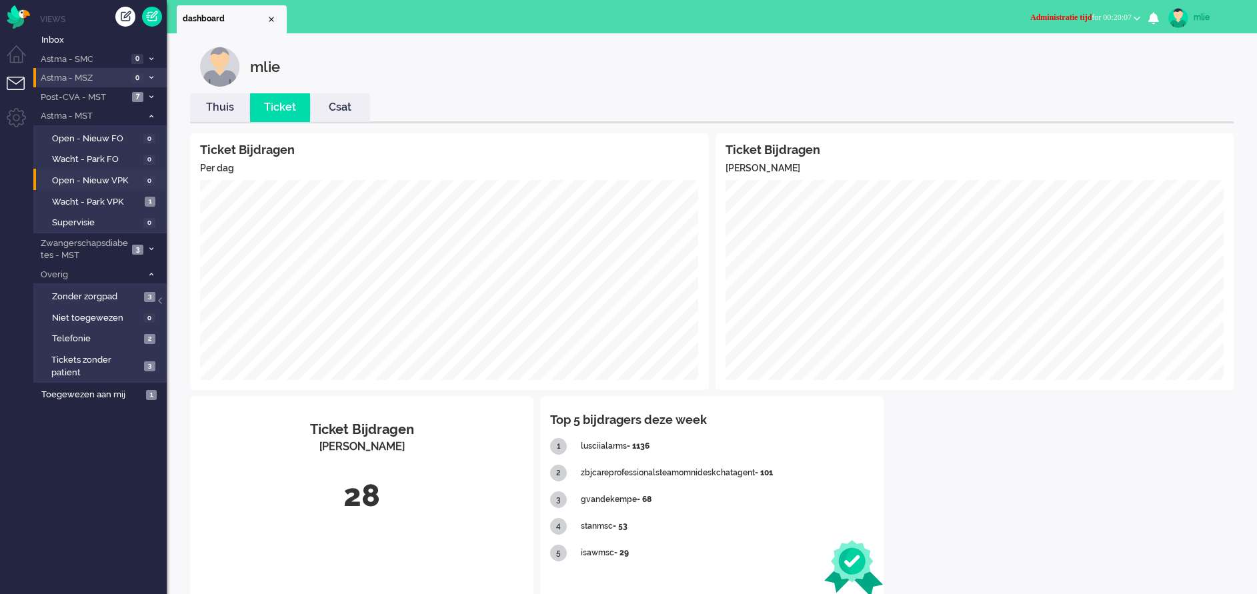
click at [1101, 16] on span "Administratie tijd for 00:20:07" at bounding box center [1080, 17] width 101 height 9
click at [1045, 60] on label "Online" at bounding box center [1084, 59] width 105 height 11
click at [147, 92] on li "Post-CVA - MST 7" at bounding box center [99, 96] width 133 height 19
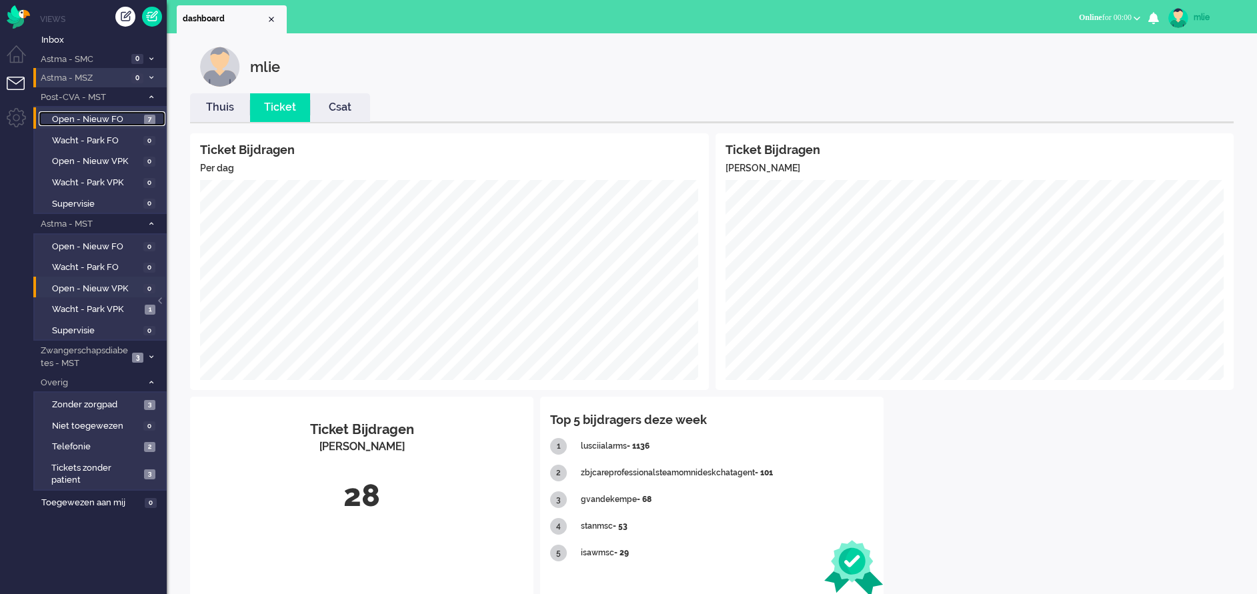
click at [112, 112] on link "Open - Nieuw FO 7" at bounding box center [102, 118] width 127 height 15
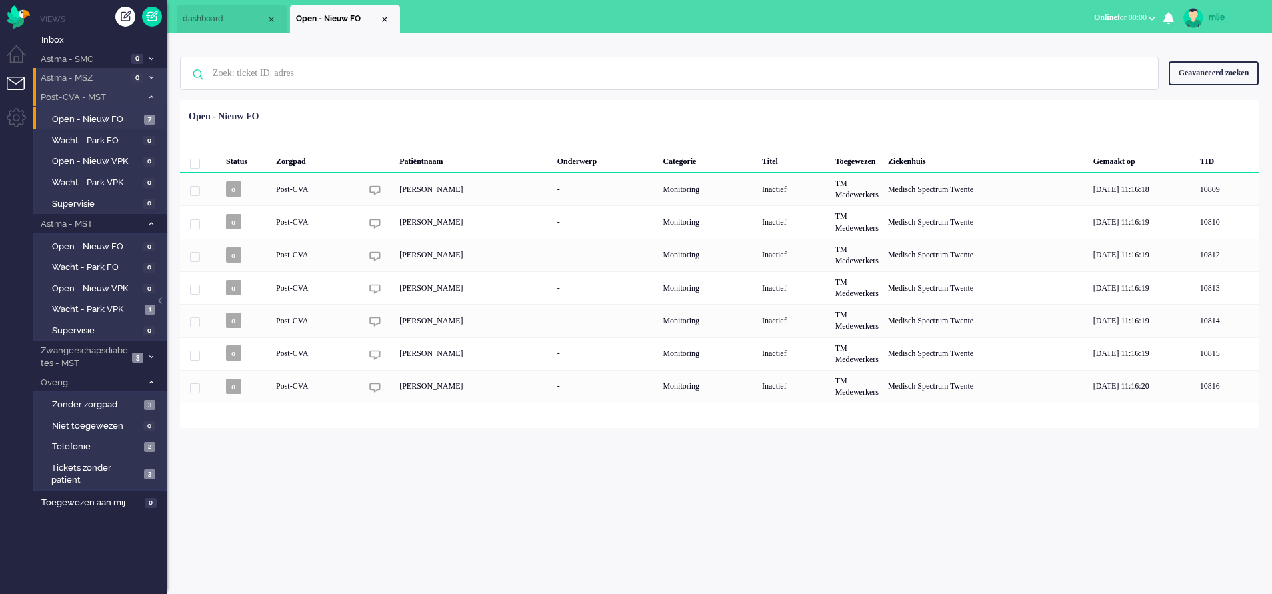
click at [144, 95] on li "Post-CVA - MST 7" at bounding box center [99, 96] width 133 height 19
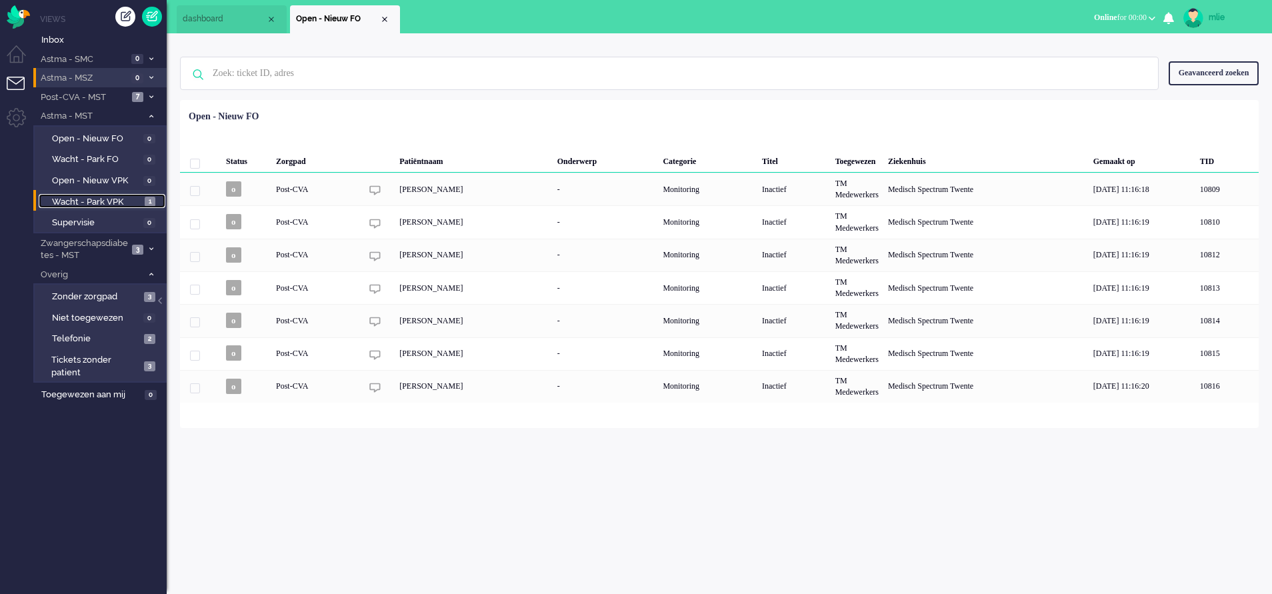
click at [92, 203] on span "Wacht - Park VPK" at bounding box center [96, 202] width 89 height 13
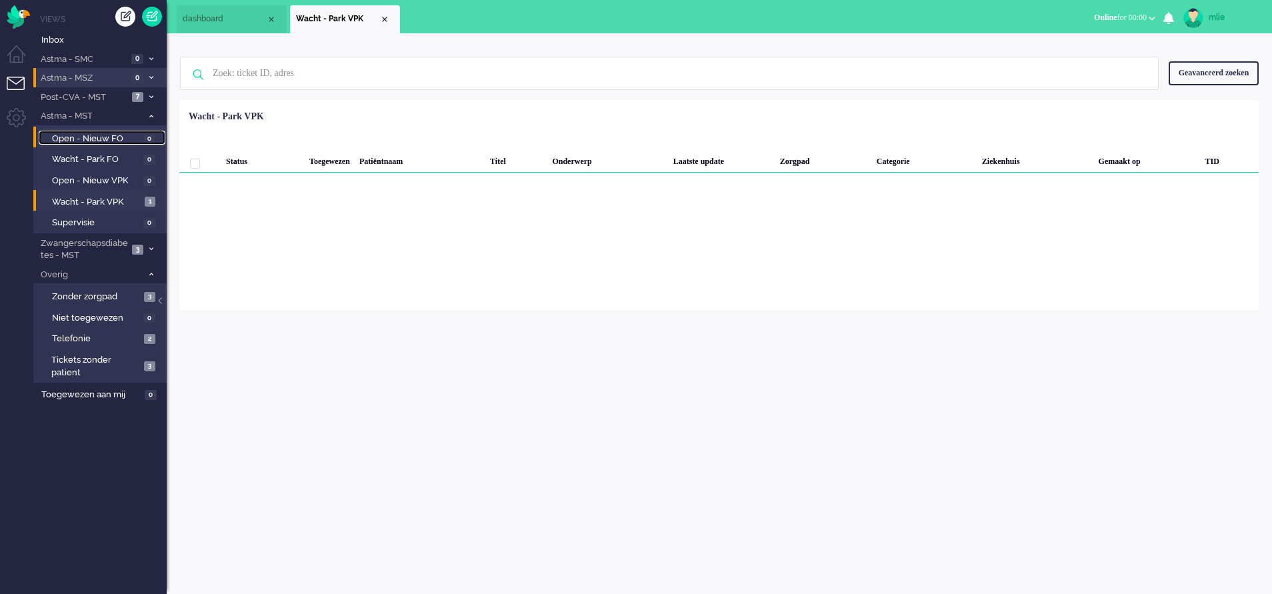
click at [147, 134] on span "0" at bounding box center [149, 139] width 12 height 10
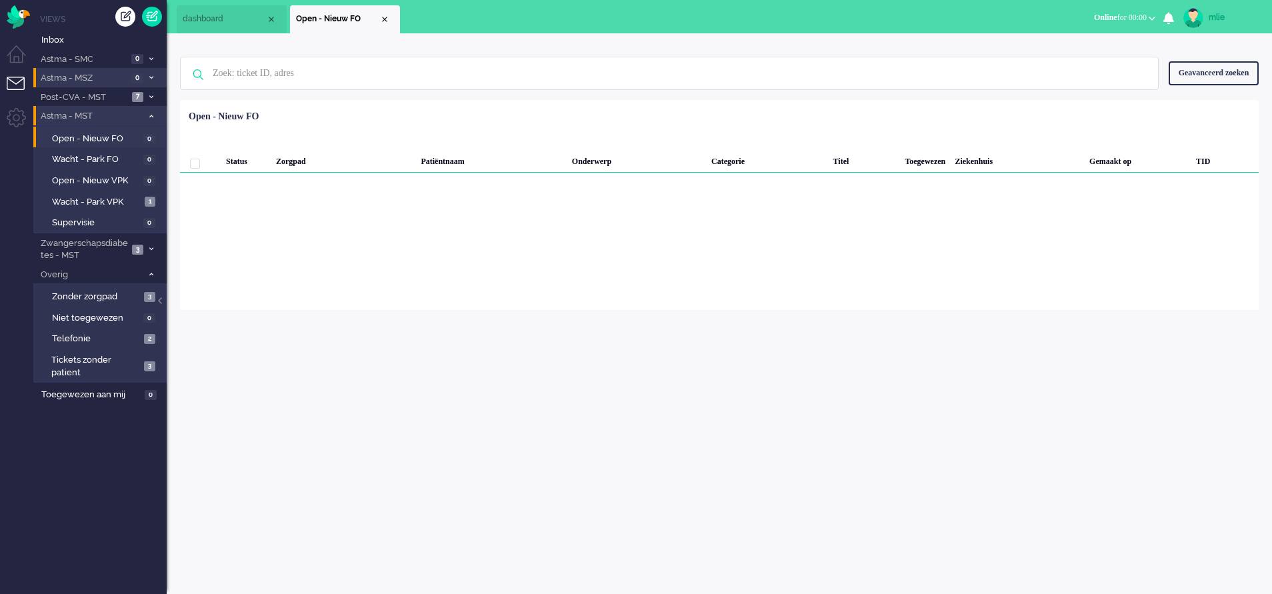
click at [153, 115] on icon at bounding box center [151, 116] width 4 height 5
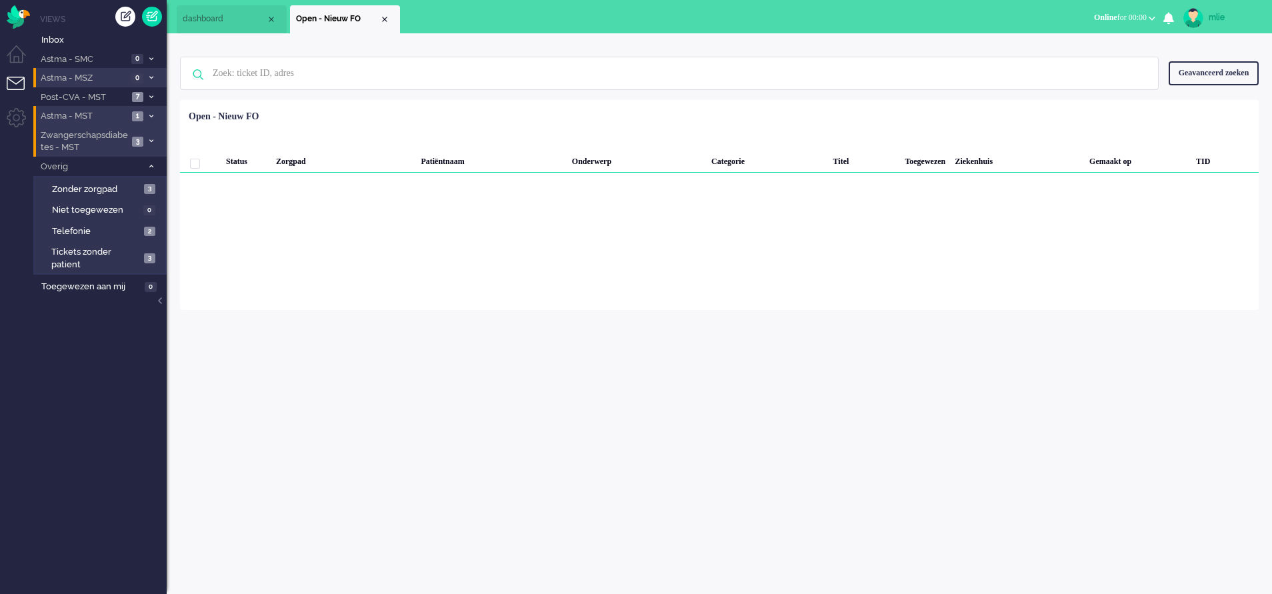
click at [153, 137] on li "Zwangerschapsdiabetes - MST 3" at bounding box center [99, 140] width 133 height 31
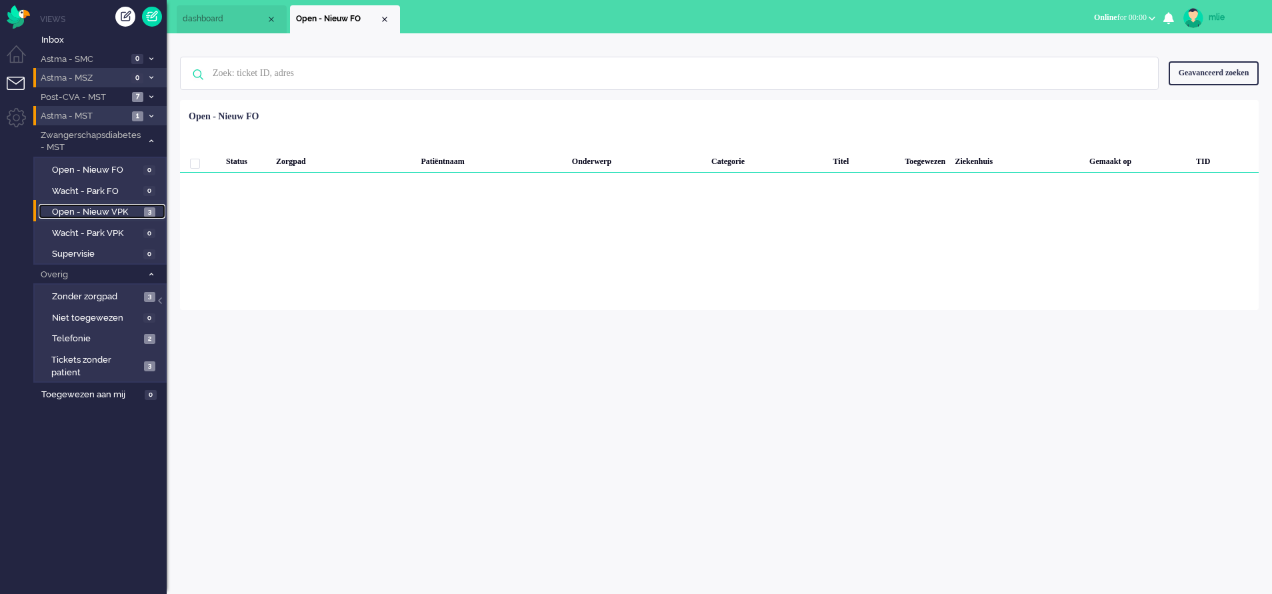
click at [78, 209] on span "Open - Nieuw VPK" at bounding box center [96, 212] width 89 height 13
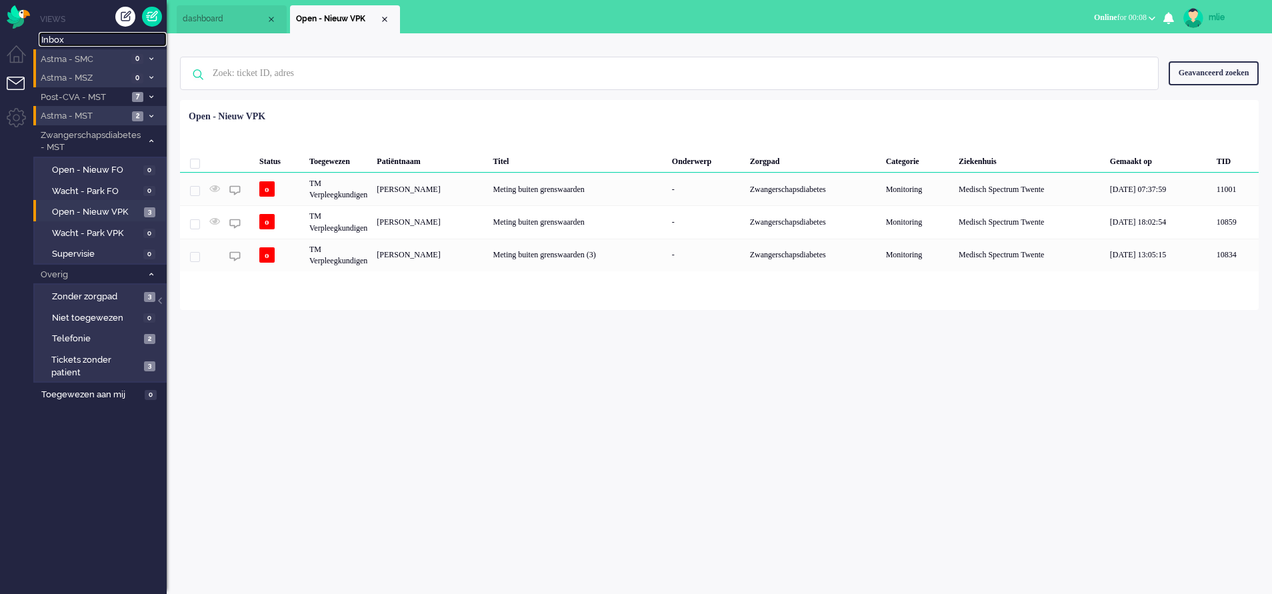
drag, startPoint x: 71, startPoint y: 41, endPoint x: 138, endPoint y: 58, distance: 69.4
click at [71, 41] on span "Inbox" at bounding box center [103, 40] width 125 height 13
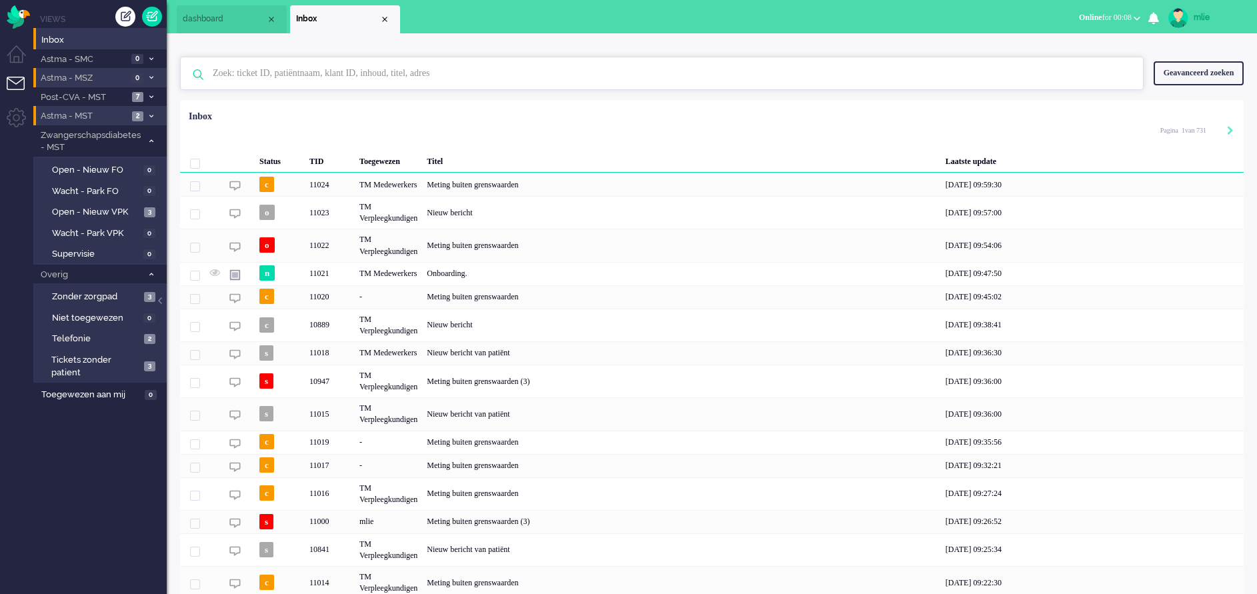
click at [335, 77] on input "text" at bounding box center [664, 73] width 922 height 32
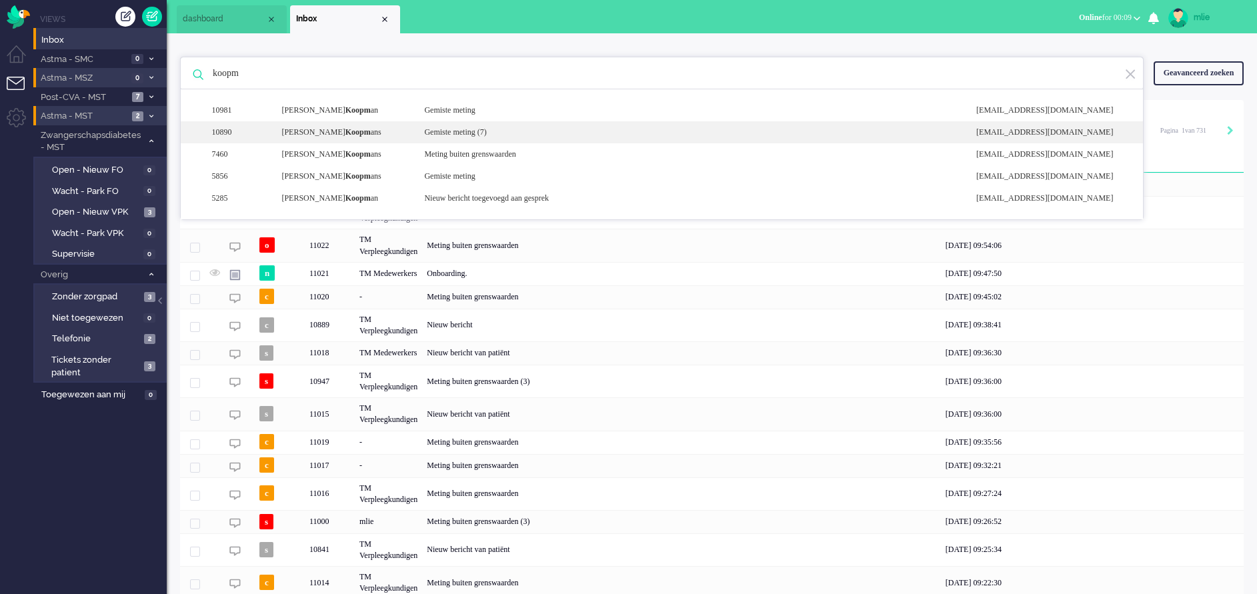
type input "koopm"
click at [493, 129] on div "Gemiste meting (7)" at bounding box center [690, 132] width 552 height 11
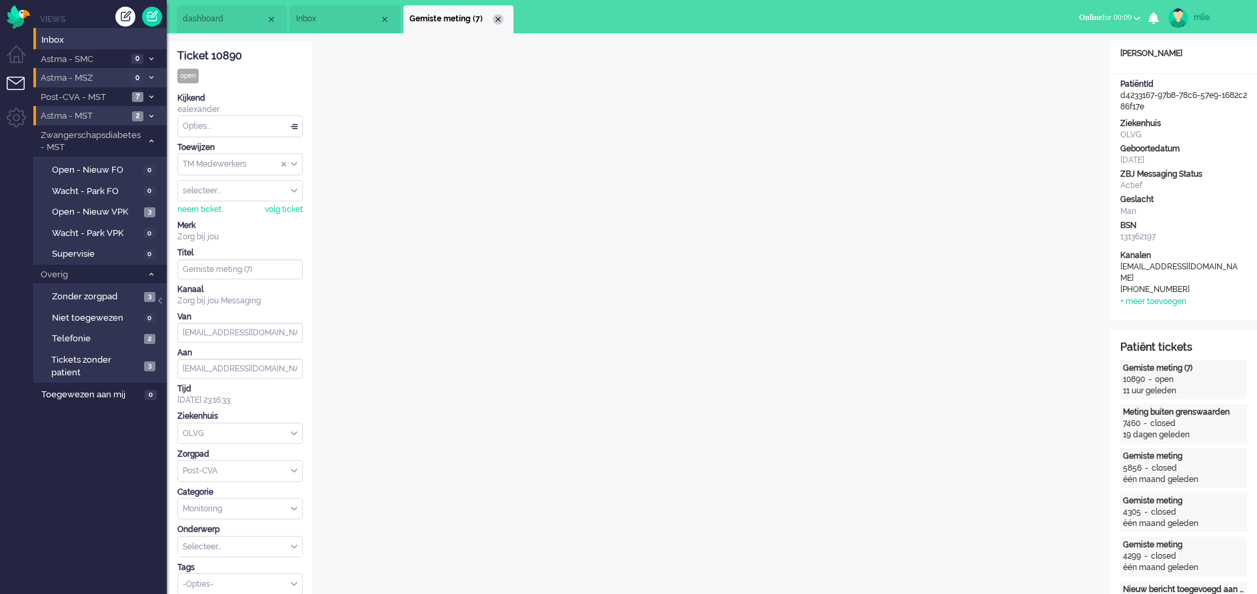
click at [499, 21] on div "Close tab" at bounding box center [498, 19] width 11 height 11
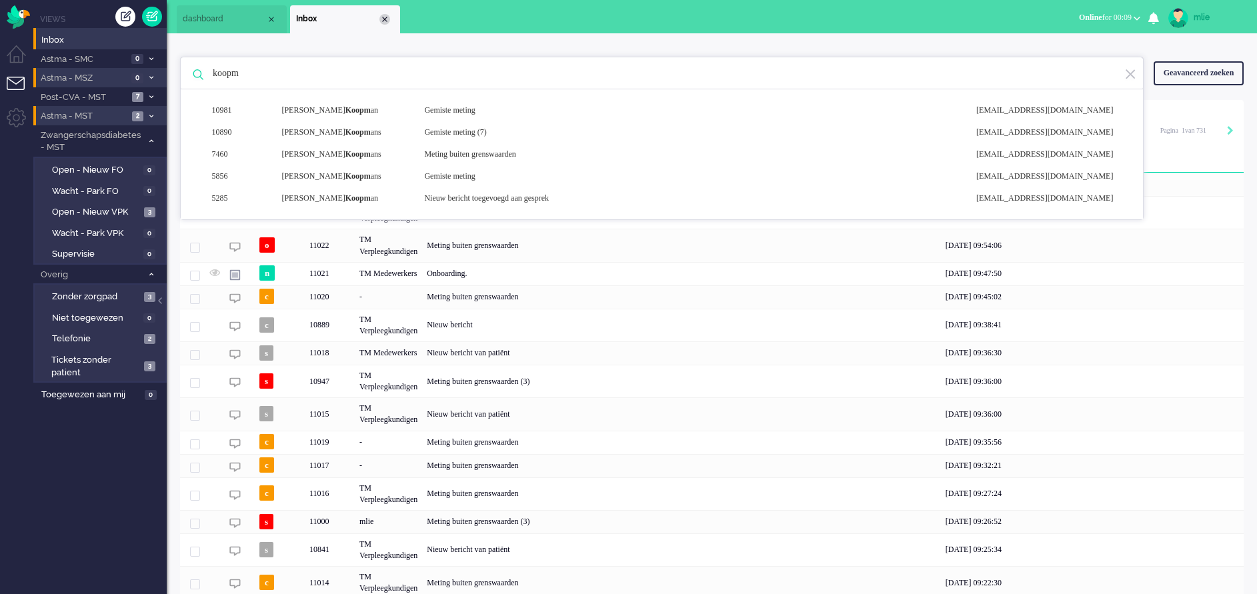
click at [387, 16] on div "Close tab" at bounding box center [384, 19] width 11 height 11
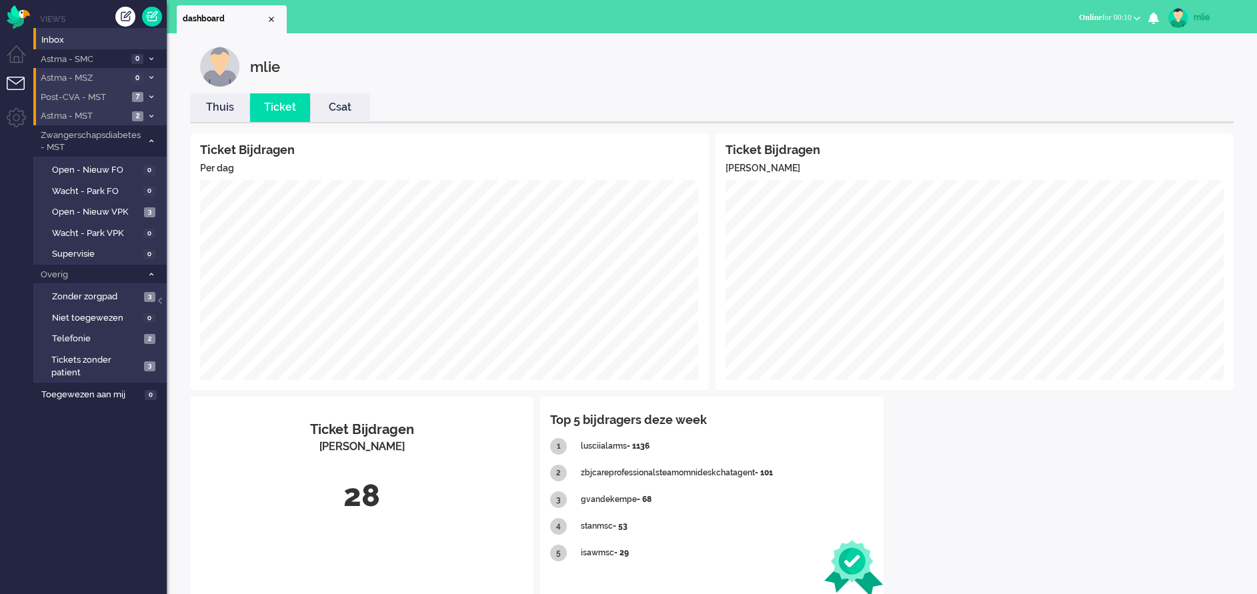
click at [153, 92] on li "Post-CVA - MST 7" at bounding box center [99, 96] width 133 height 19
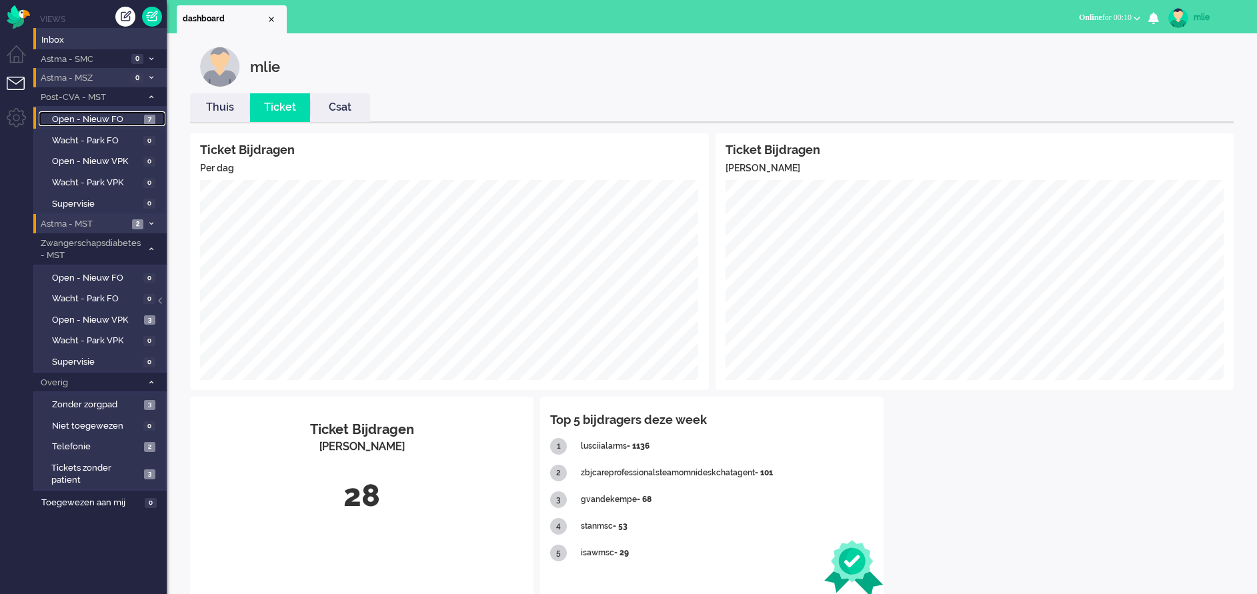
click at [109, 118] on span "Open - Nieuw FO" at bounding box center [96, 119] width 89 height 13
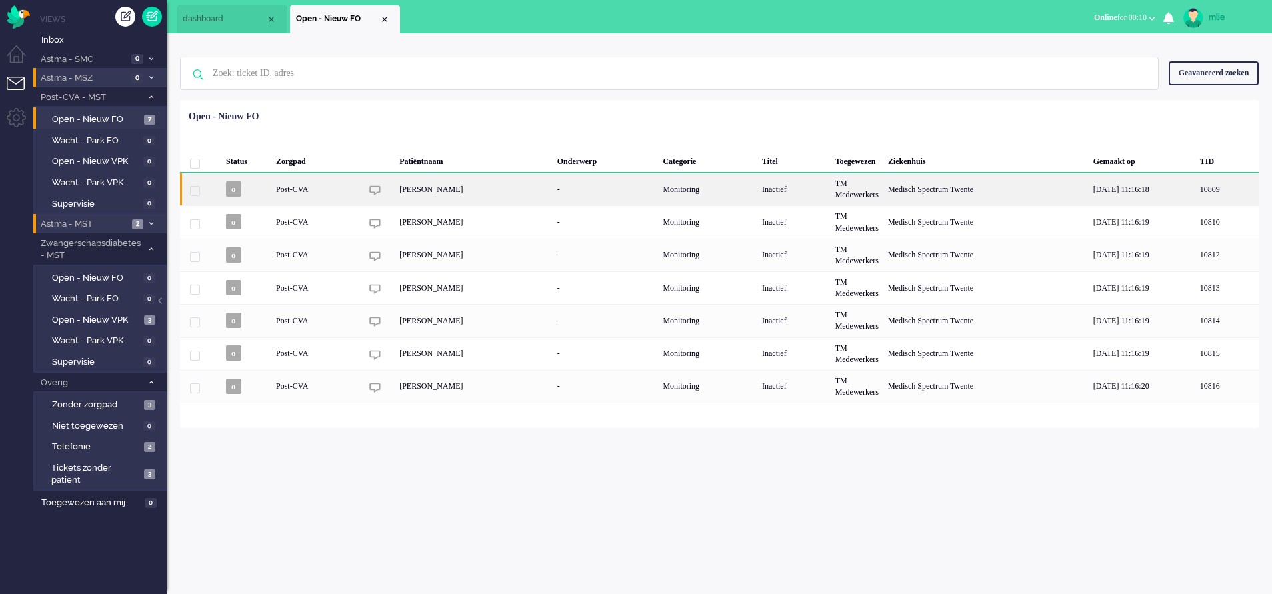
click at [711, 181] on div "Monitoring" at bounding box center [707, 189] width 99 height 33
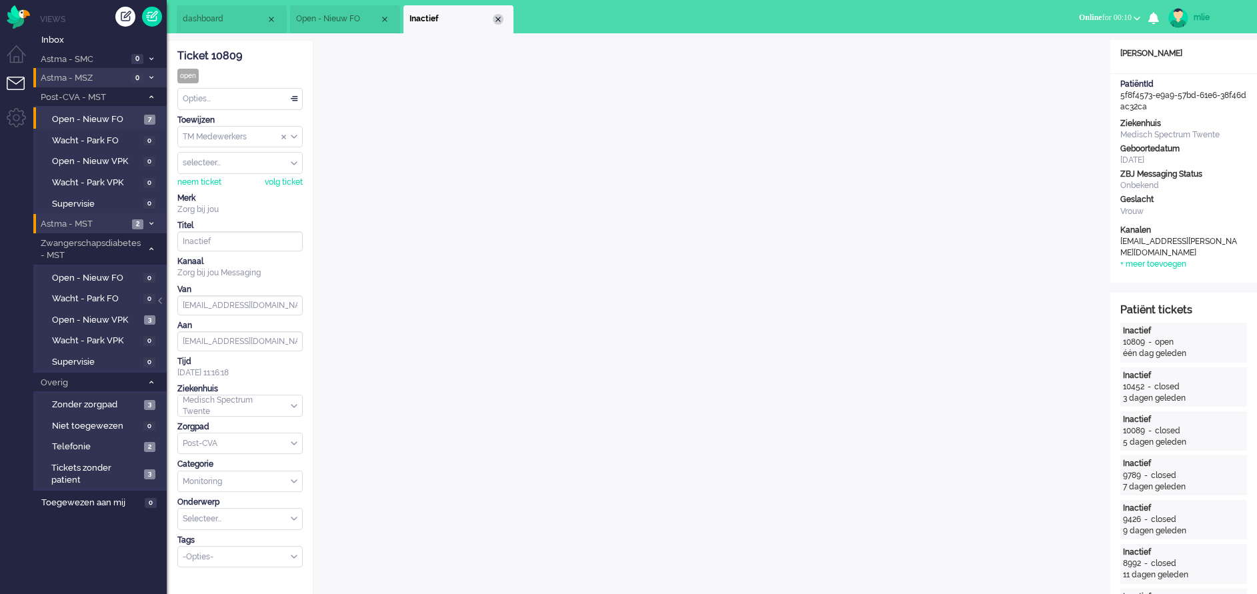
click at [498, 18] on div "Close tab" at bounding box center [498, 19] width 11 height 11
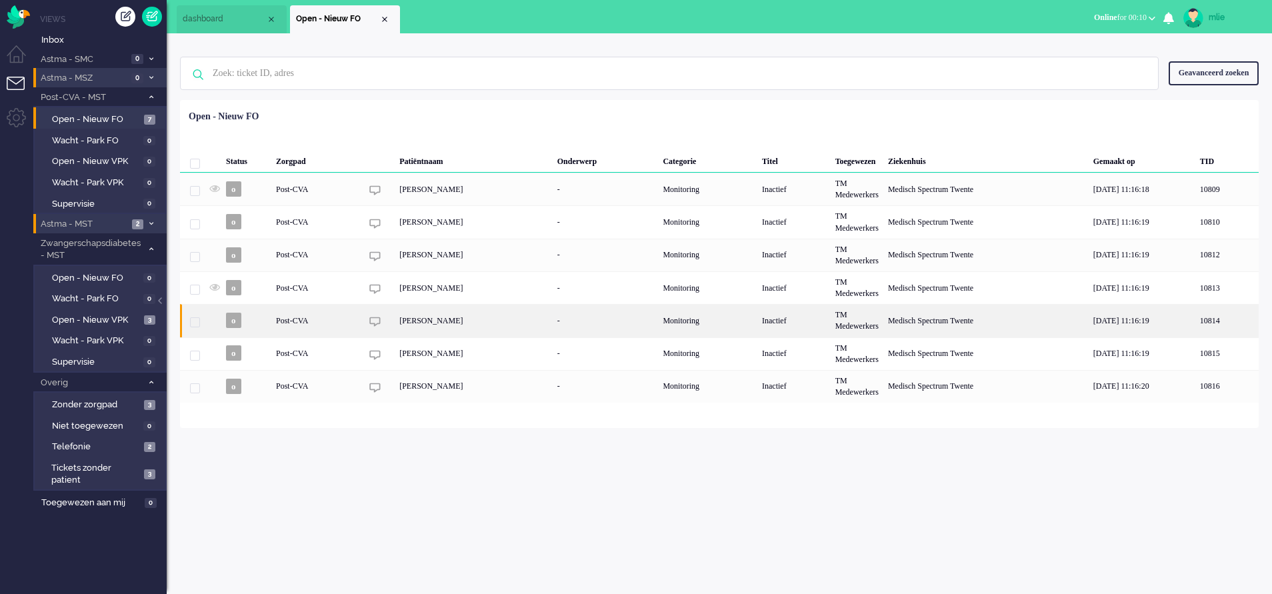
click at [595, 316] on div "-" at bounding box center [606, 320] width 106 height 33
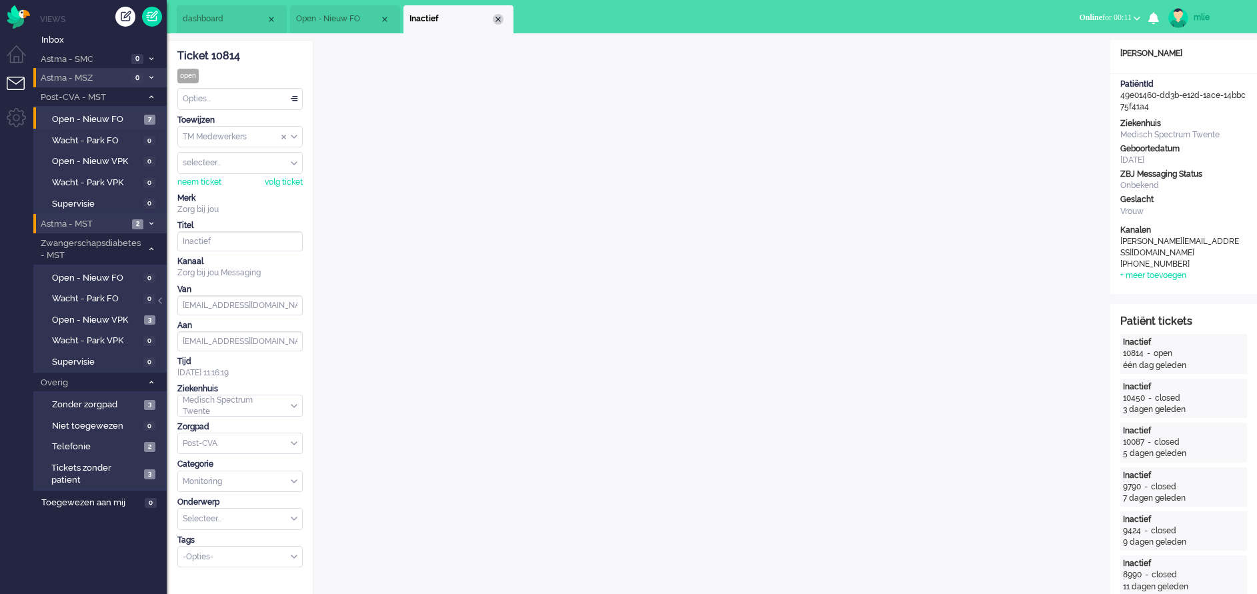
click at [501, 22] on div "Close tab" at bounding box center [498, 19] width 11 height 11
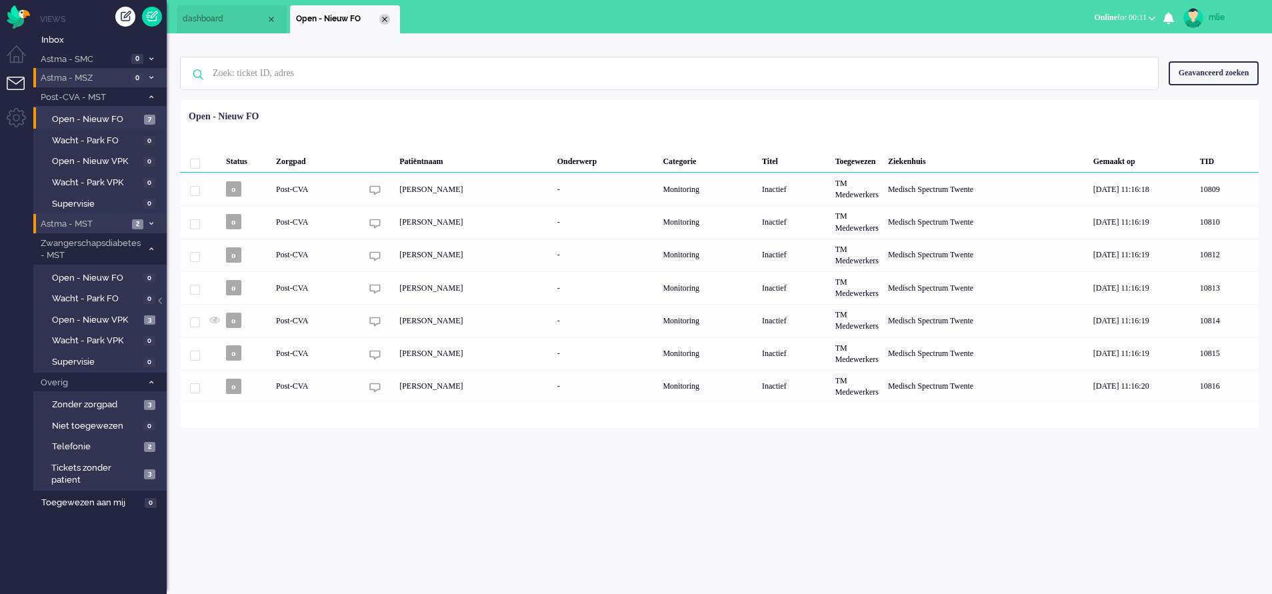
click at [388, 23] on div "Close tab" at bounding box center [384, 19] width 11 height 11
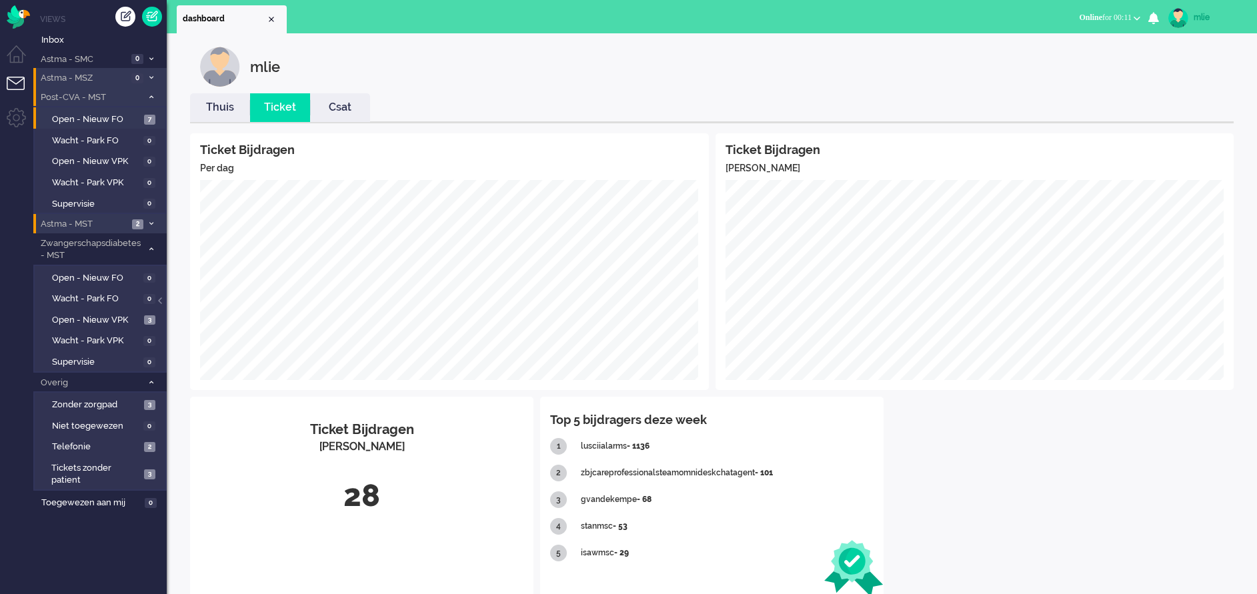
click at [146, 97] on span at bounding box center [151, 97] width 10 height 7
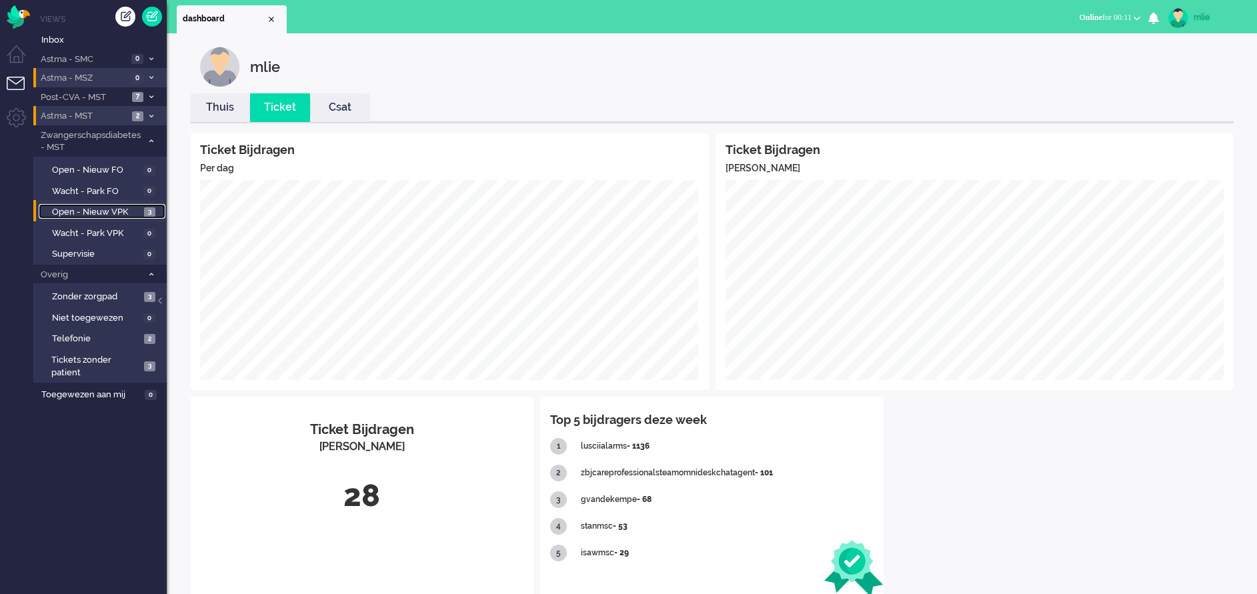
click at [98, 210] on span "Open - Nieuw VPK" at bounding box center [96, 212] width 89 height 13
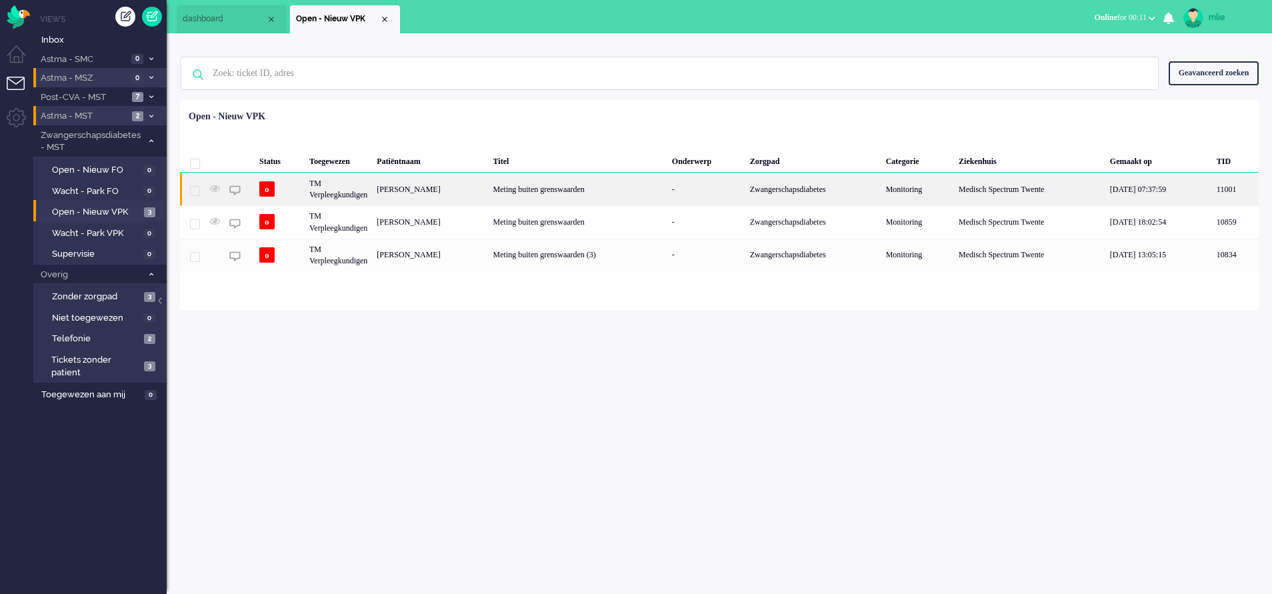
click at [667, 189] on div "Meting buiten grenswaarden" at bounding box center [578, 189] width 179 height 33
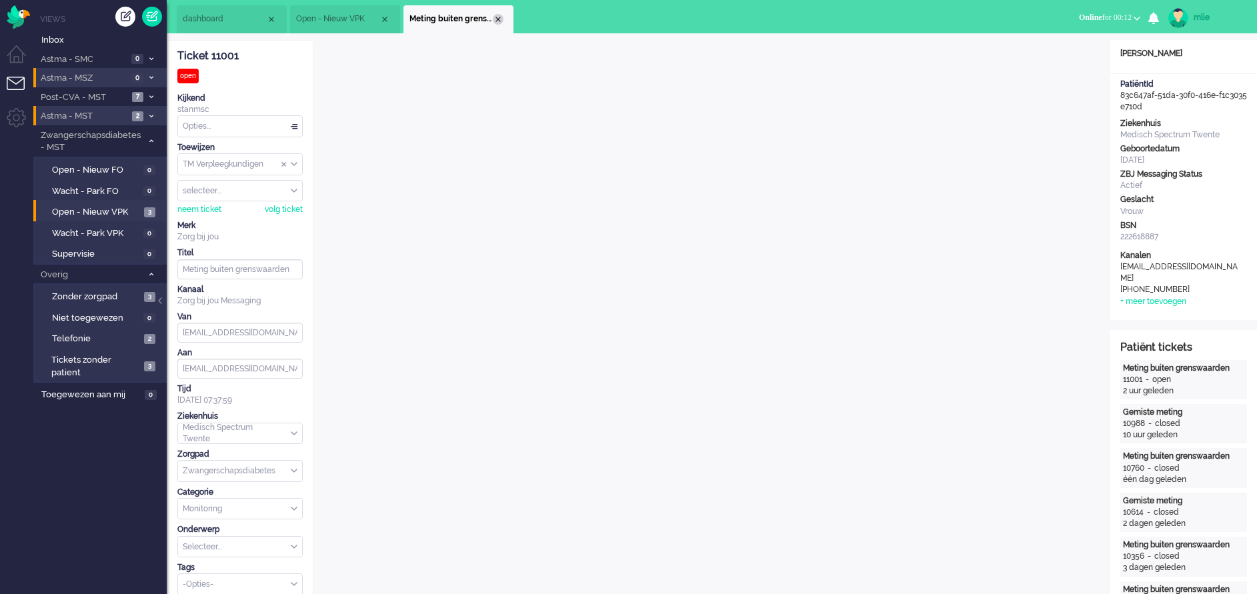
click at [497, 19] on div "Close tab" at bounding box center [498, 19] width 11 height 11
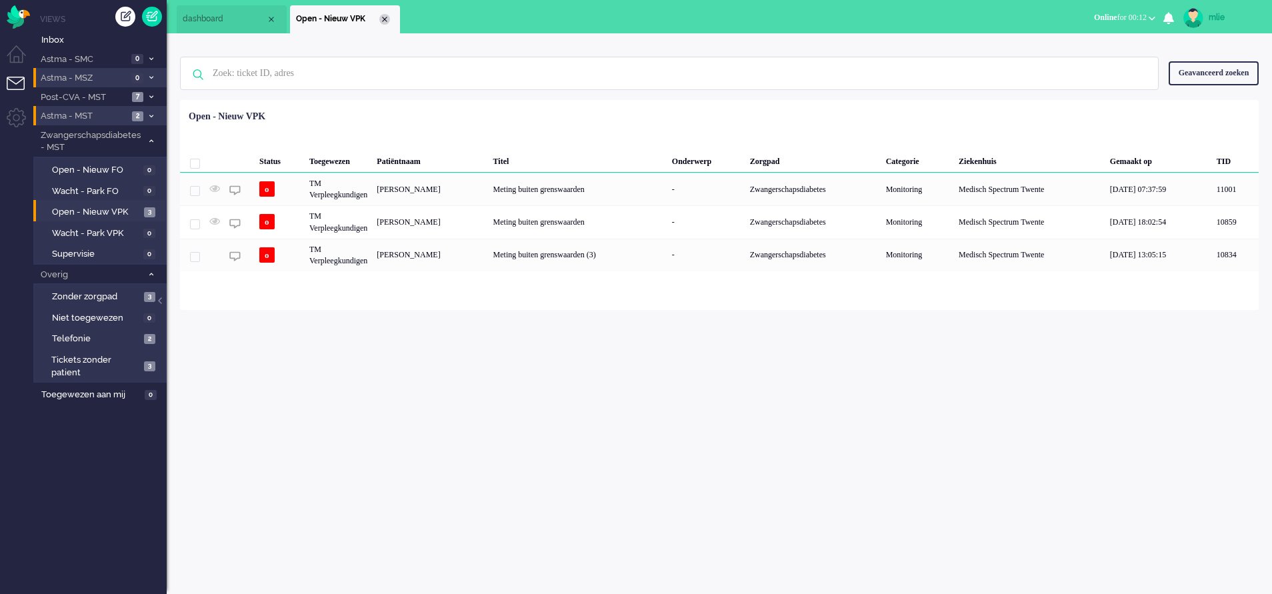
click at [385, 21] on div "Close tab" at bounding box center [384, 19] width 11 height 11
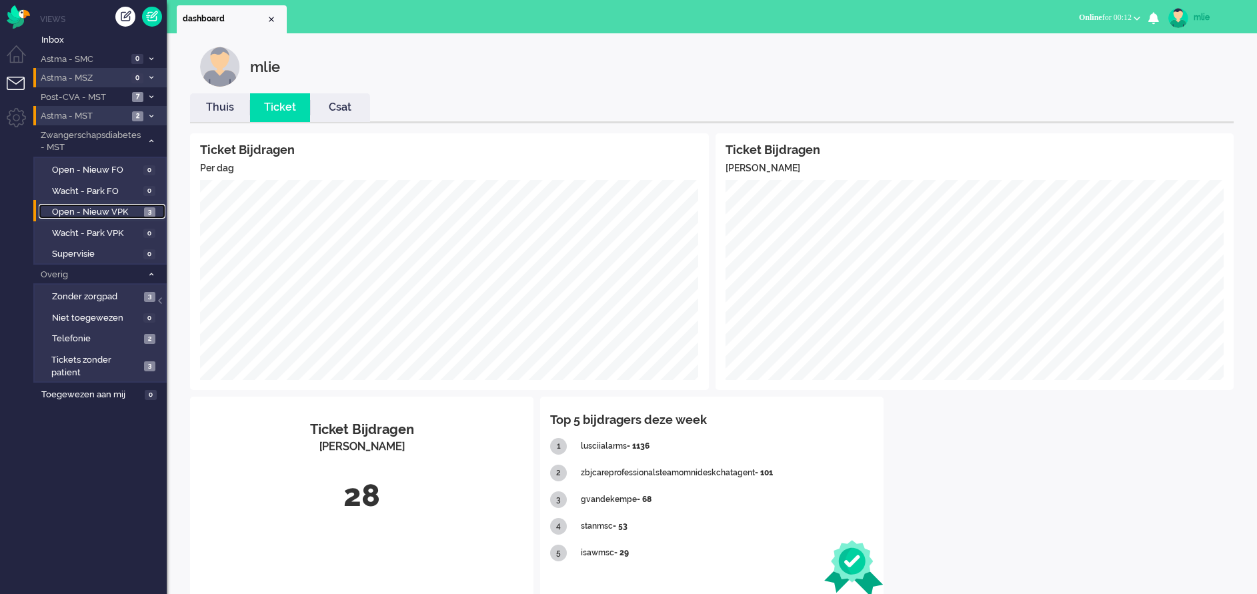
click at [92, 216] on span "Open - Nieuw VPK" at bounding box center [96, 212] width 89 height 13
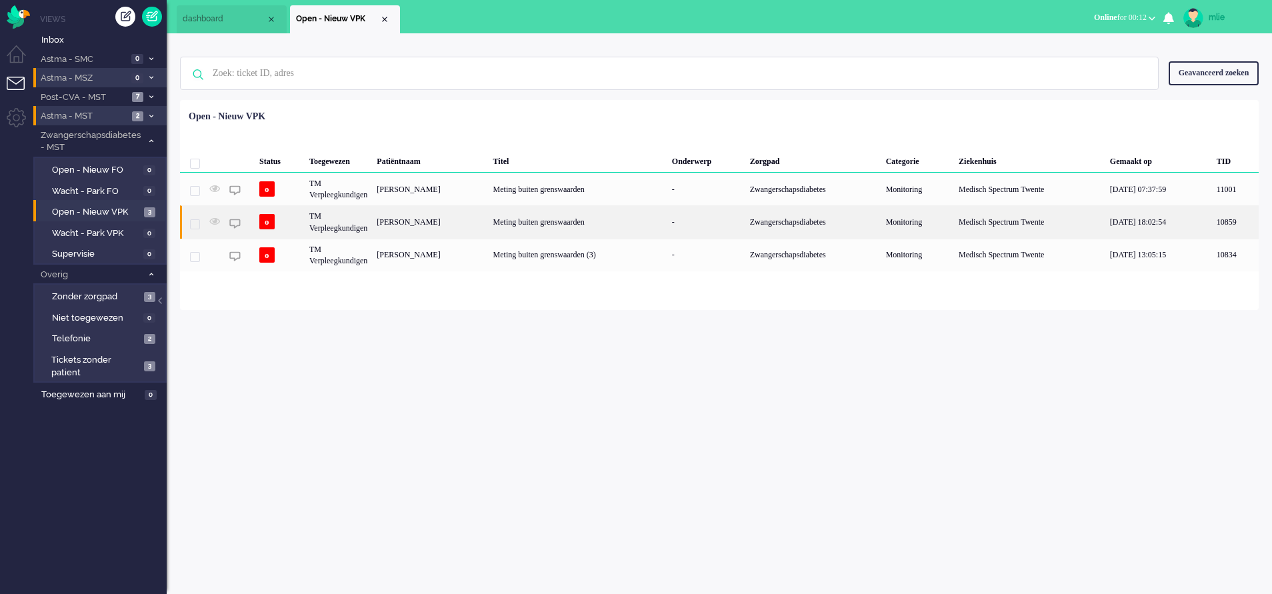
click at [585, 229] on div "Meting buiten grenswaarden" at bounding box center [578, 221] width 179 height 33
